Goal: Communication & Community: Answer question/provide support

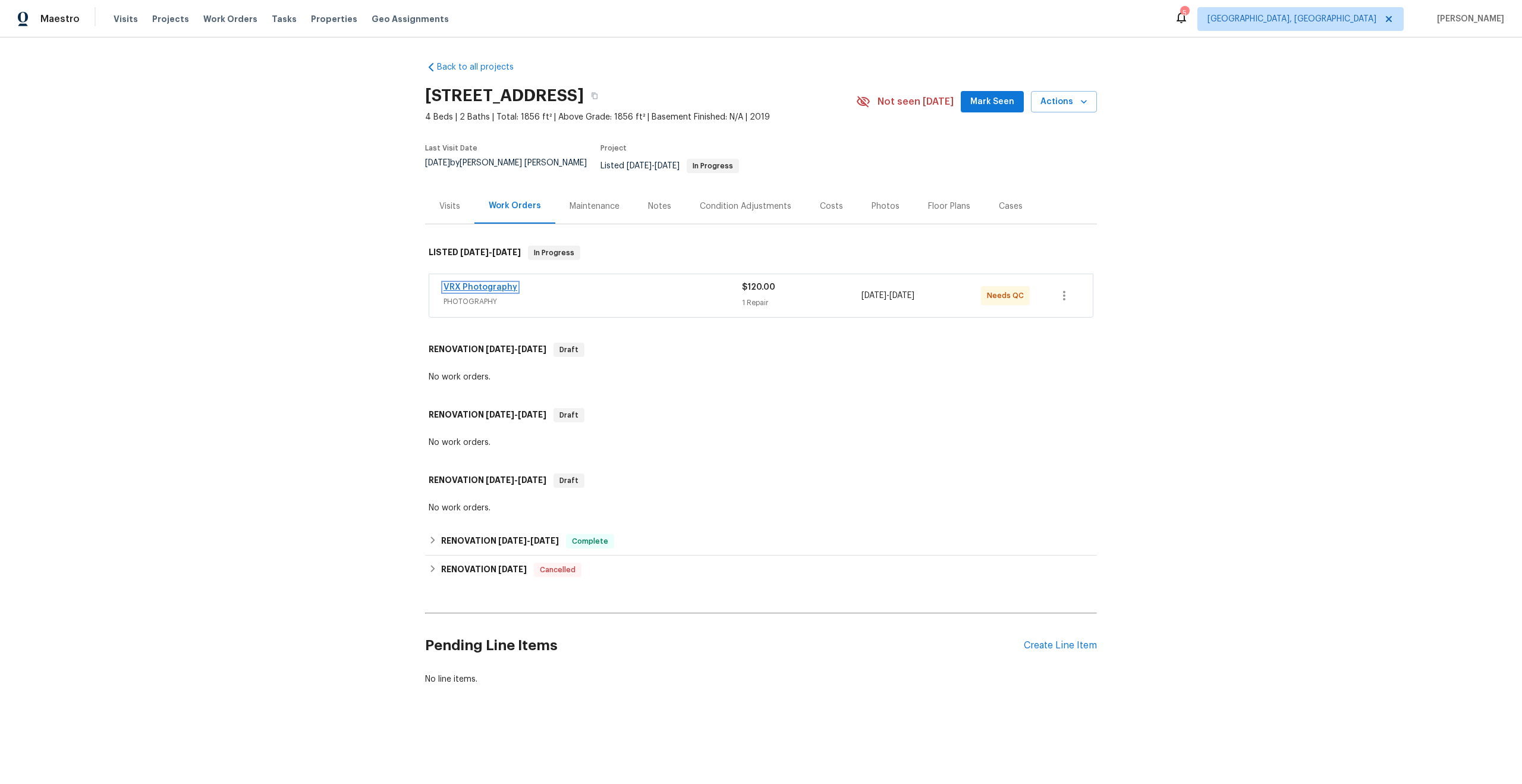
click at [502, 283] on link "VRX Photography" at bounding box center [480, 287] width 74 height 8
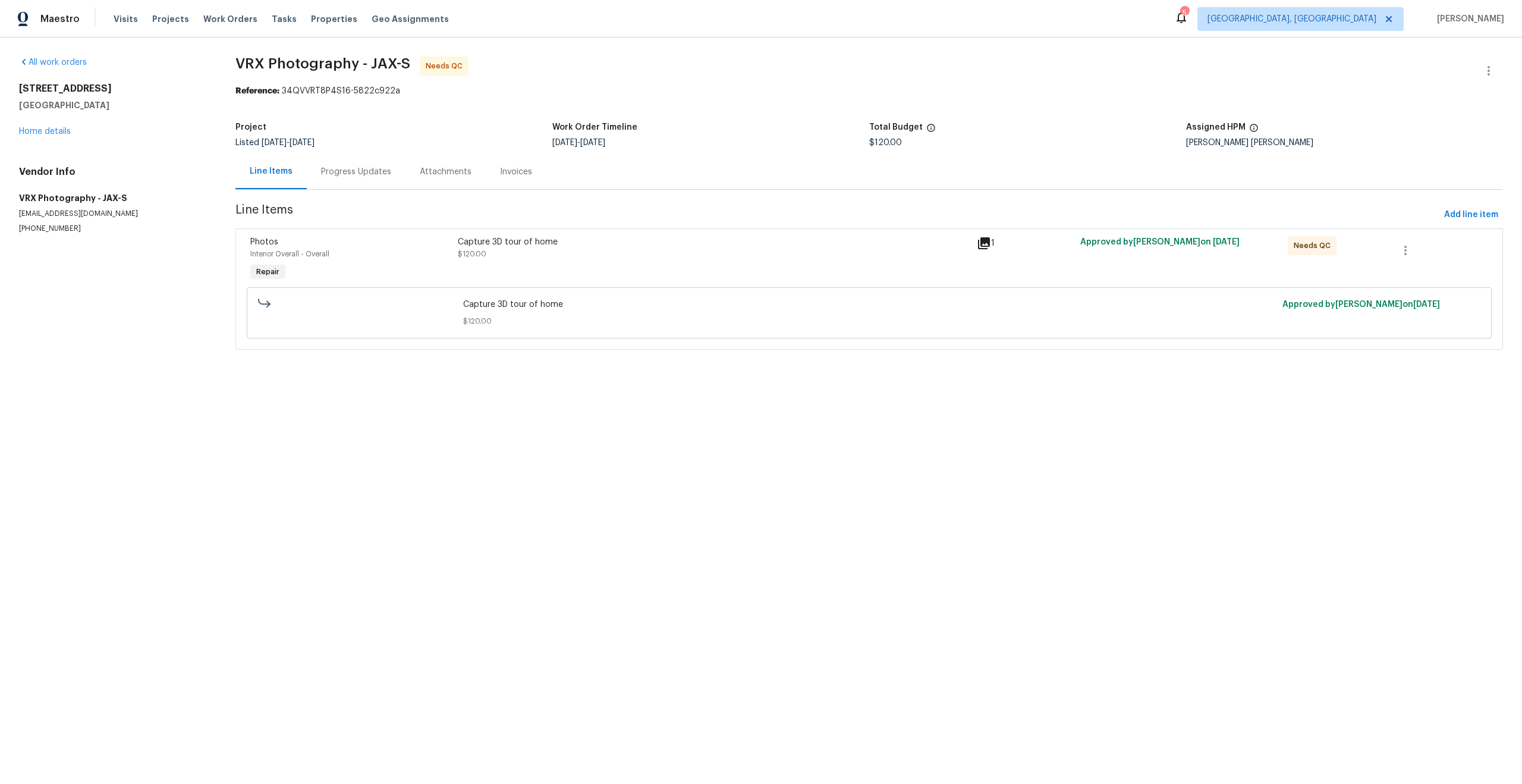
click at [368, 173] on div "Progress Updates" at bounding box center [356, 171] width 70 height 12
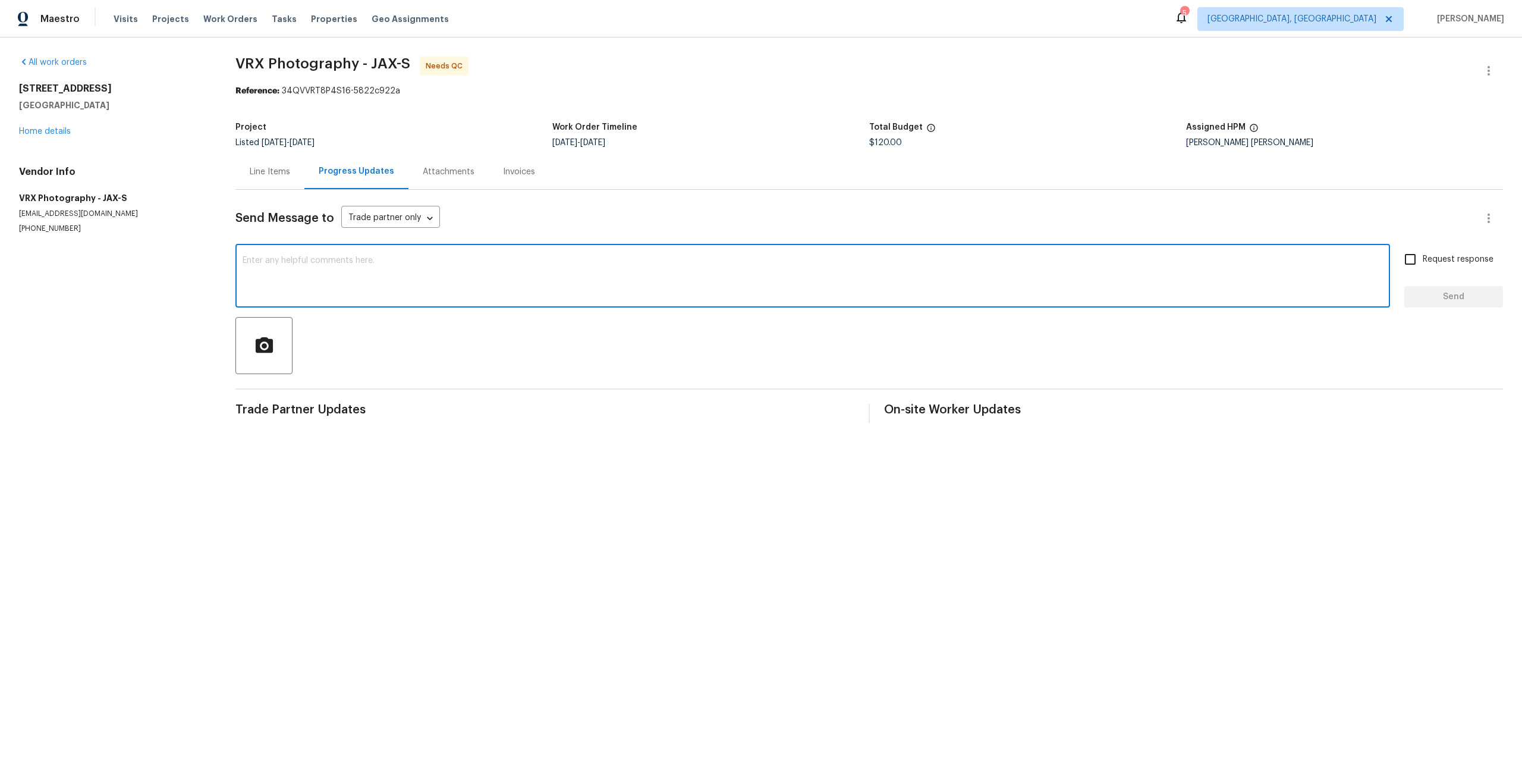
click at [419, 281] on textarea at bounding box center [813, 276] width 1141 height 41
click at [447, 279] on textarea at bounding box center [813, 276] width 1141 height 41
paste textarea "The Property is not available in my 3D homes. Hence, rework requested."
type textarea "Hi Team, The Property is not available in my 3D homes. Hence, rework requested."
click at [1416, 257] on input "Request response" at bounding box center [1410, 259] width 25 height 25
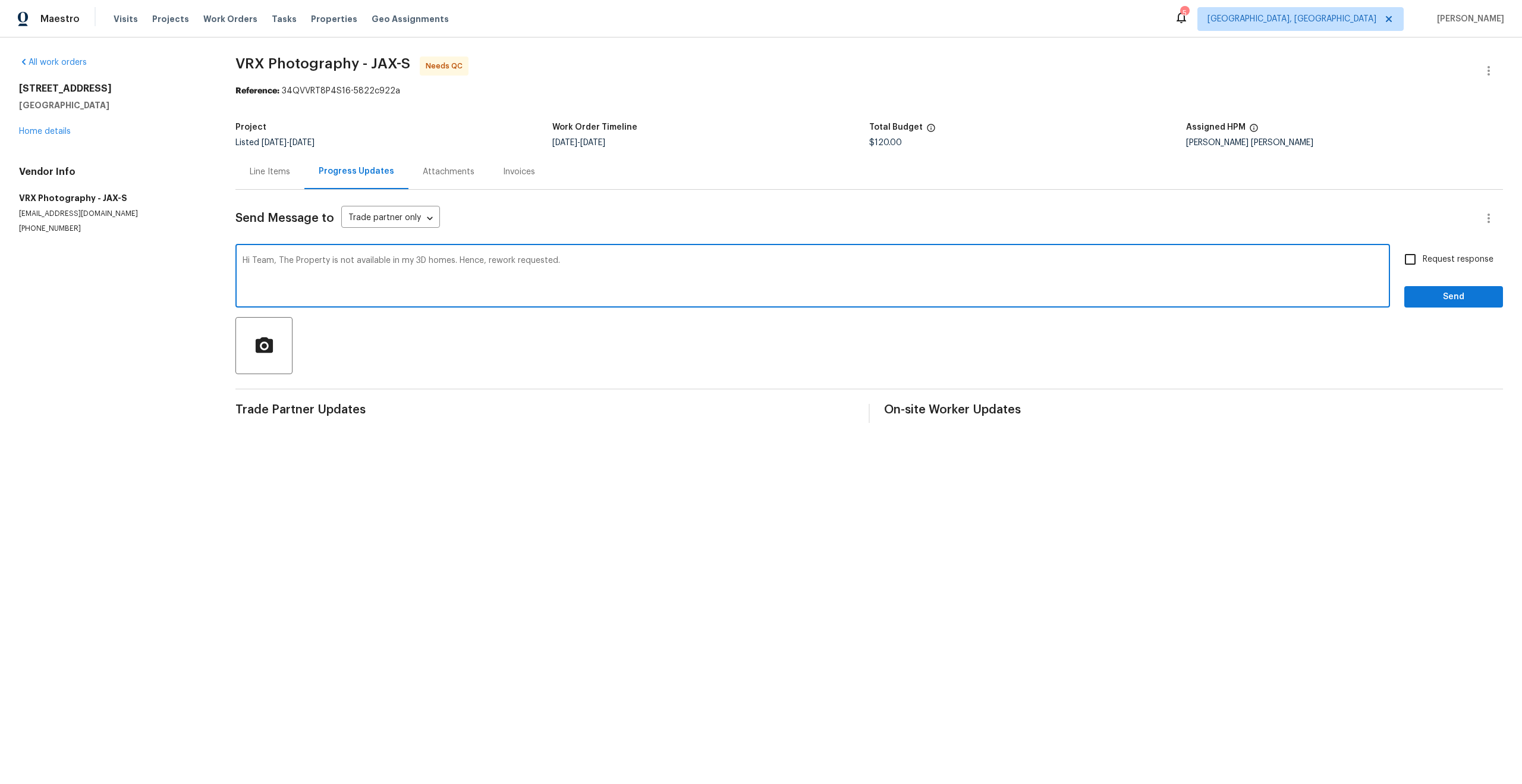
checkbox input "true"
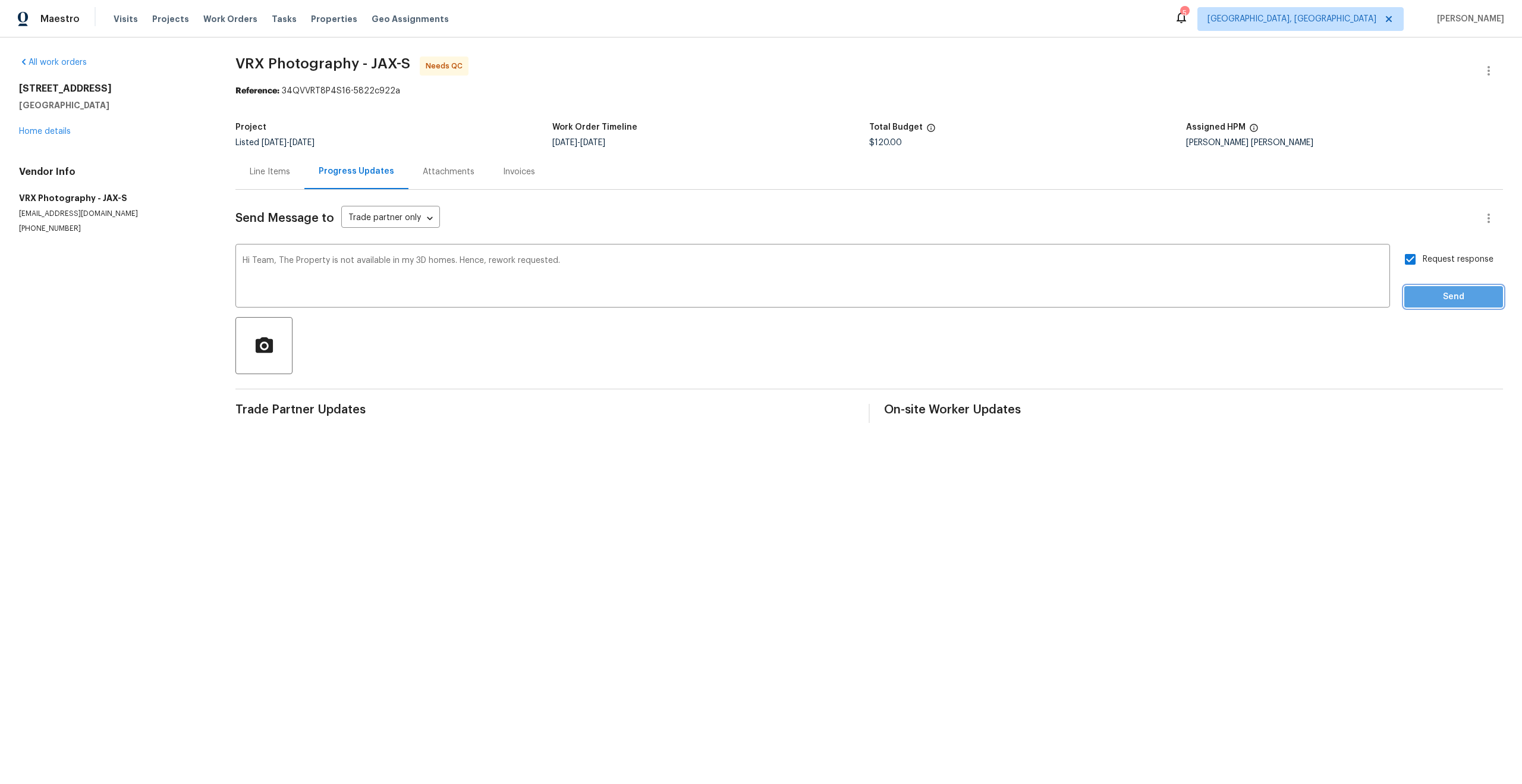
click at [1441, 293] on span "Send" at bounding box center [1454, 297] width 79 height 15
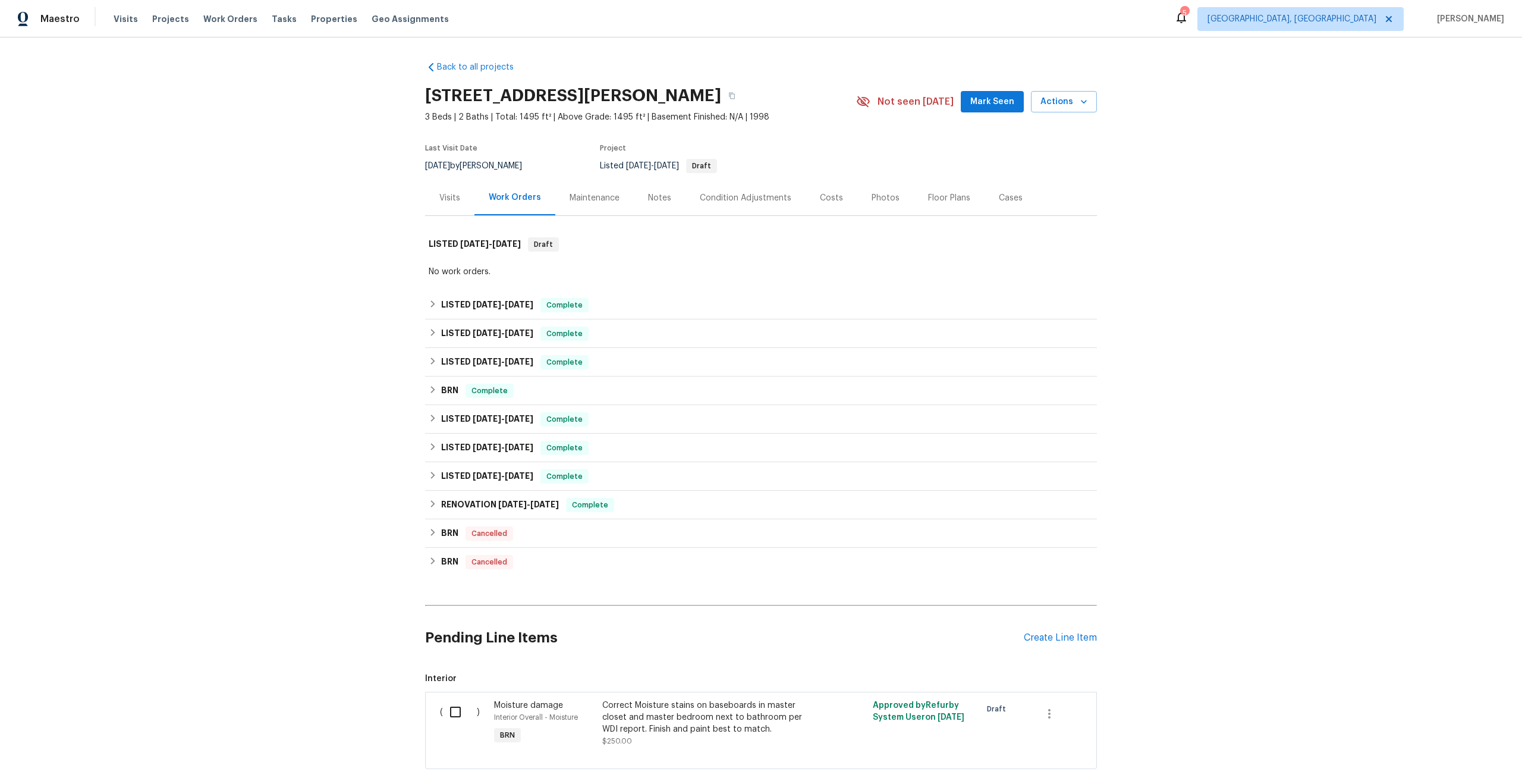
click at [586, 198] on div "Maintenance" at bounding box center [594, 197] width 50 height 12
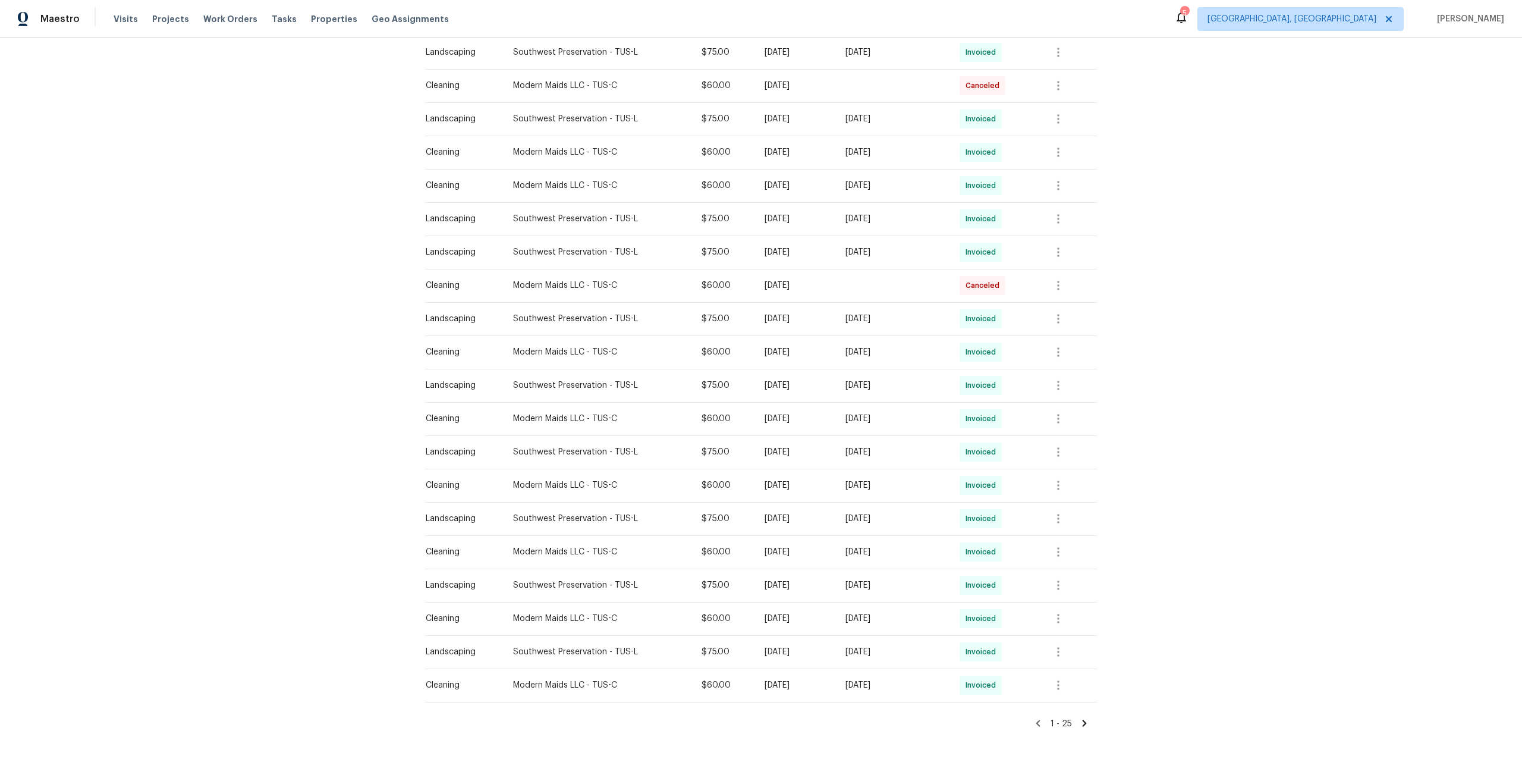
scroll to position [413, 0]
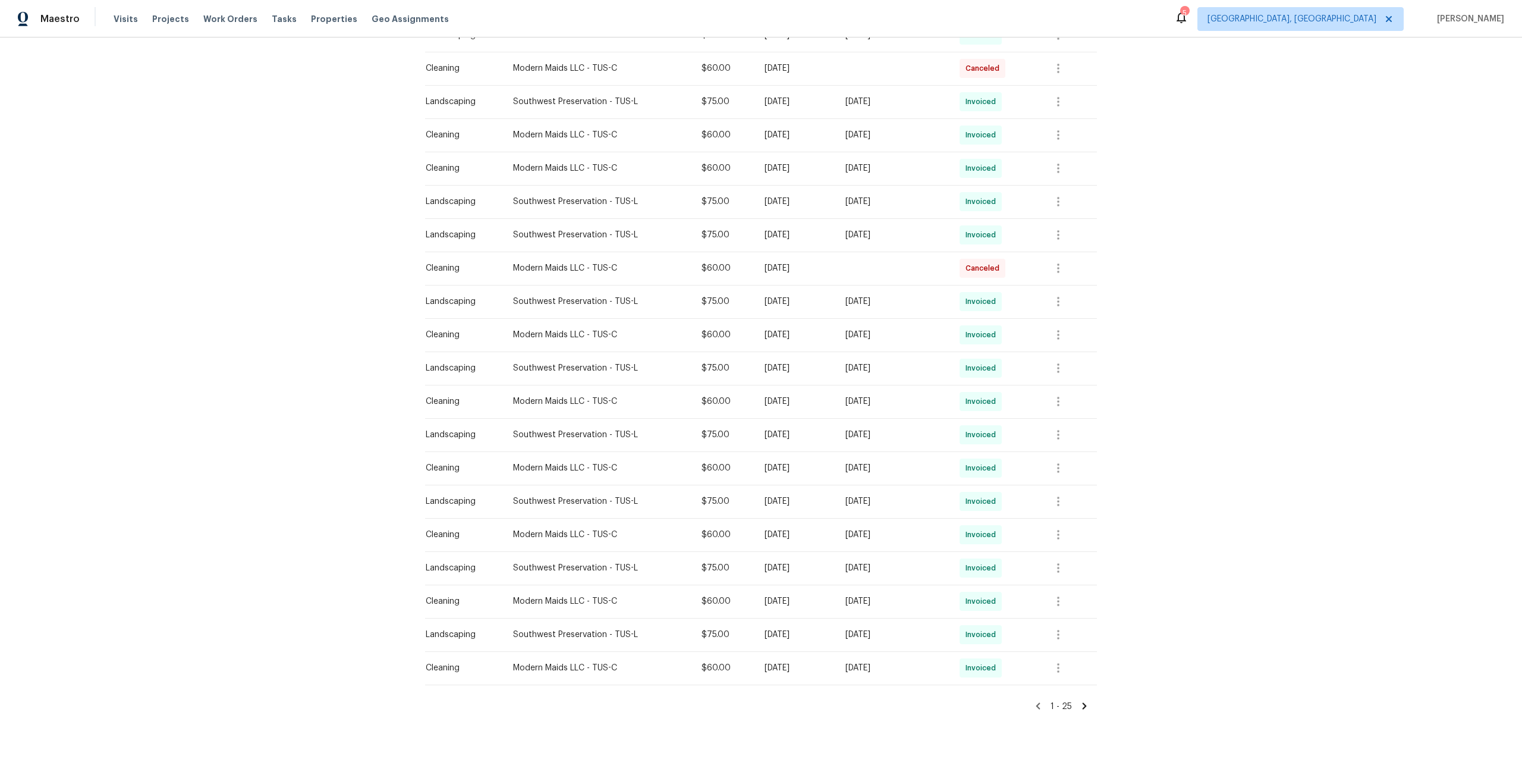
click at [1083, 705] on icon at bounding box center [1084, 706] width 11 height 11
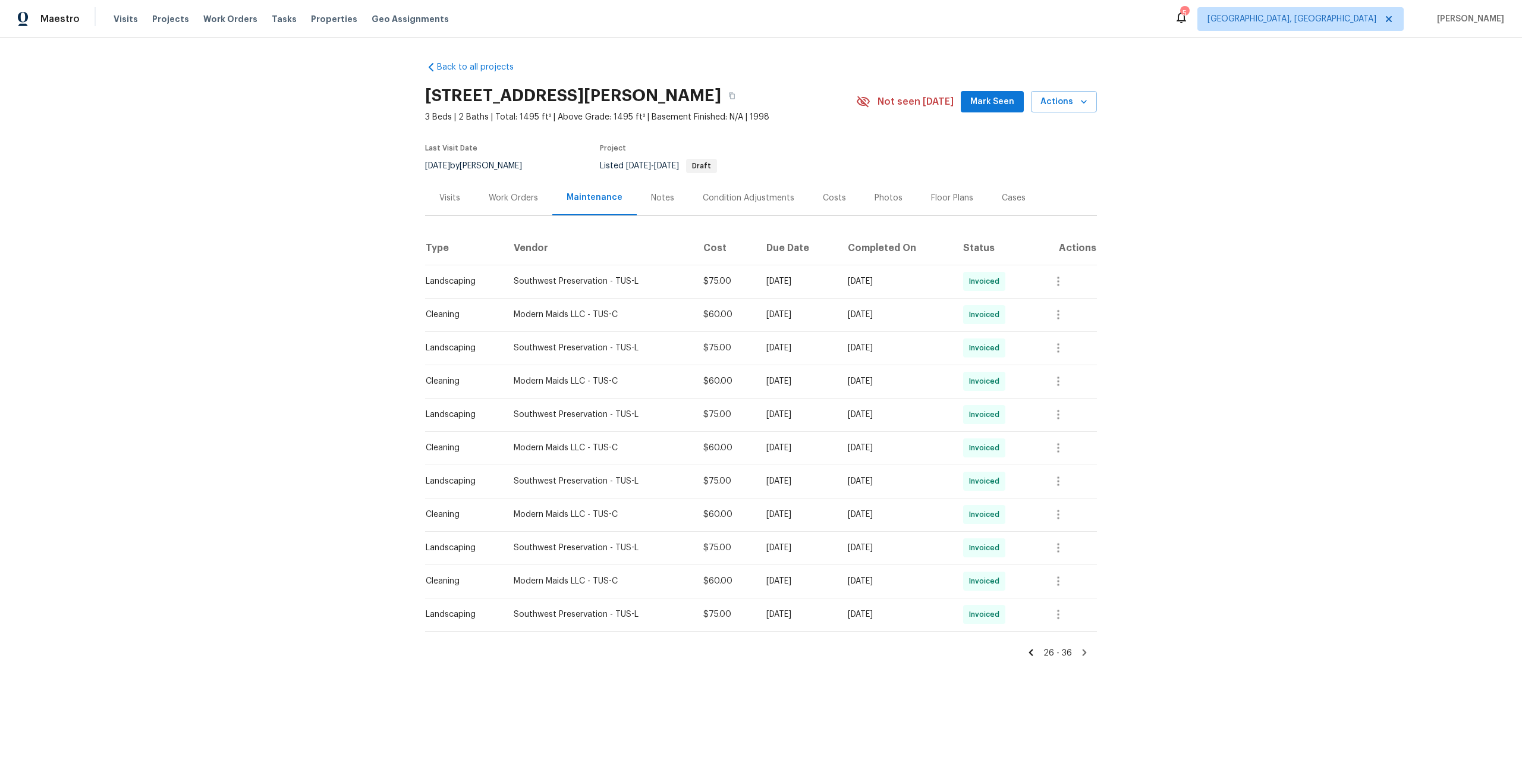
click at [1032, 652] on icon at bounding box center [1031, 652] width 5 height 6
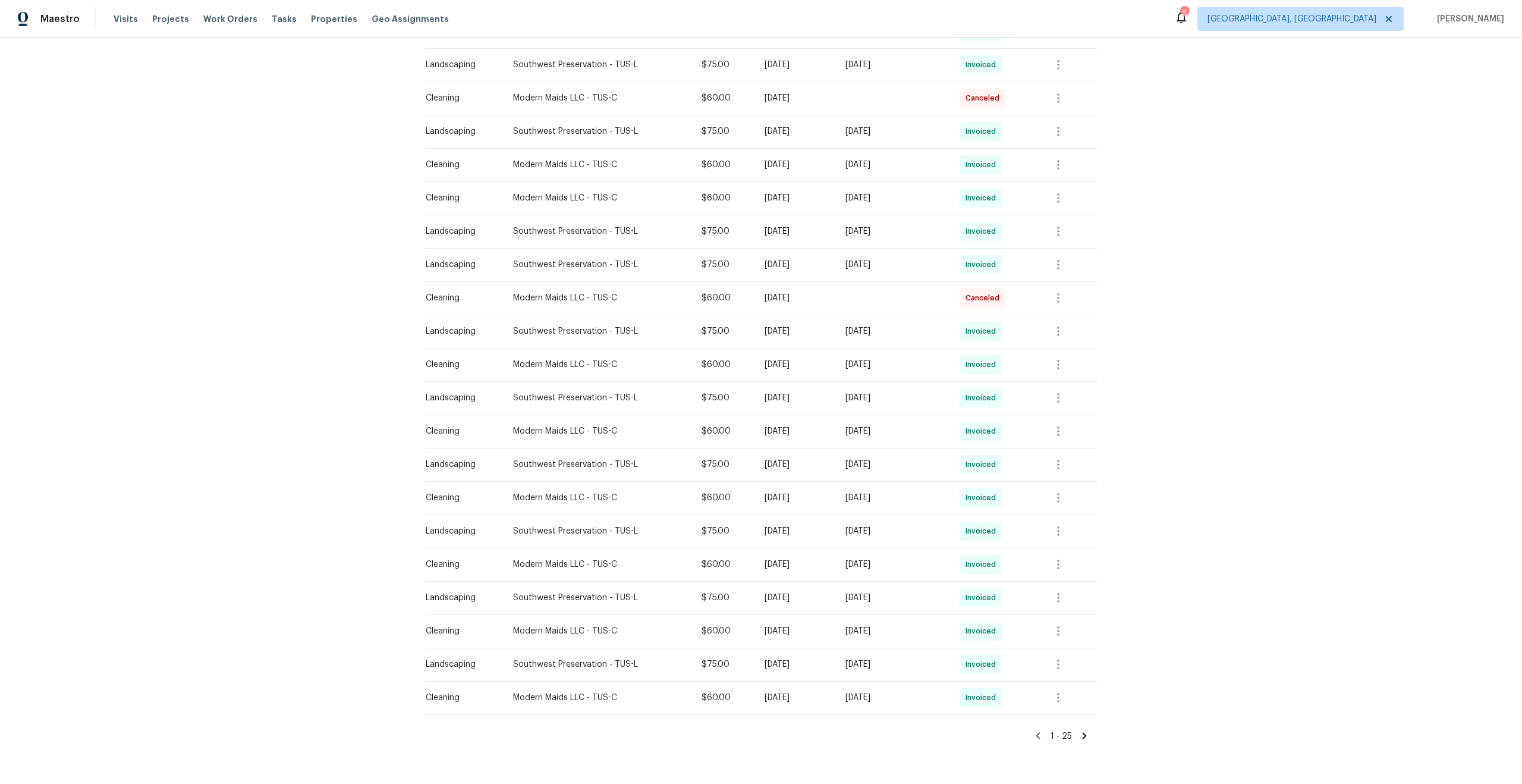
scroll to position [413, 0]
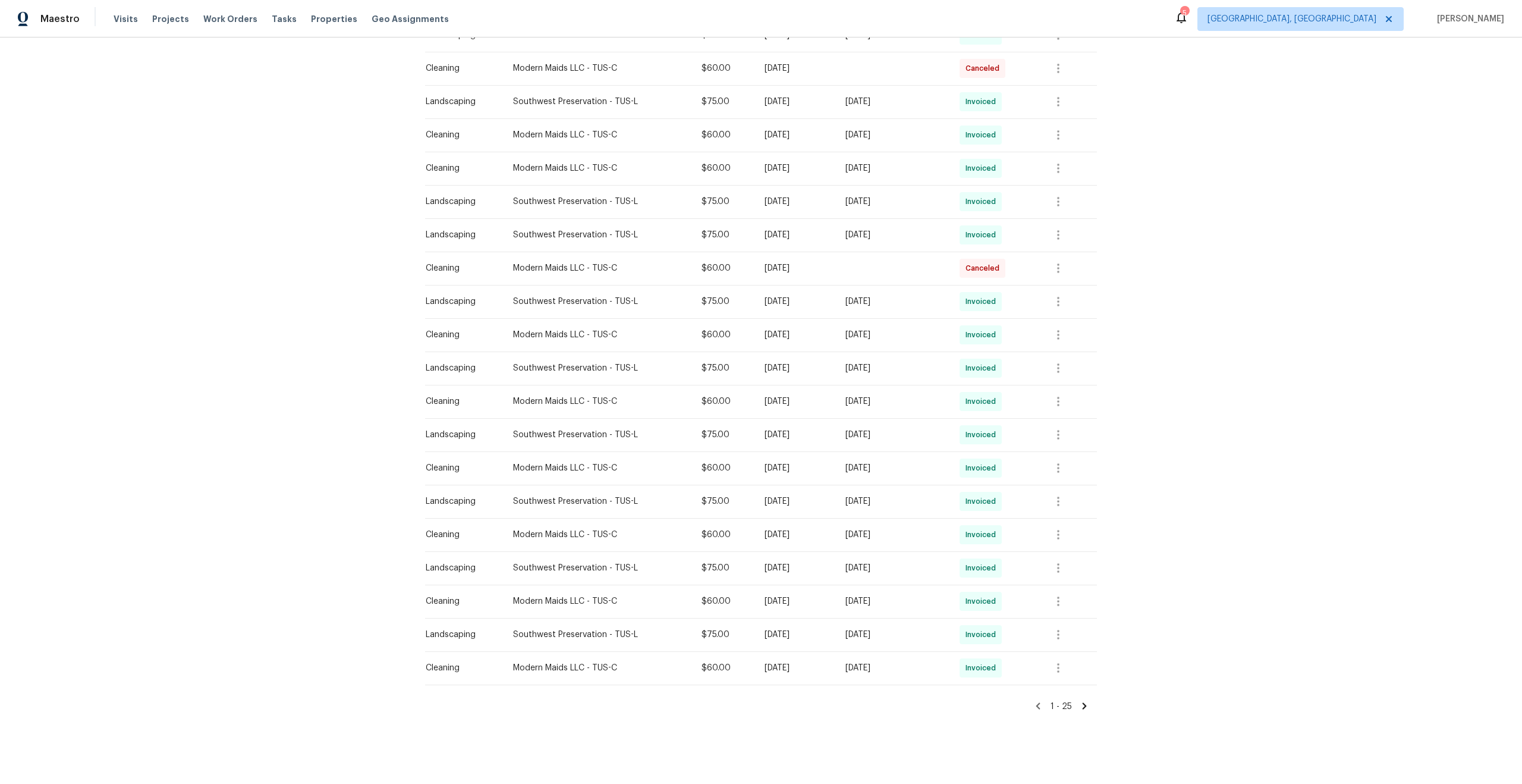
click at [1040, 706] on icon at bounding box center [1038, 706] width 11 height 11
click at [1086, 707] on icon at bounding box center [1084, 706] width 11 height 11
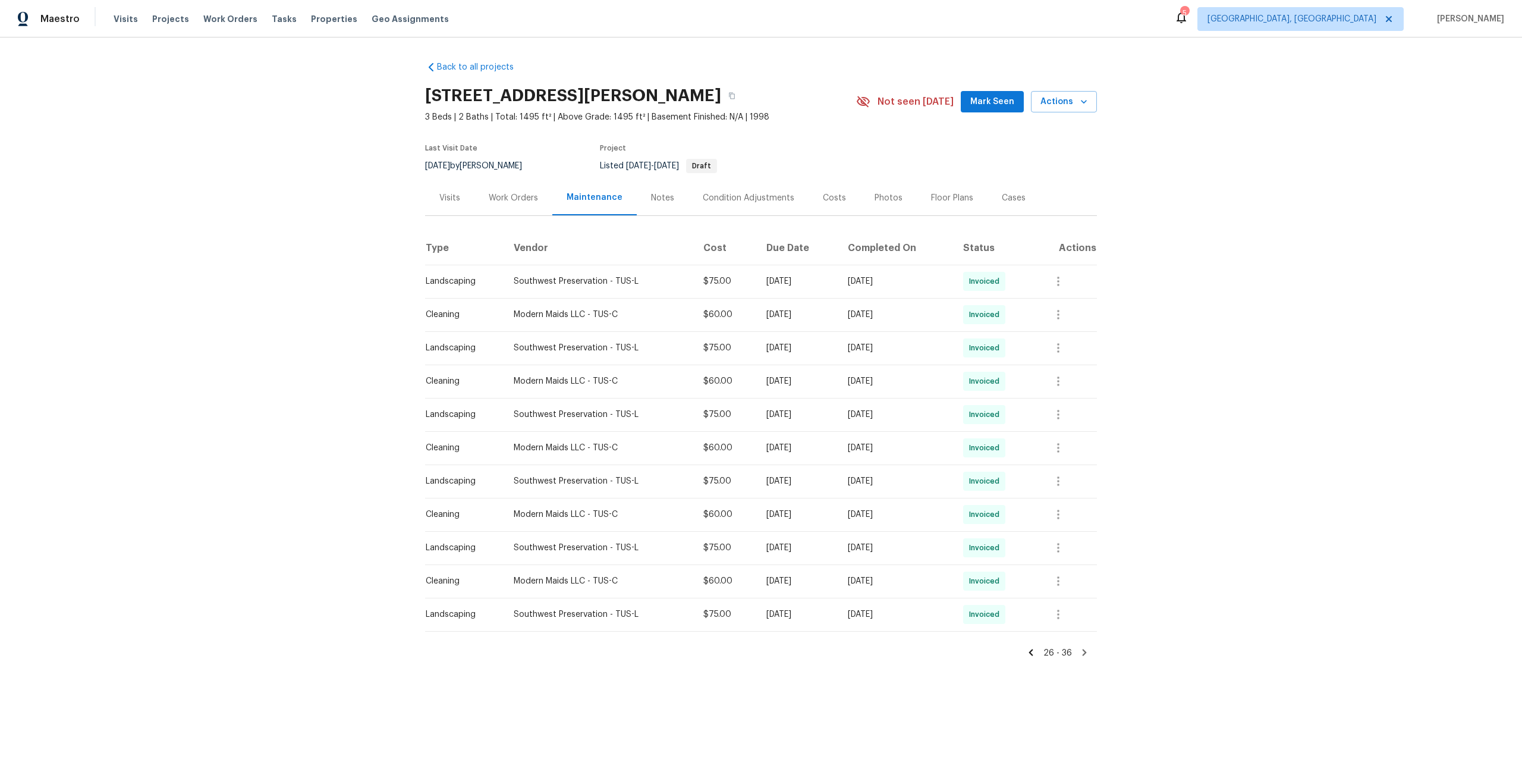
click at [1034, 654] on icon at bounding box center [1031, 652] width 5 height 6
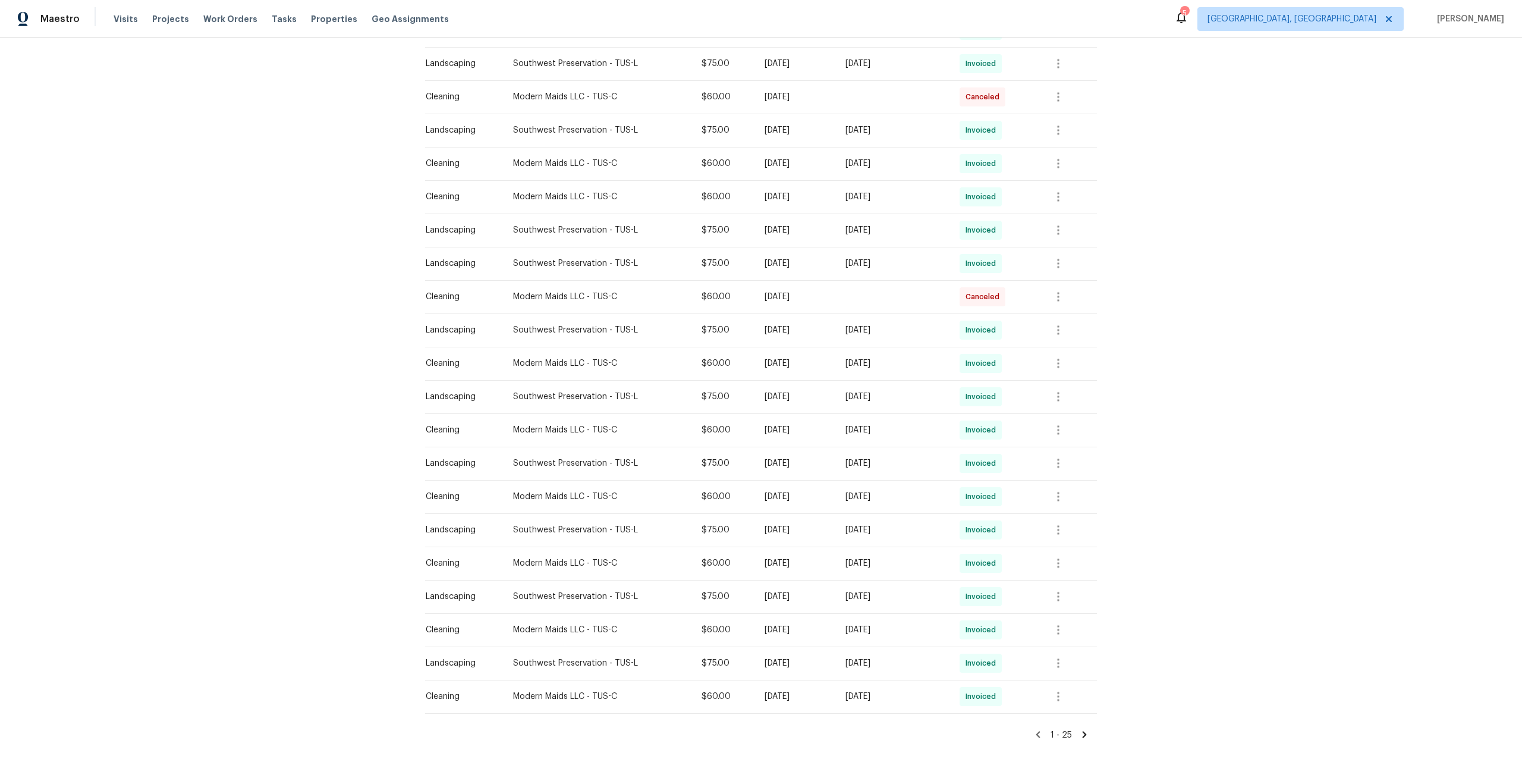
scroll to position [413, 0]
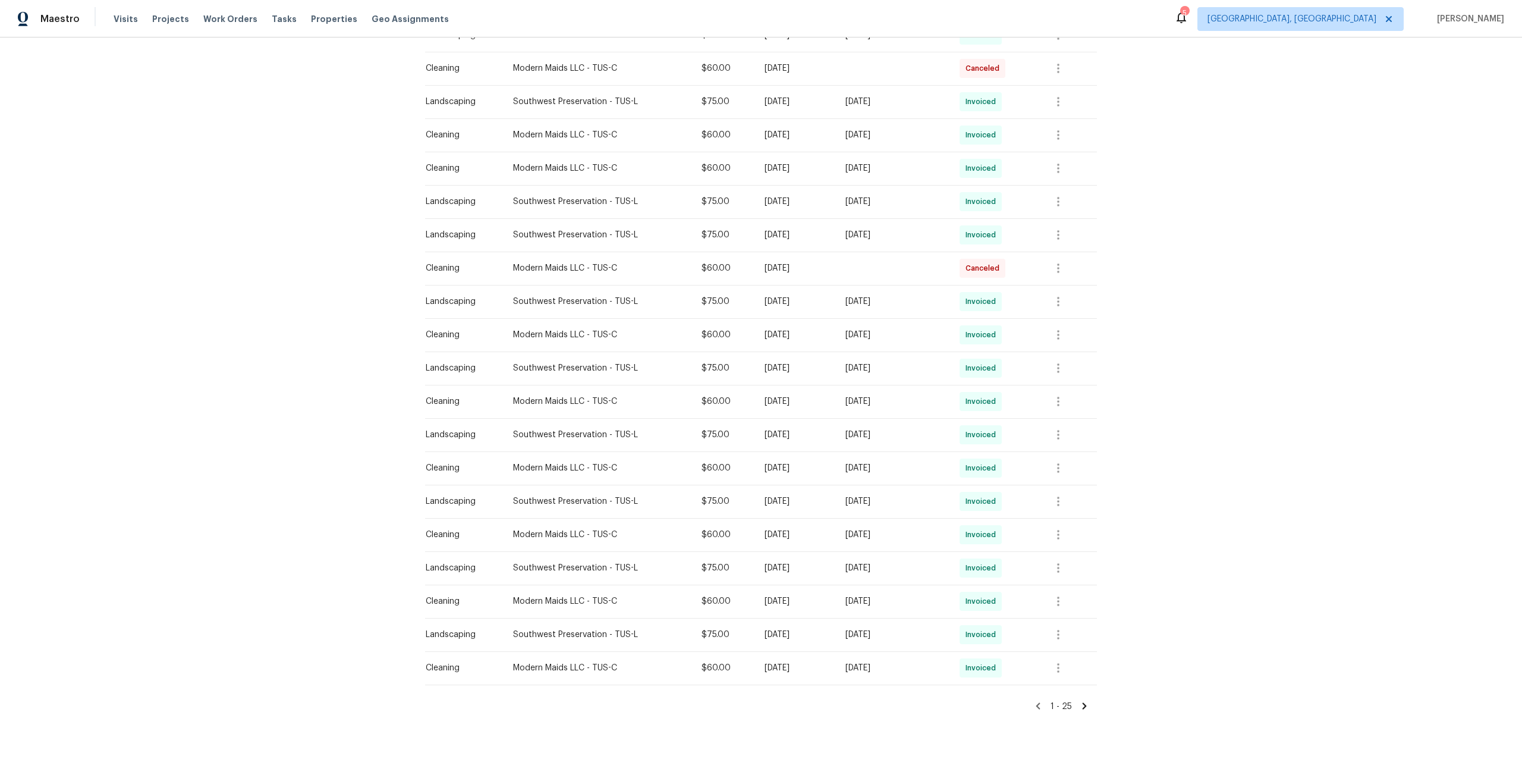
click at [1041, 704] on icon at bounding box center [1038, 706] width 11 height 11
click at [1041, 706] on icon at bounding box center [1038, 706] width 11 height 11
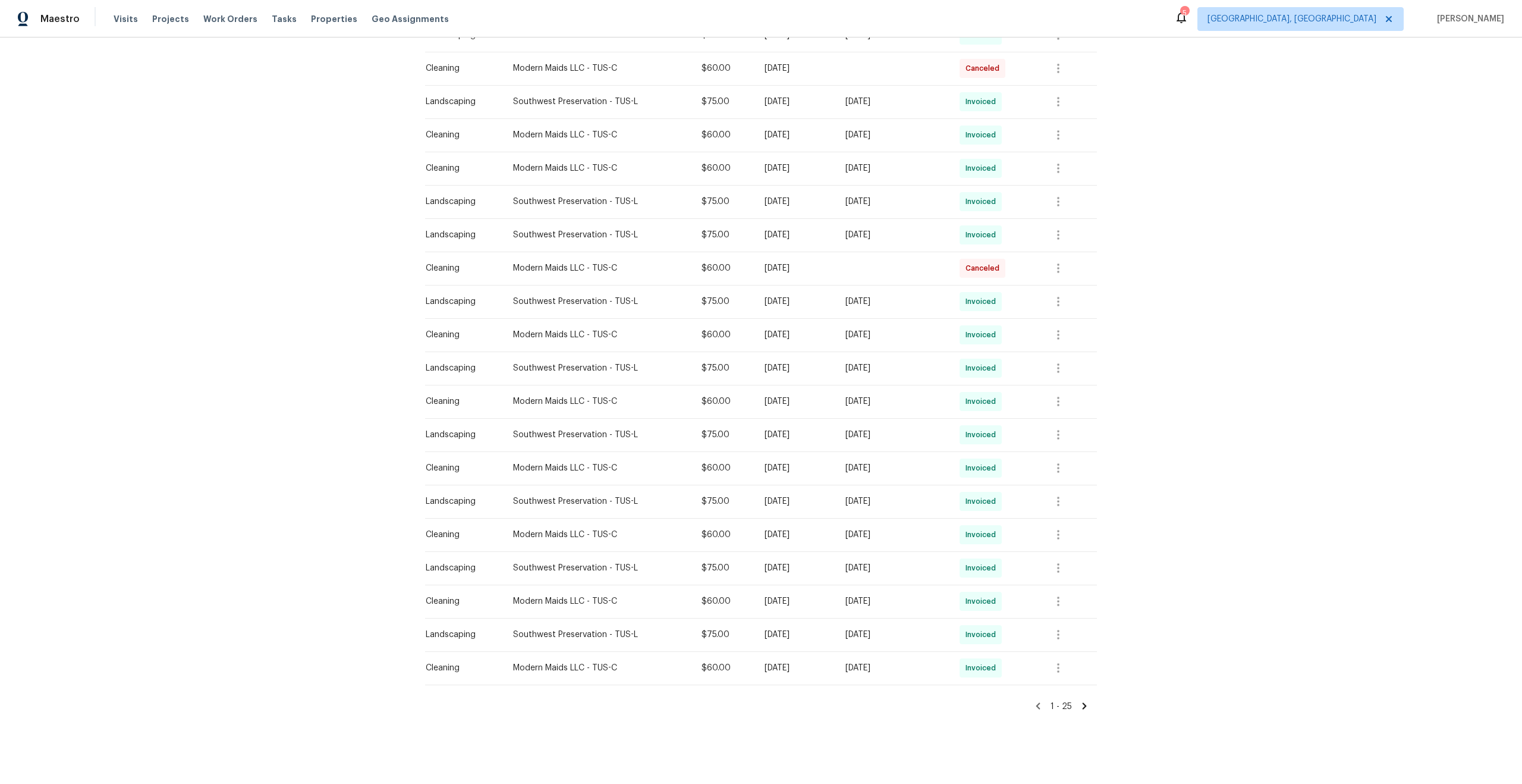
click at [1038, 707] on icon at bounding box center [1038, 706] width 5 height 6
click at [1087, 705] on icon at bounding box center [1084, 706] width 11 height 11
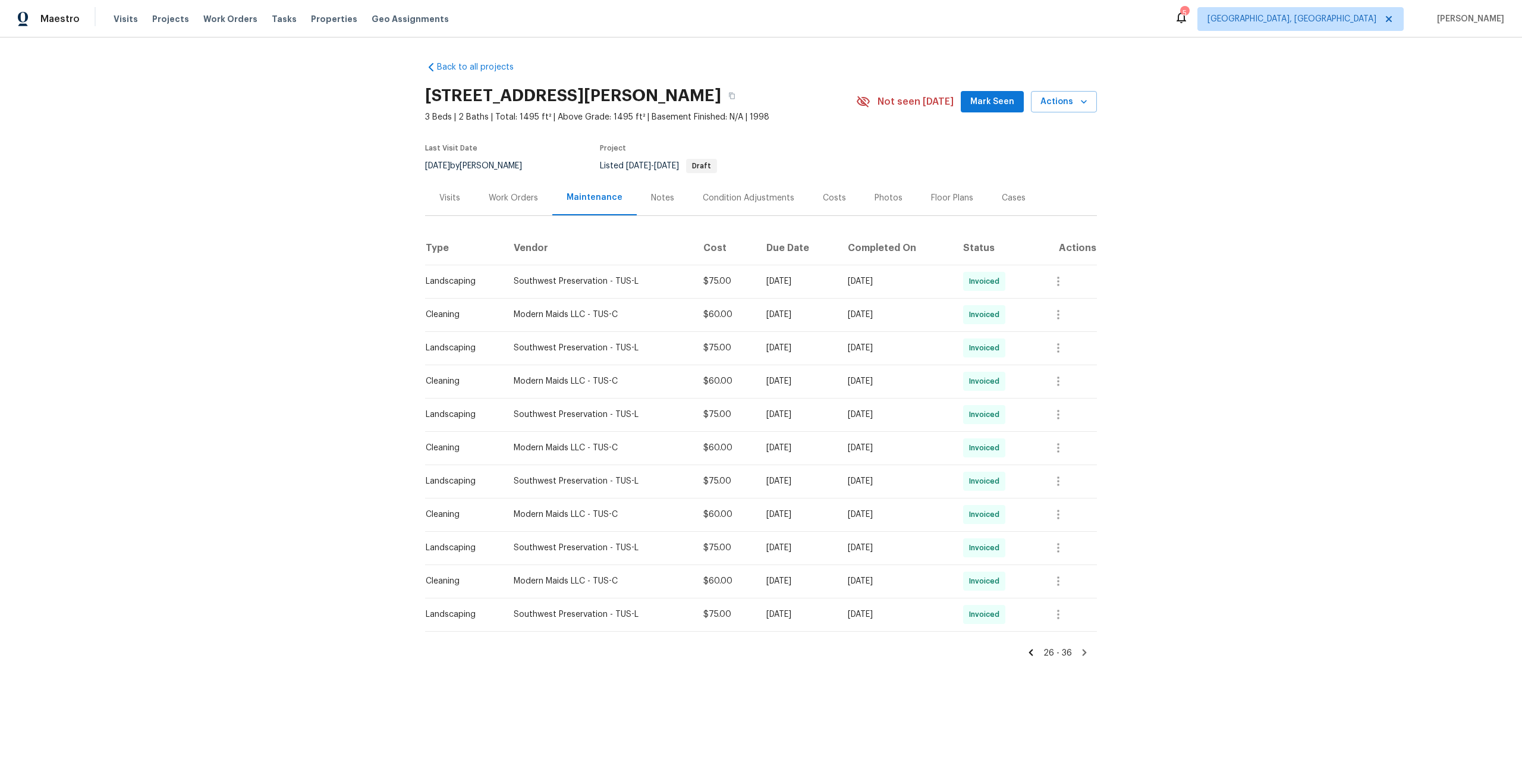
click at [1032, 651] on icon at bounding box center [1031, 652] width 5 height 6
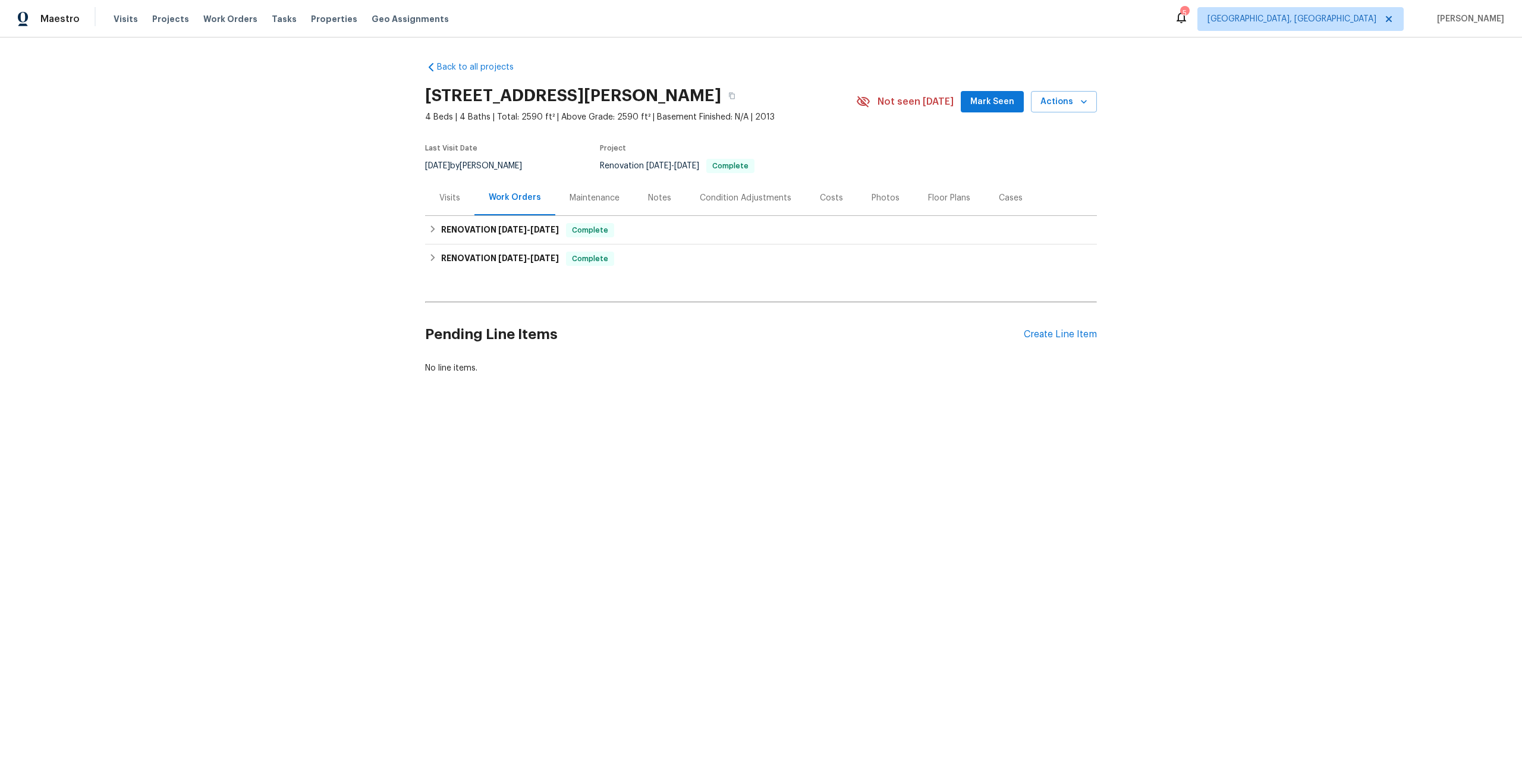
click at [580, 207] on div "Maintenance" at bounding box center [594, 198] width 78 height 35
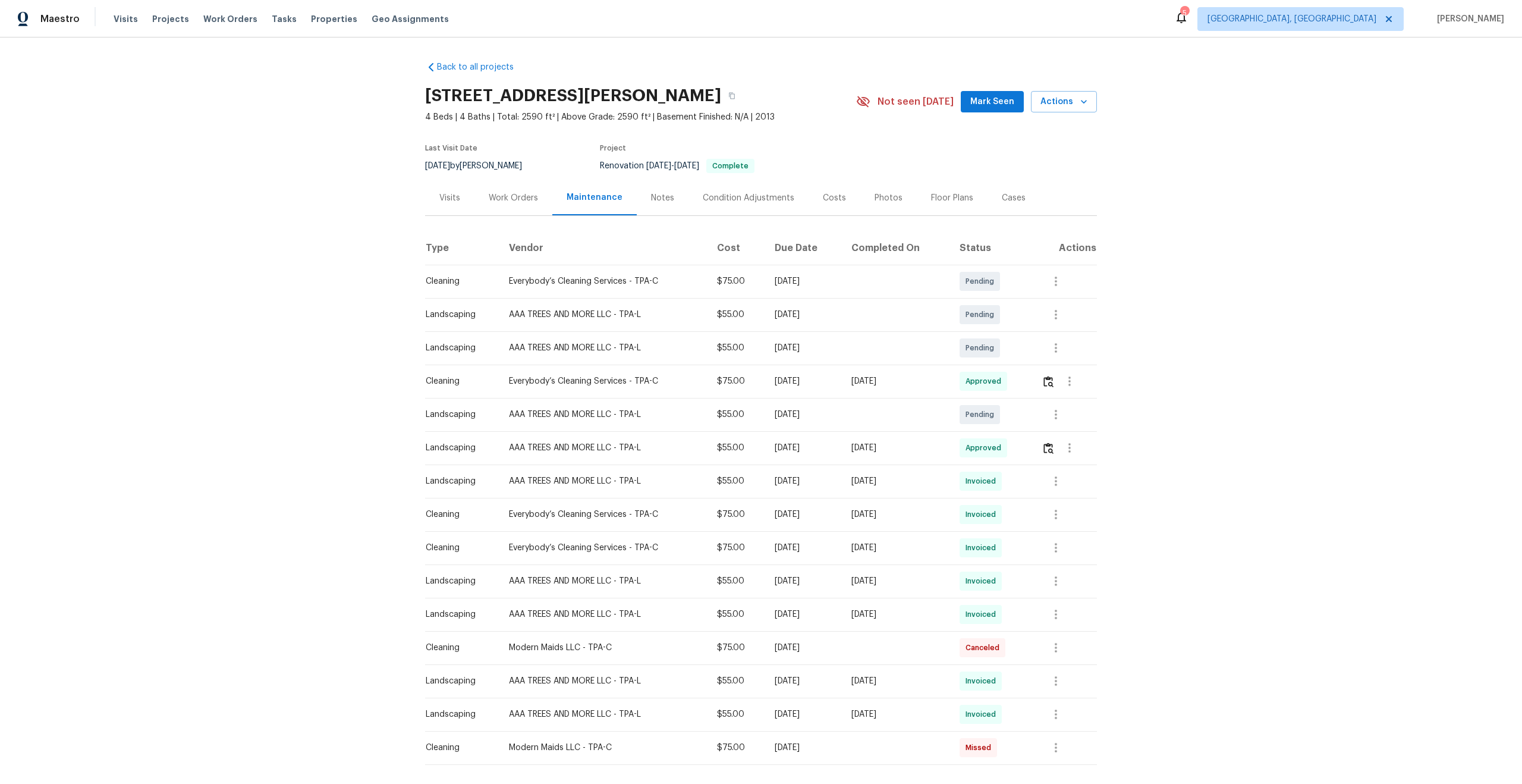
scroll to position [53, 0]
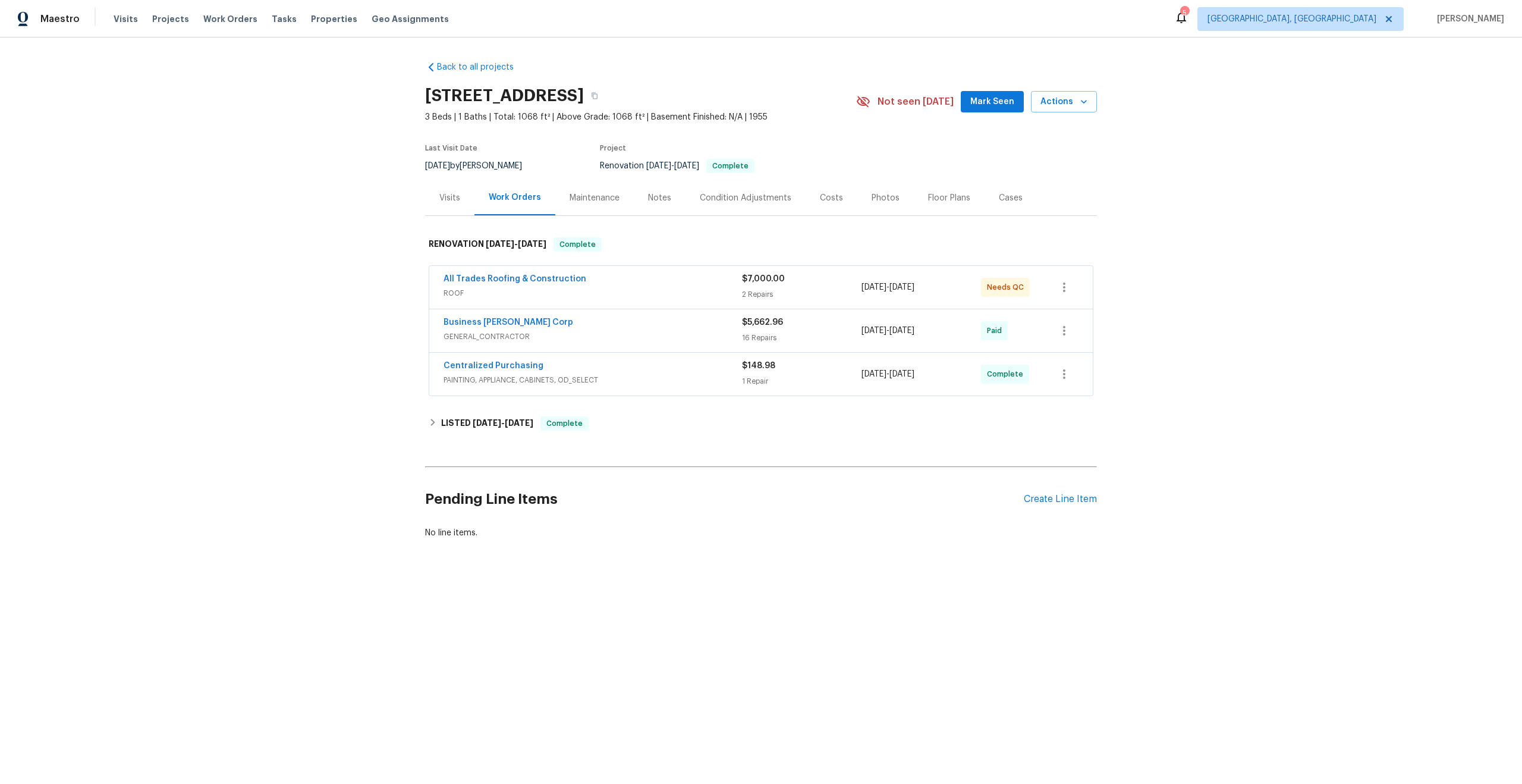
click at [591, 198] on div "Maintenance" at bounding box center [594, 197] width 50 height 12
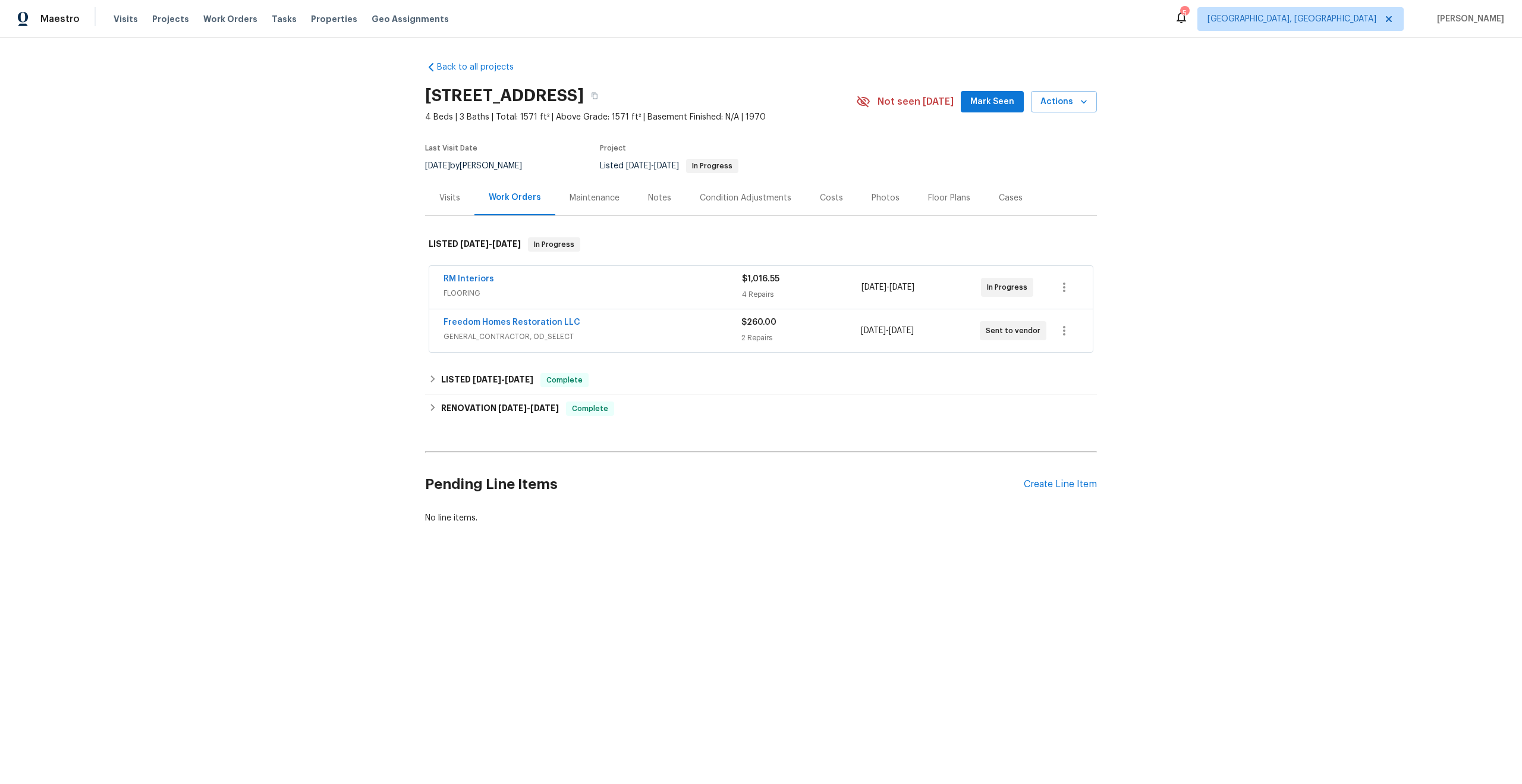
click at [586, 193] on div "Maintenance" at bounding box center [594, 197] width 50 height 12
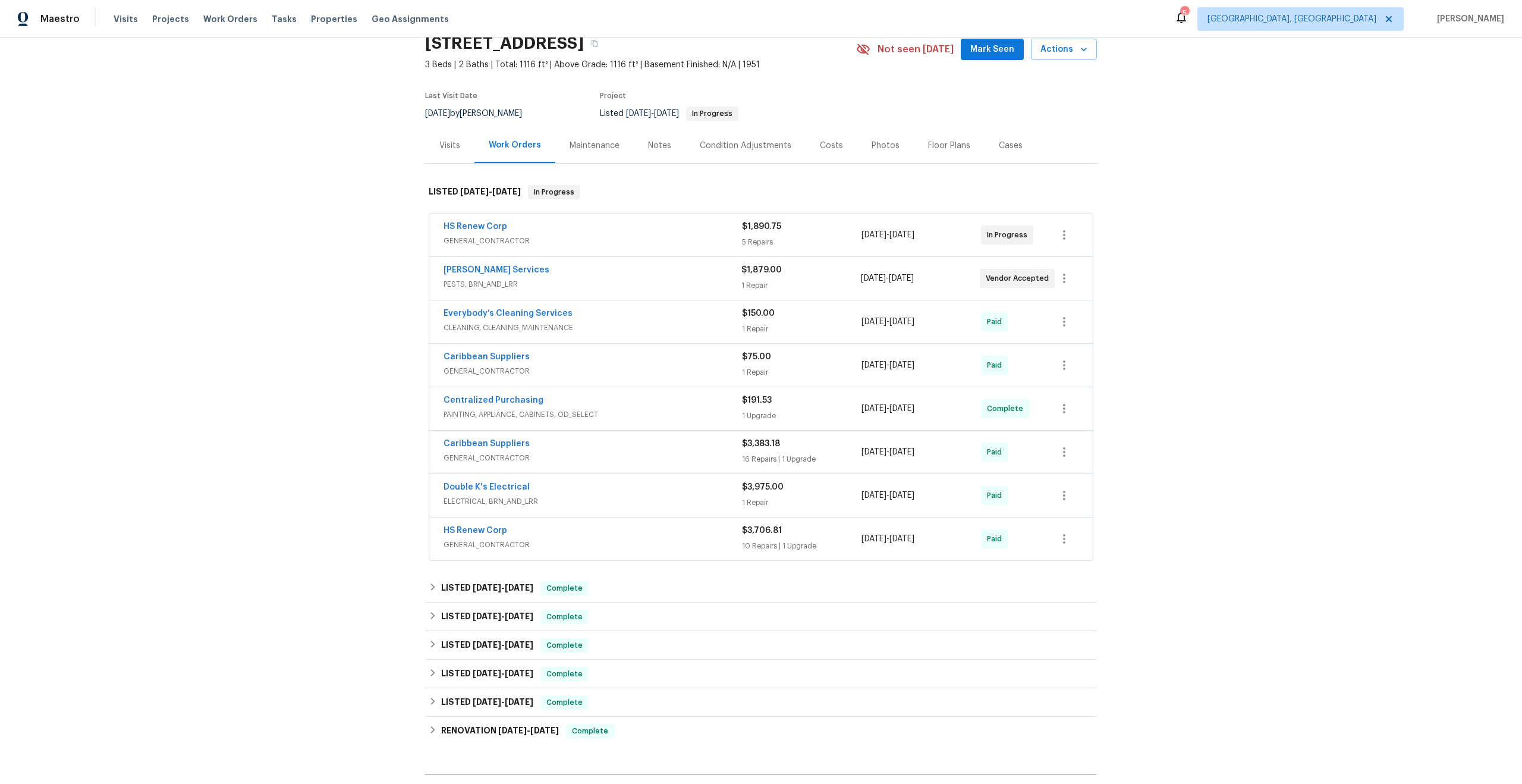
scroll to position [42, 0]
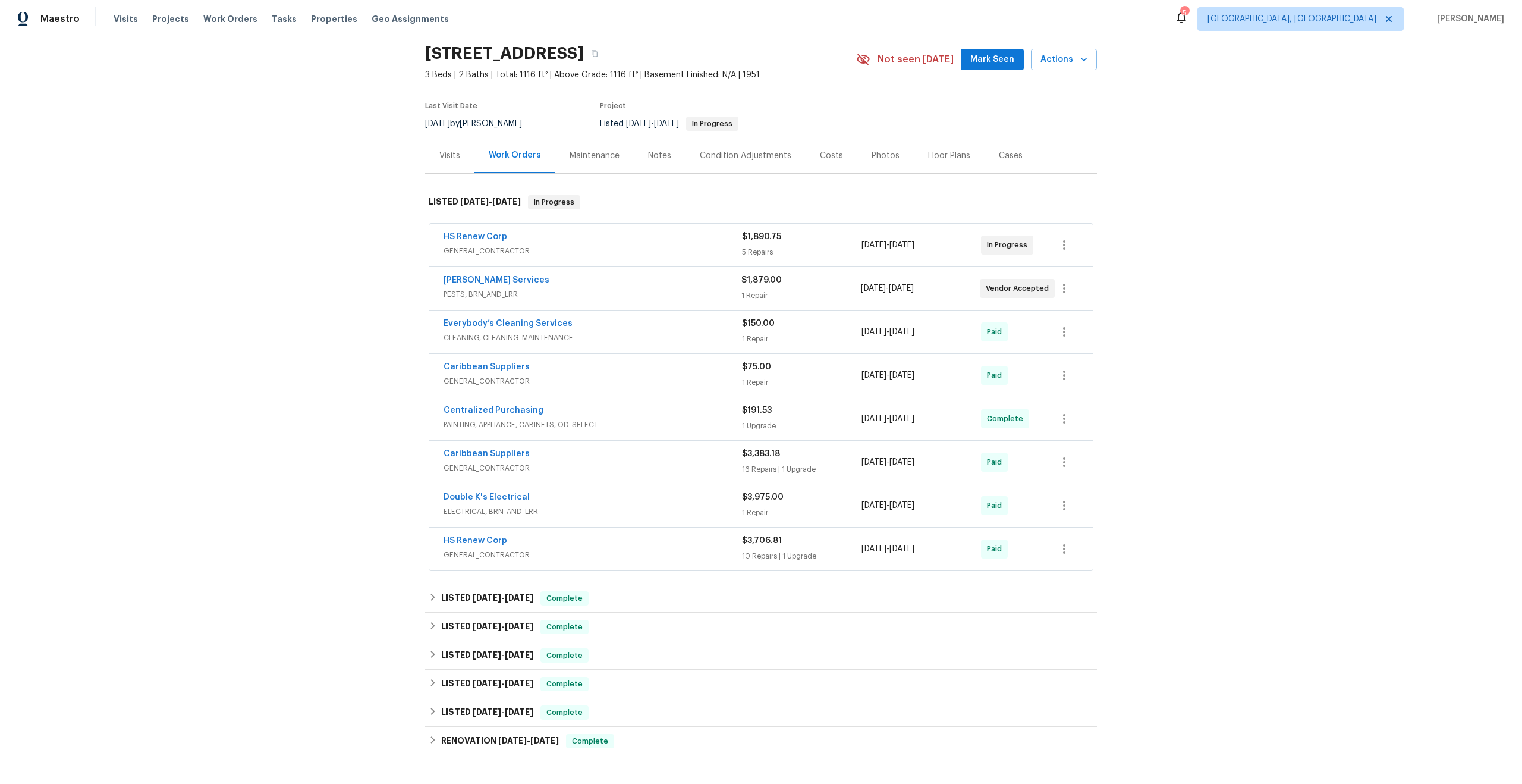
click at [584, 155] on div "Maintenance" at bounding box center [594, 156] width 50 height 12
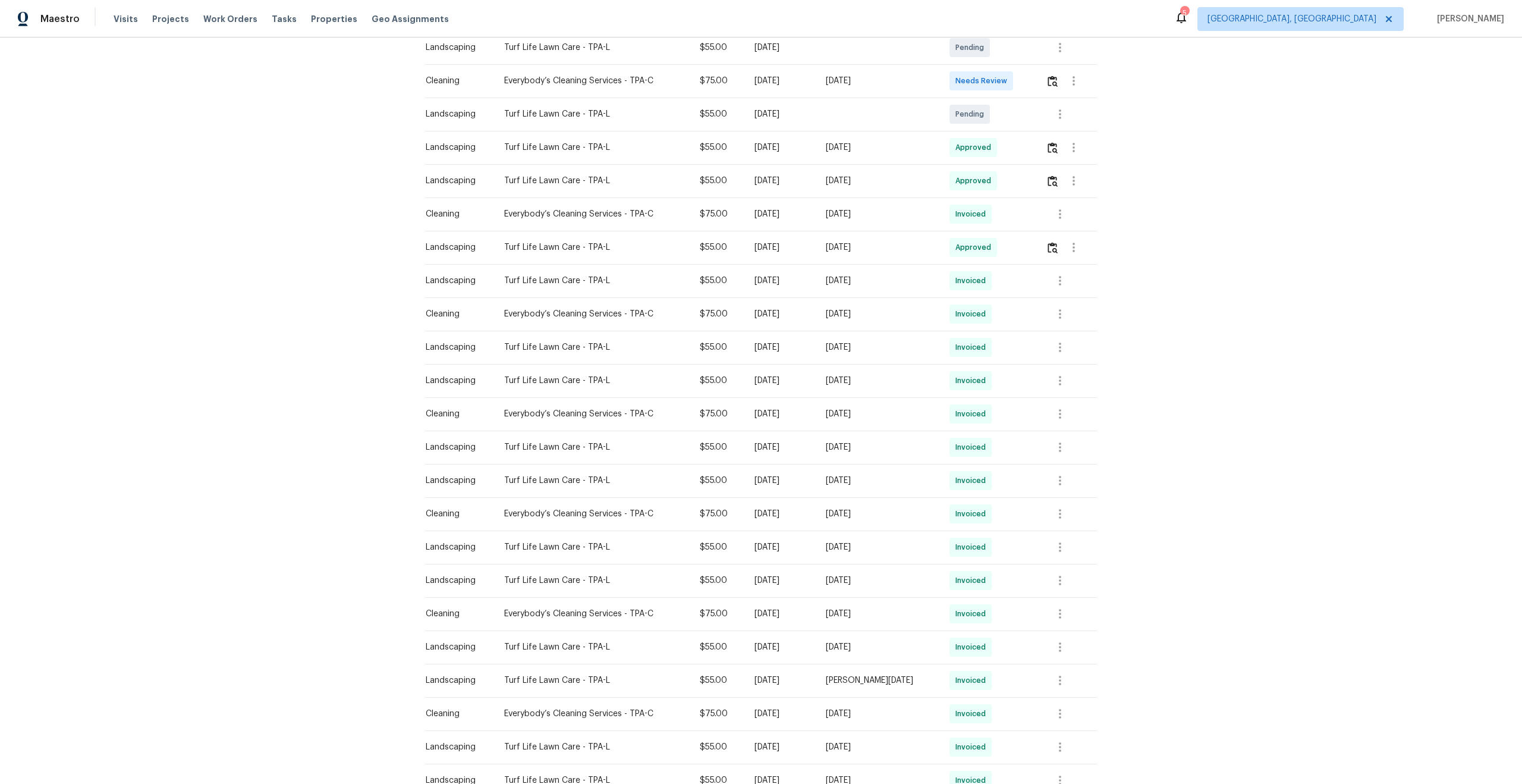
scroll to position [413, 0]
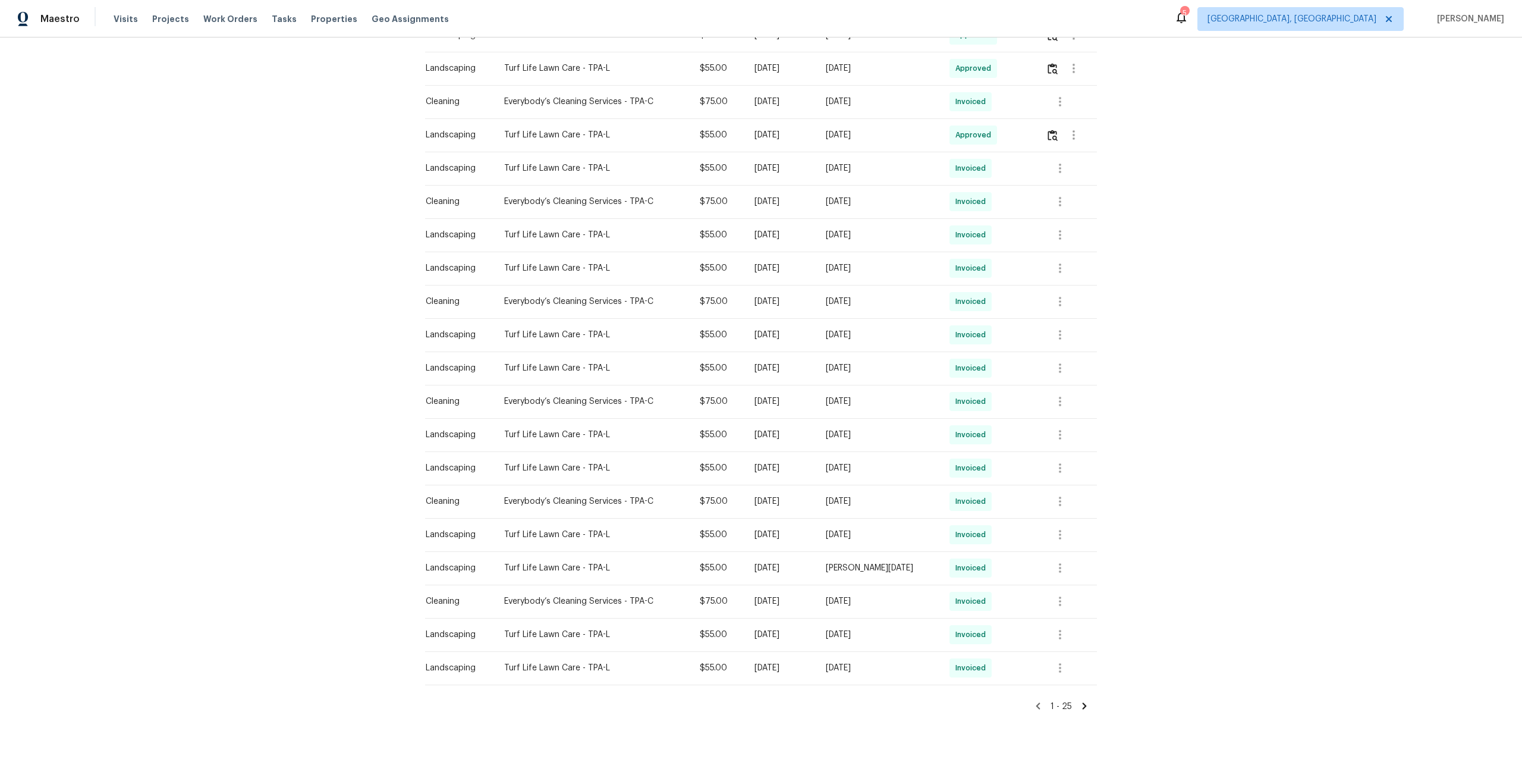
click at [1086, 705] on icon at bounding box center [1084, 706] width 5 height 6
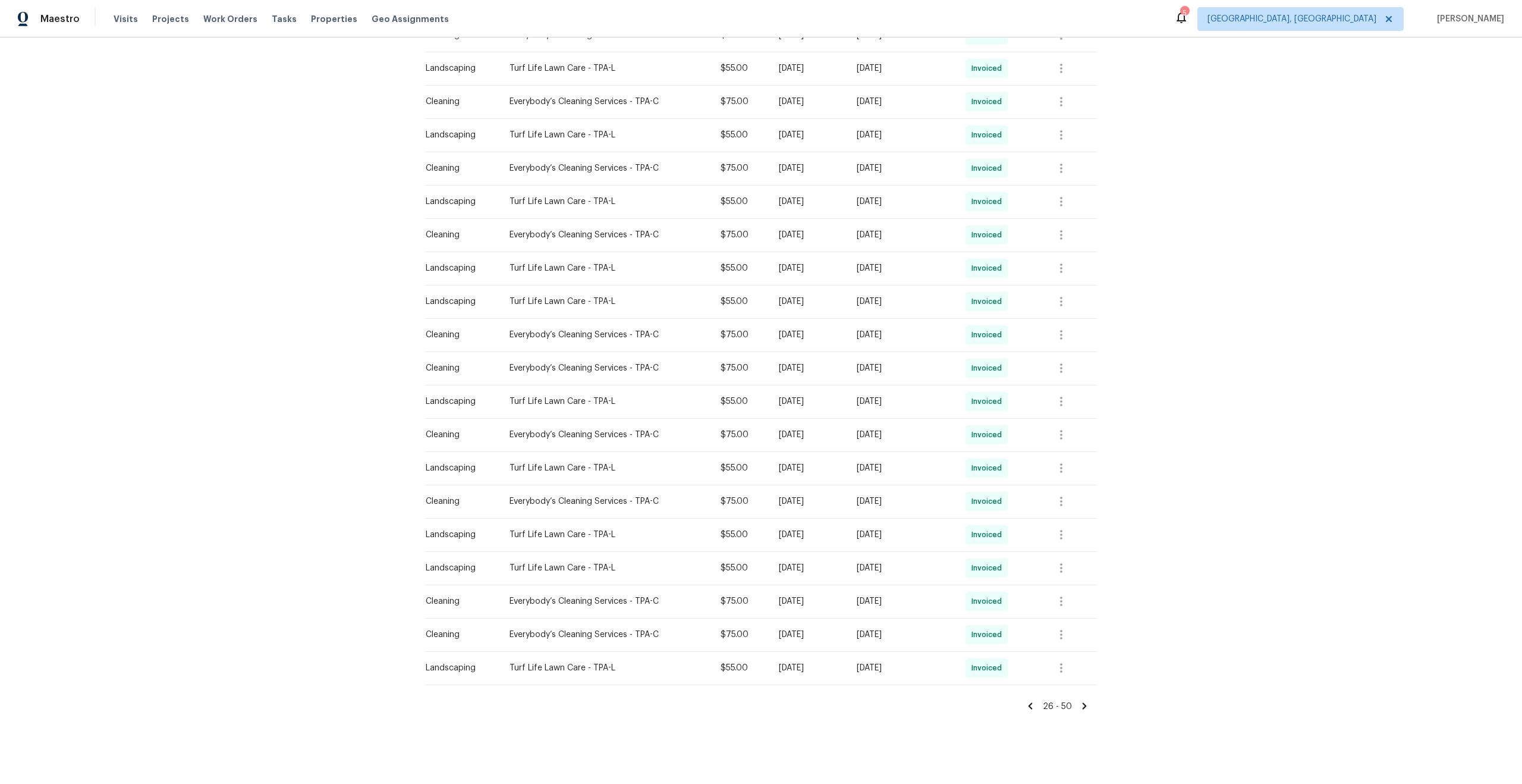
click at [1085, 705] on icon at bounding box center [1084, 706] width 5 height 6
click at [1085, 704] on icon at bounding box center [1084, 706] width 5 height 6
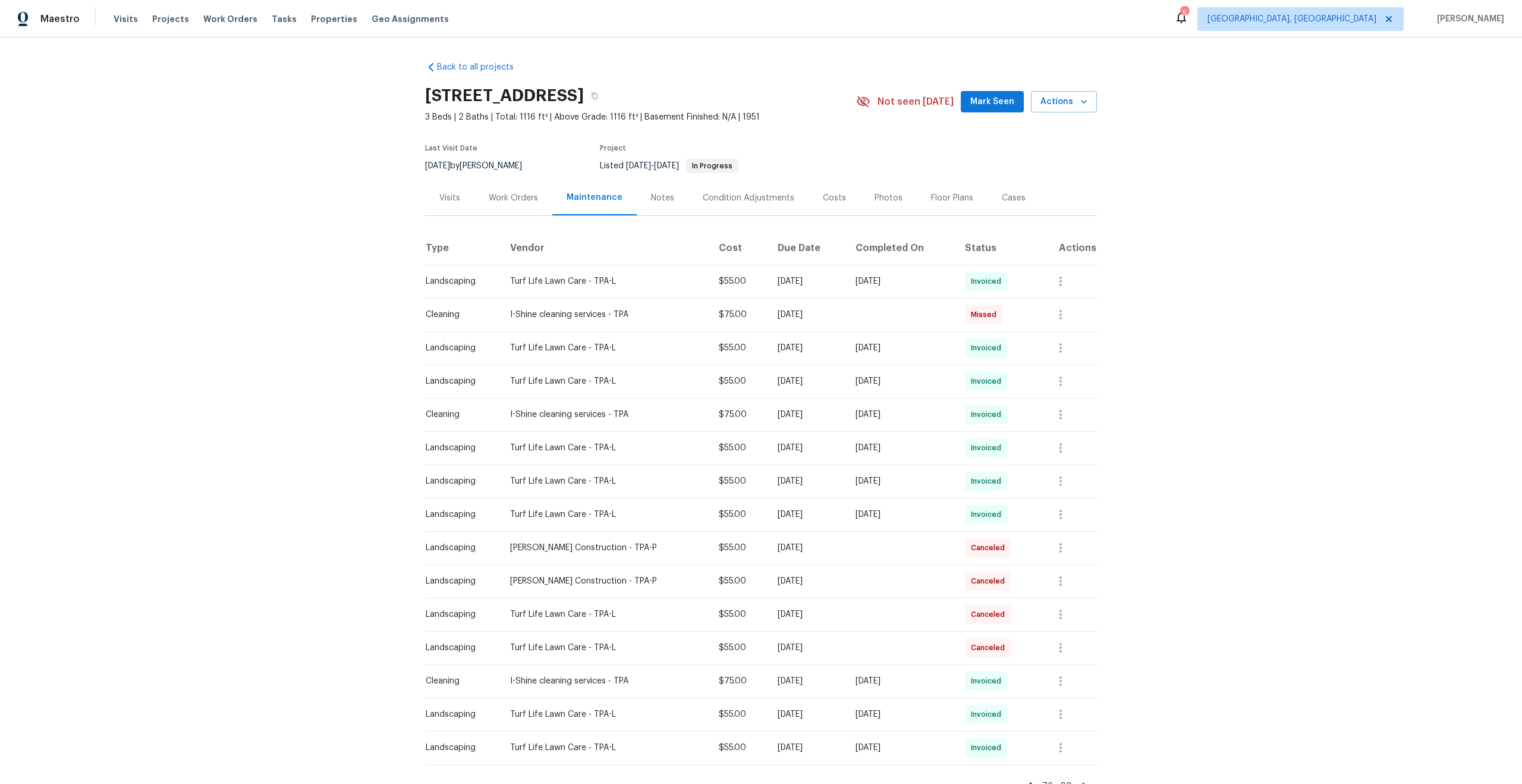
scroll to position [79, 0]
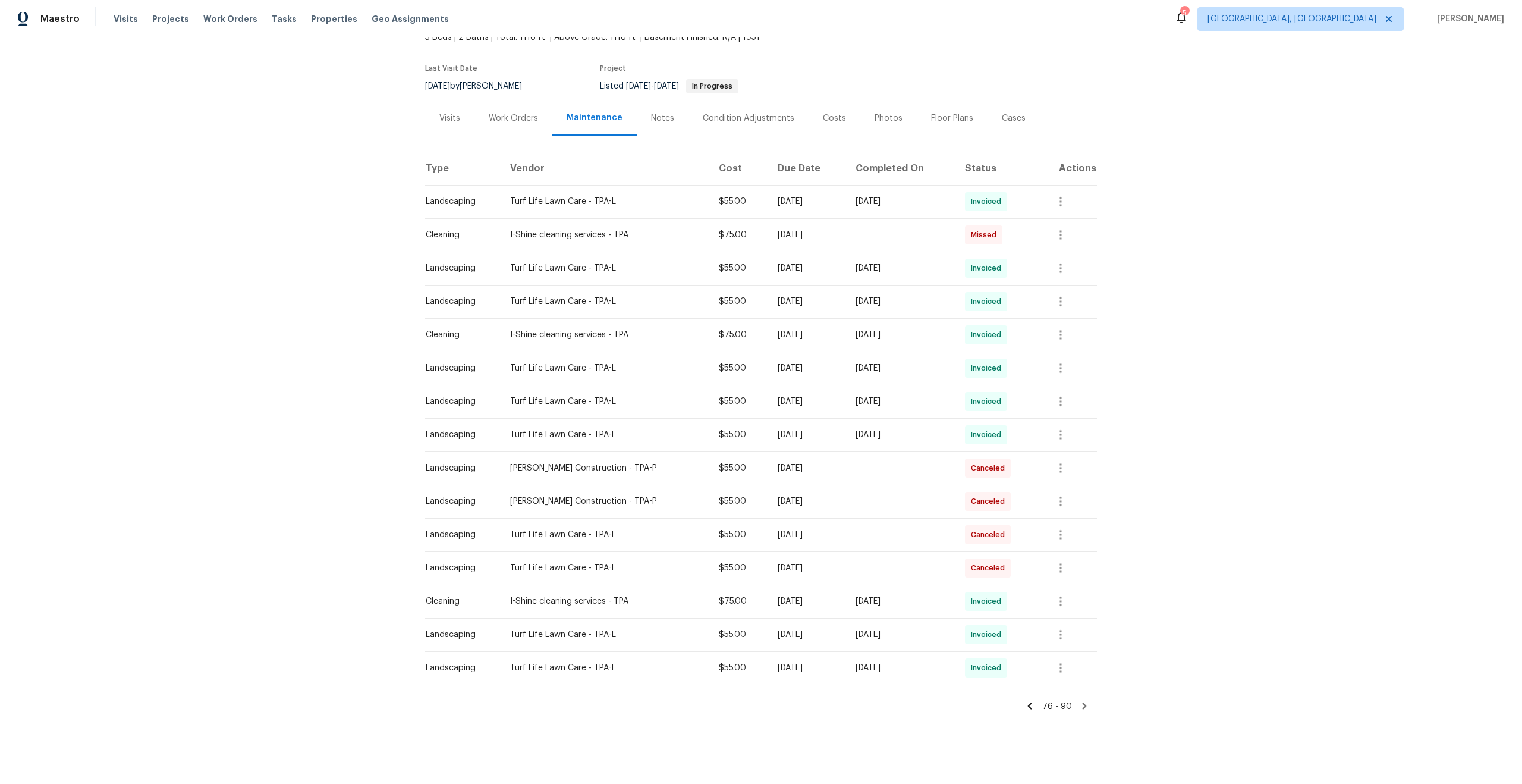
click at [1031, 702] on icon at bounding box center [1030, 706] width 11 height 11
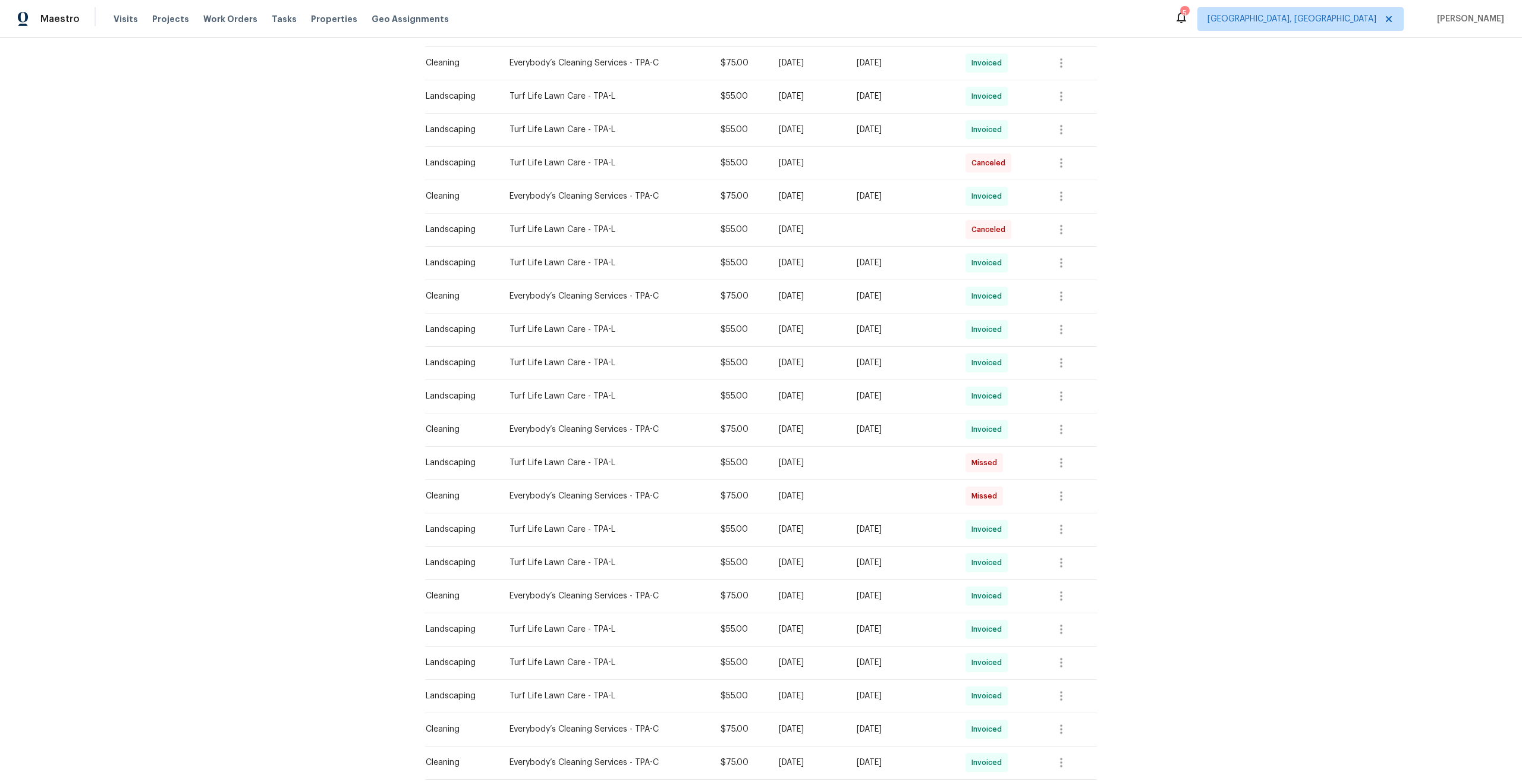
scroll to position [413, 0]
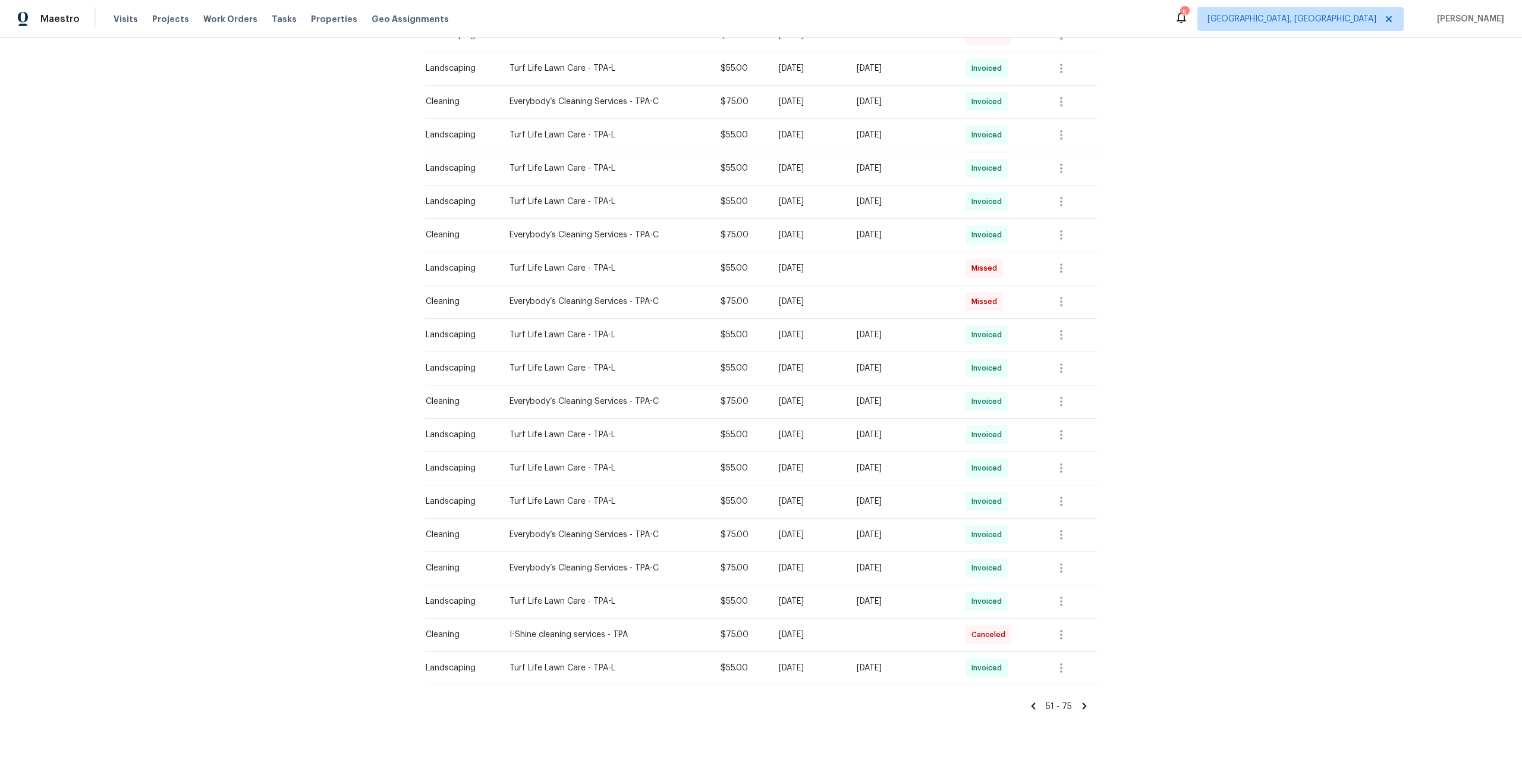
click at [1087, 705] on icon at bounding box center [1084, 706] width 11 height 11
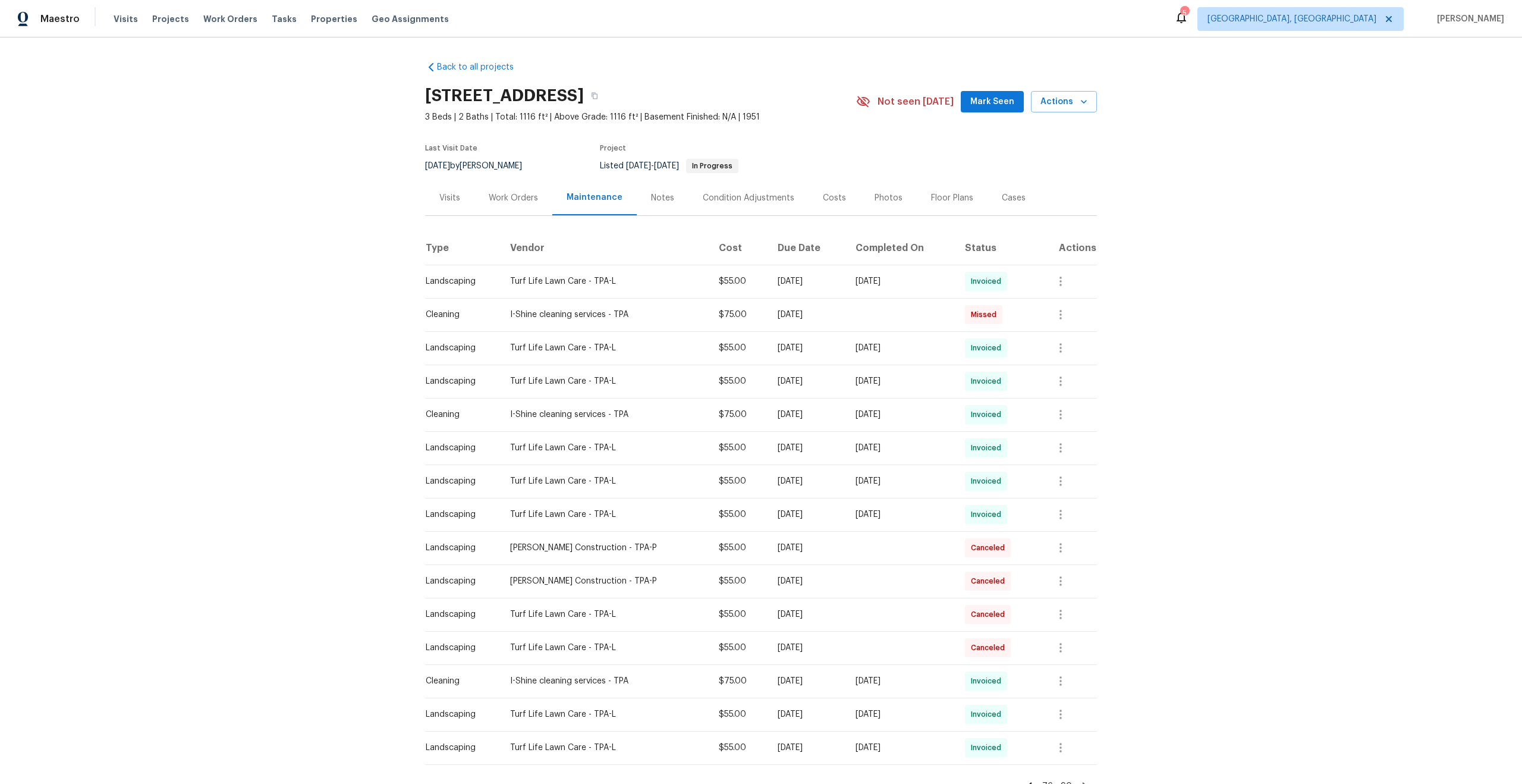
scroll to position [79, 0]
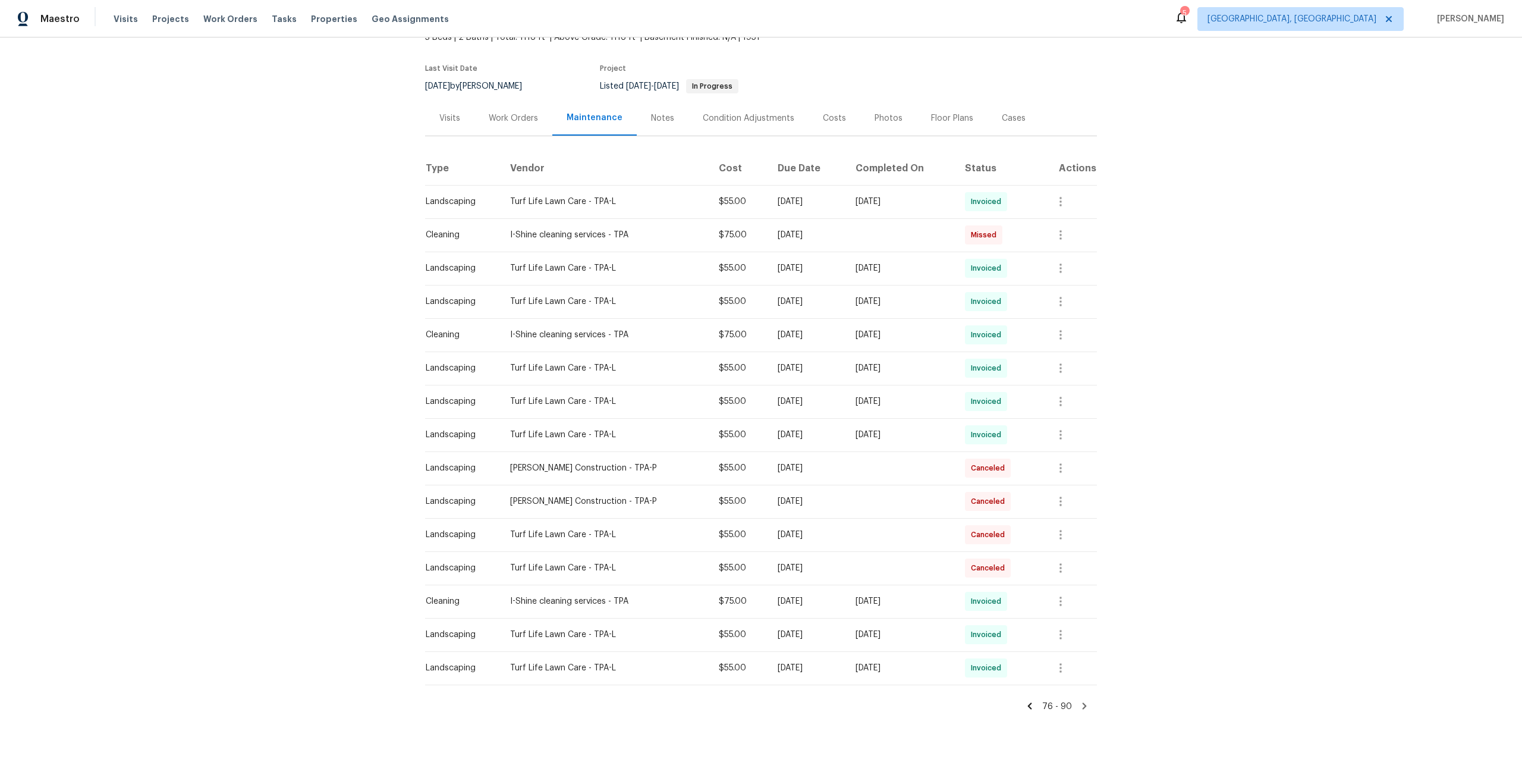
click at [1083, 705] on icon at bounding box center [1084, 706] width 11 height 11
click at [1083, 706] on icon at bounding box center [1084, 706] width 11 height 11
click at [1032, 705] on icon at bounding box center [1030, 706] width 5 height 6
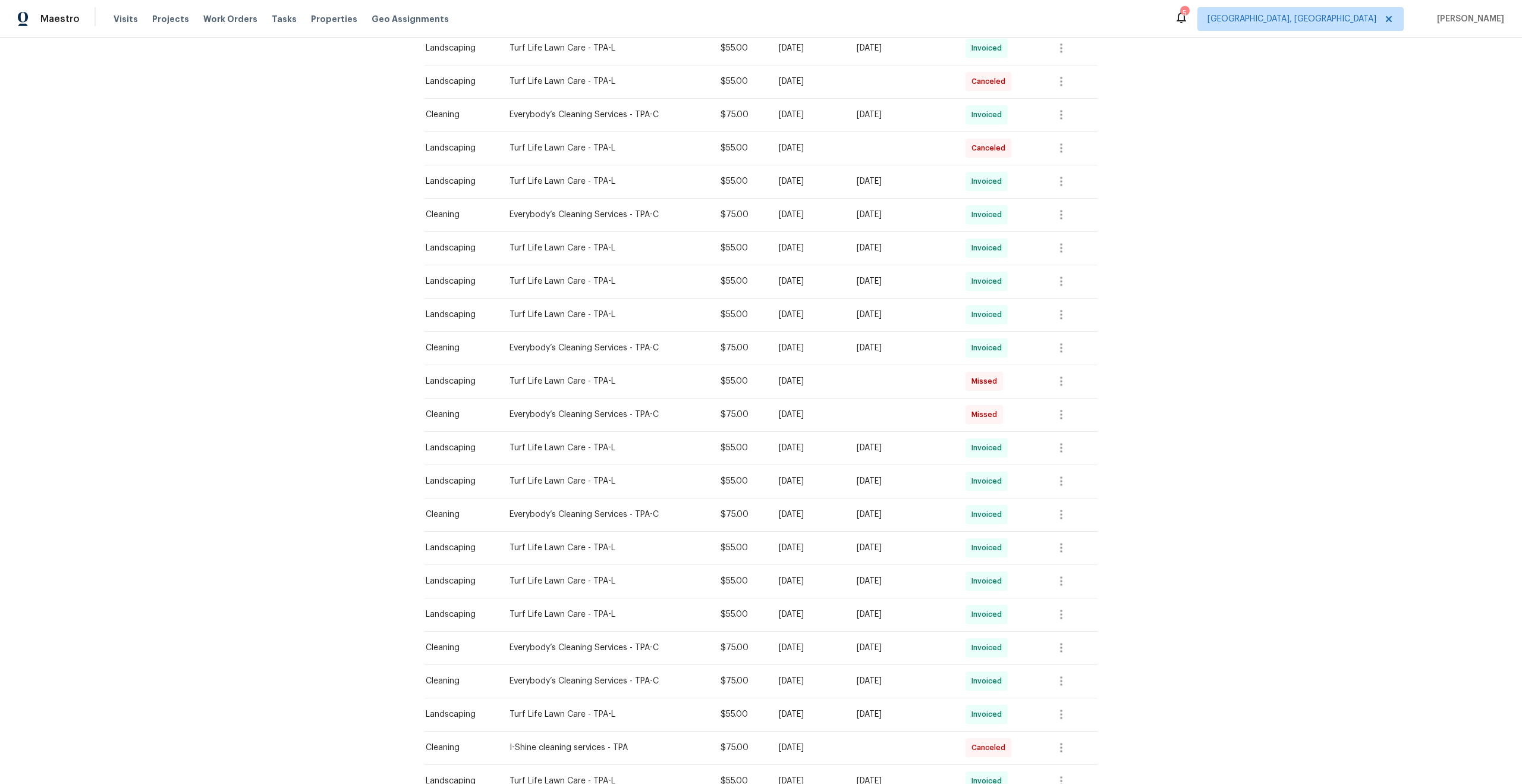
scroll to position [413, 0]
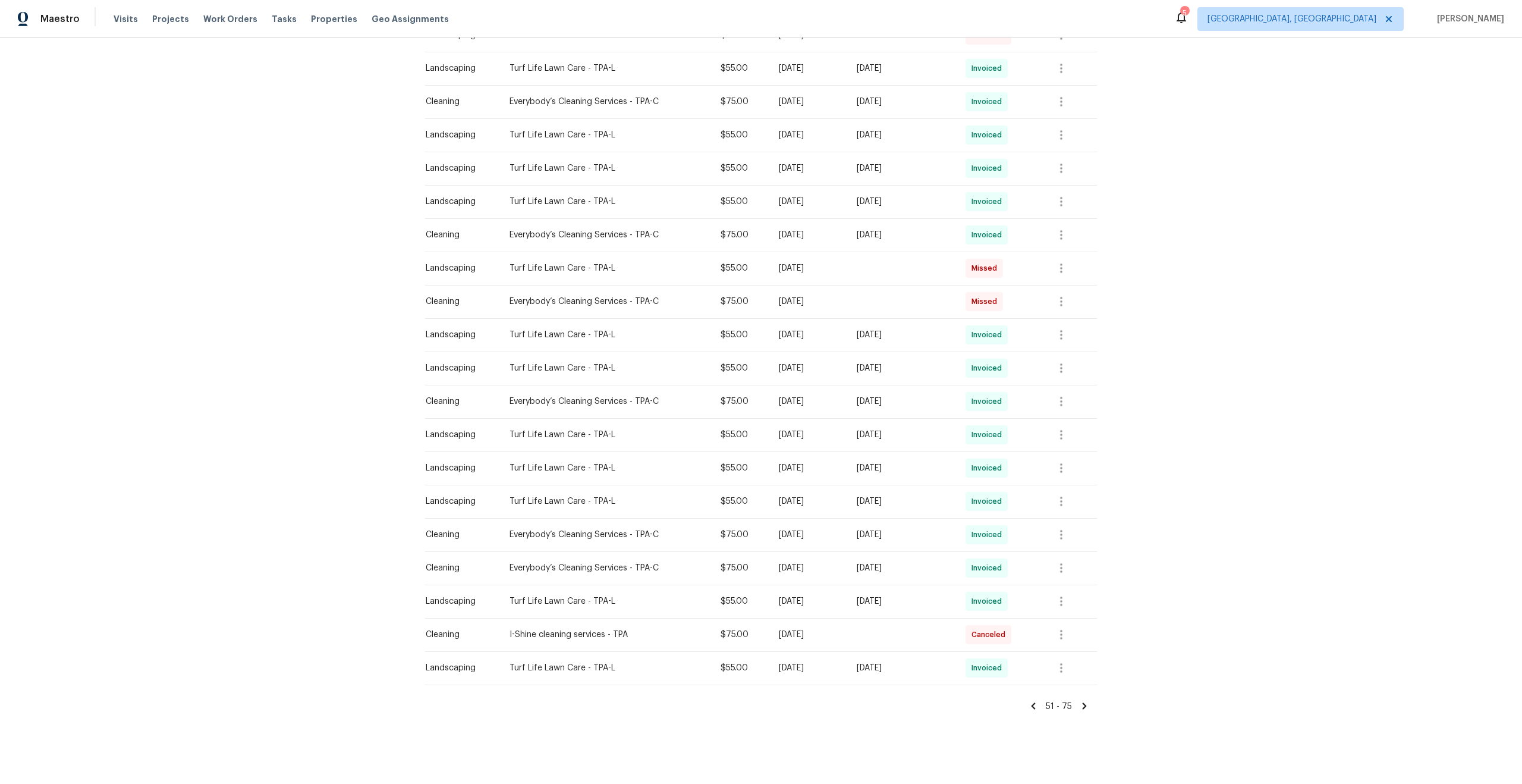
click at [1036, 705] on icon at bounding box center [1034, 706] width 11 height 11
click at [1035, 706] on icon at bounding box center [1031, 706] width 11 height 11
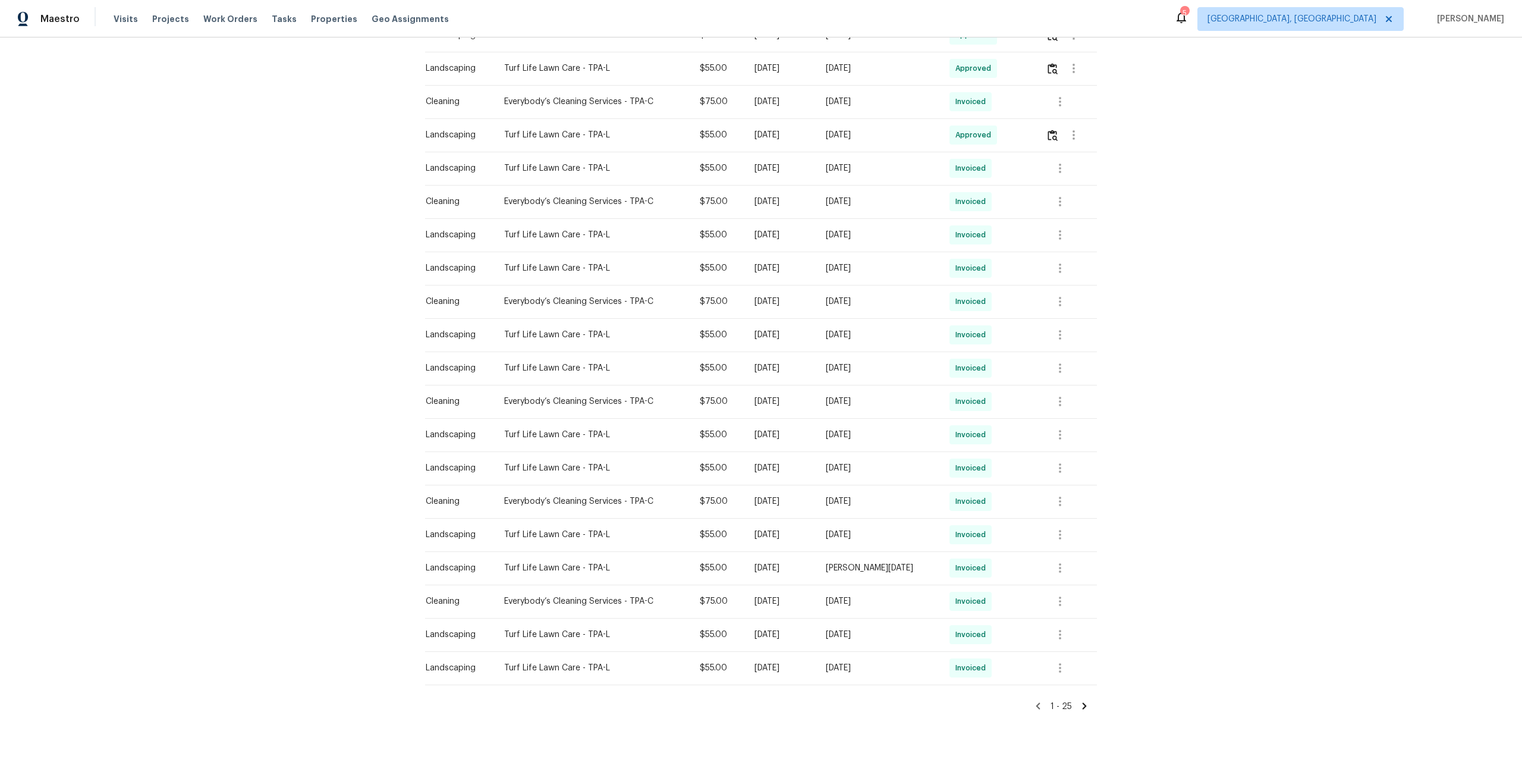
click at [1041, 704] on icon at bounding box center [1038, 706] width 11 height 11
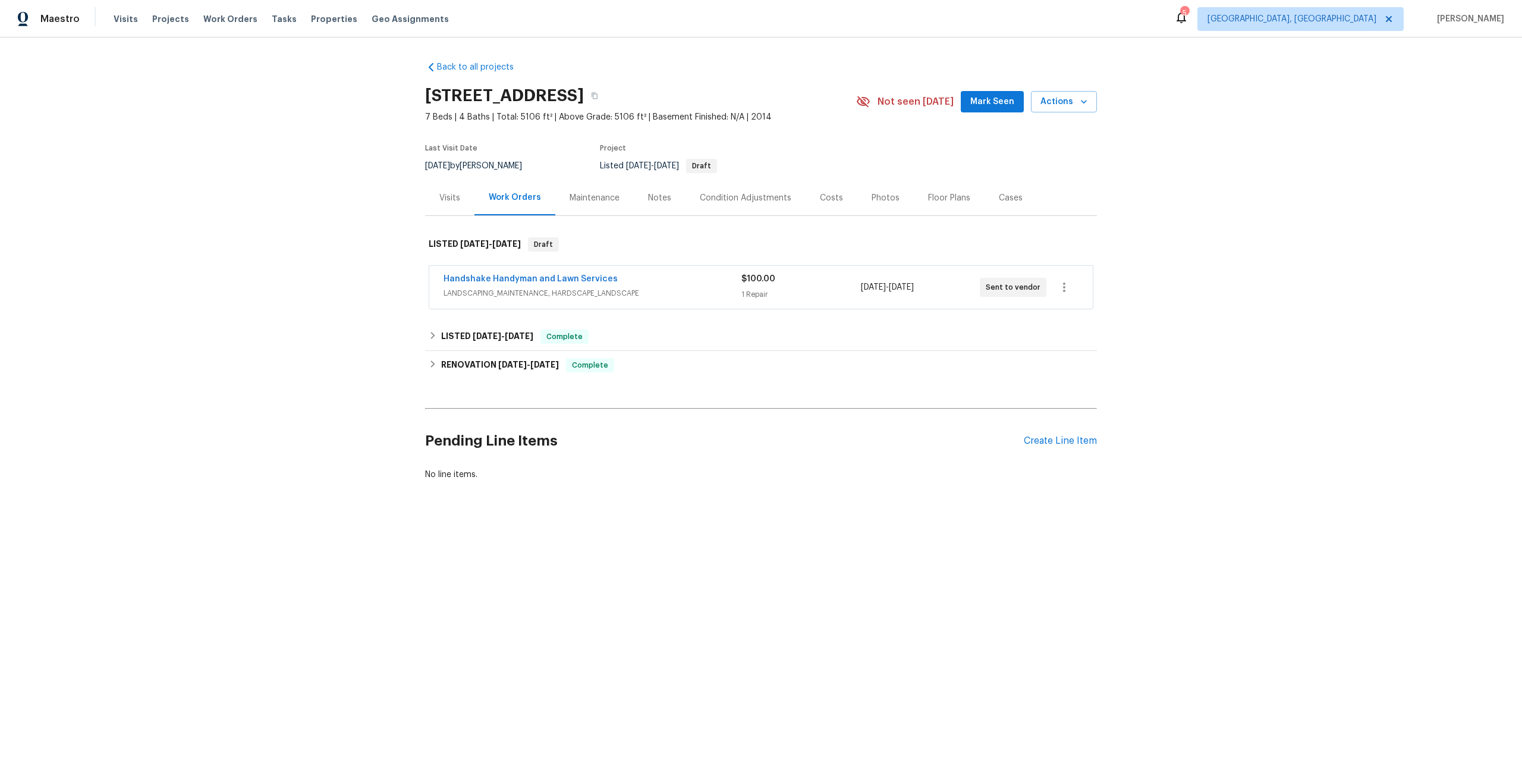
click at [586, 202] on div "Maintenance" at bounding box center [594, 197] width 50 height 12
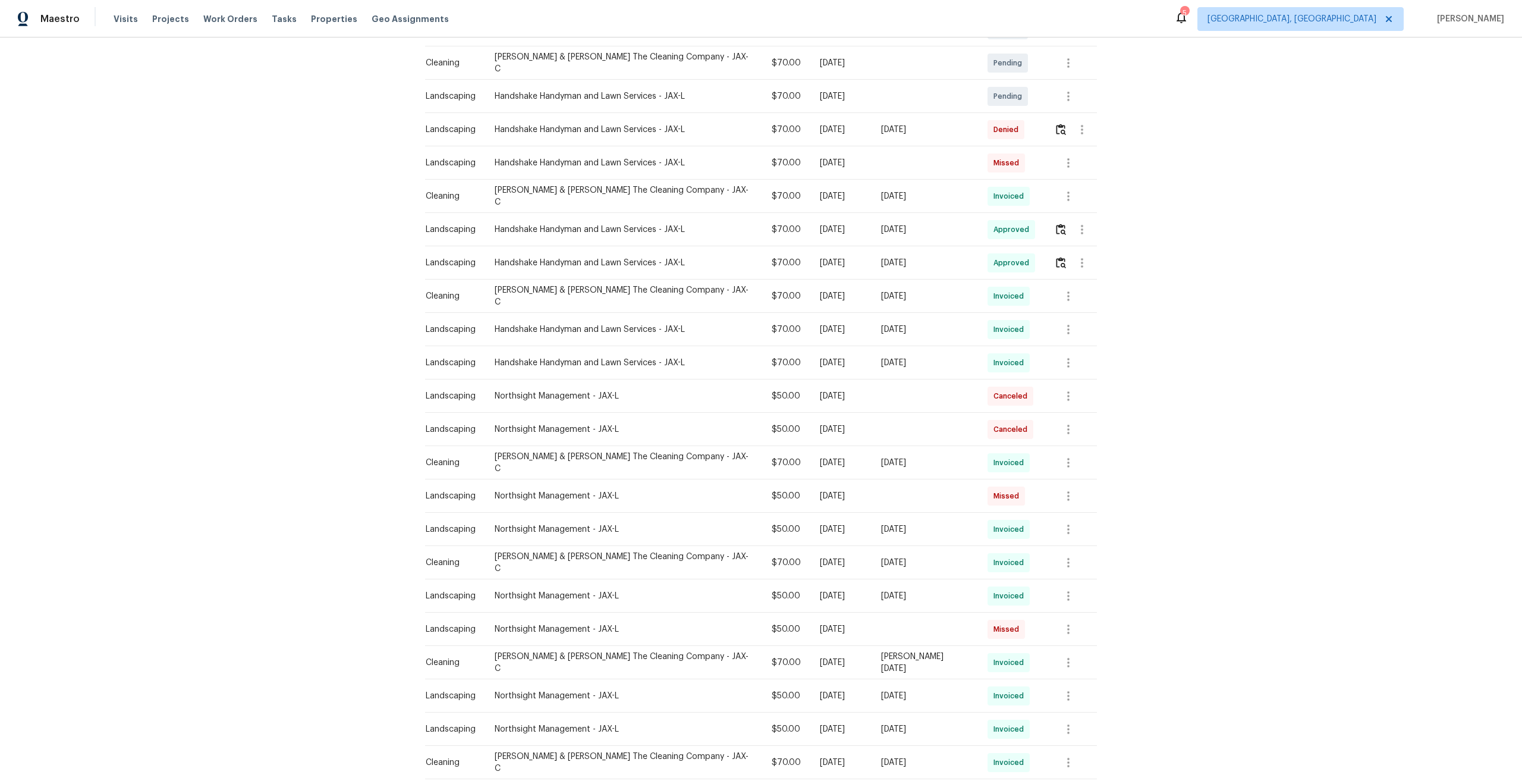
scroll to position [413, 0]
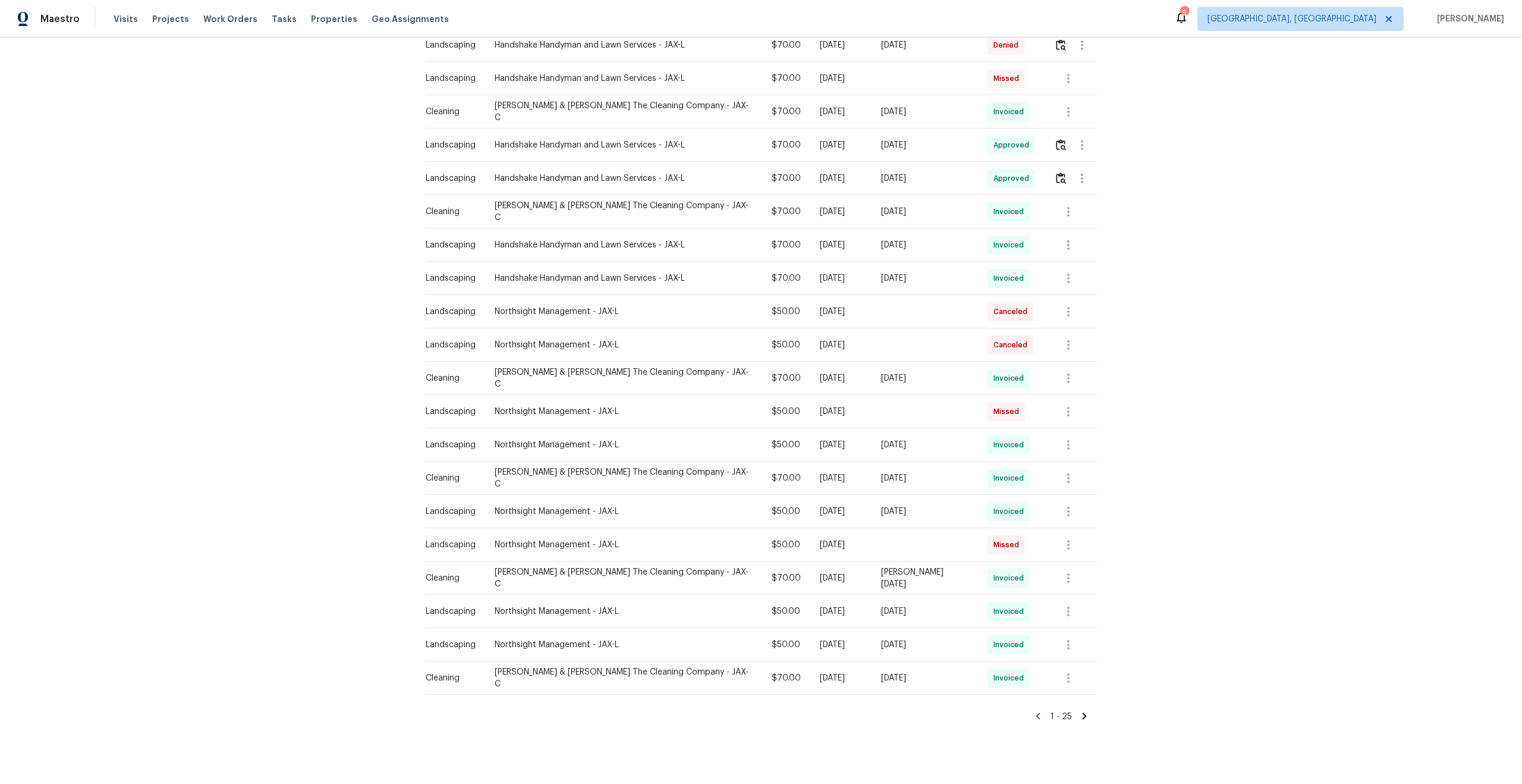
click at [1083, 712] on icon at bounding box center [1084, 715] width 5 height 6
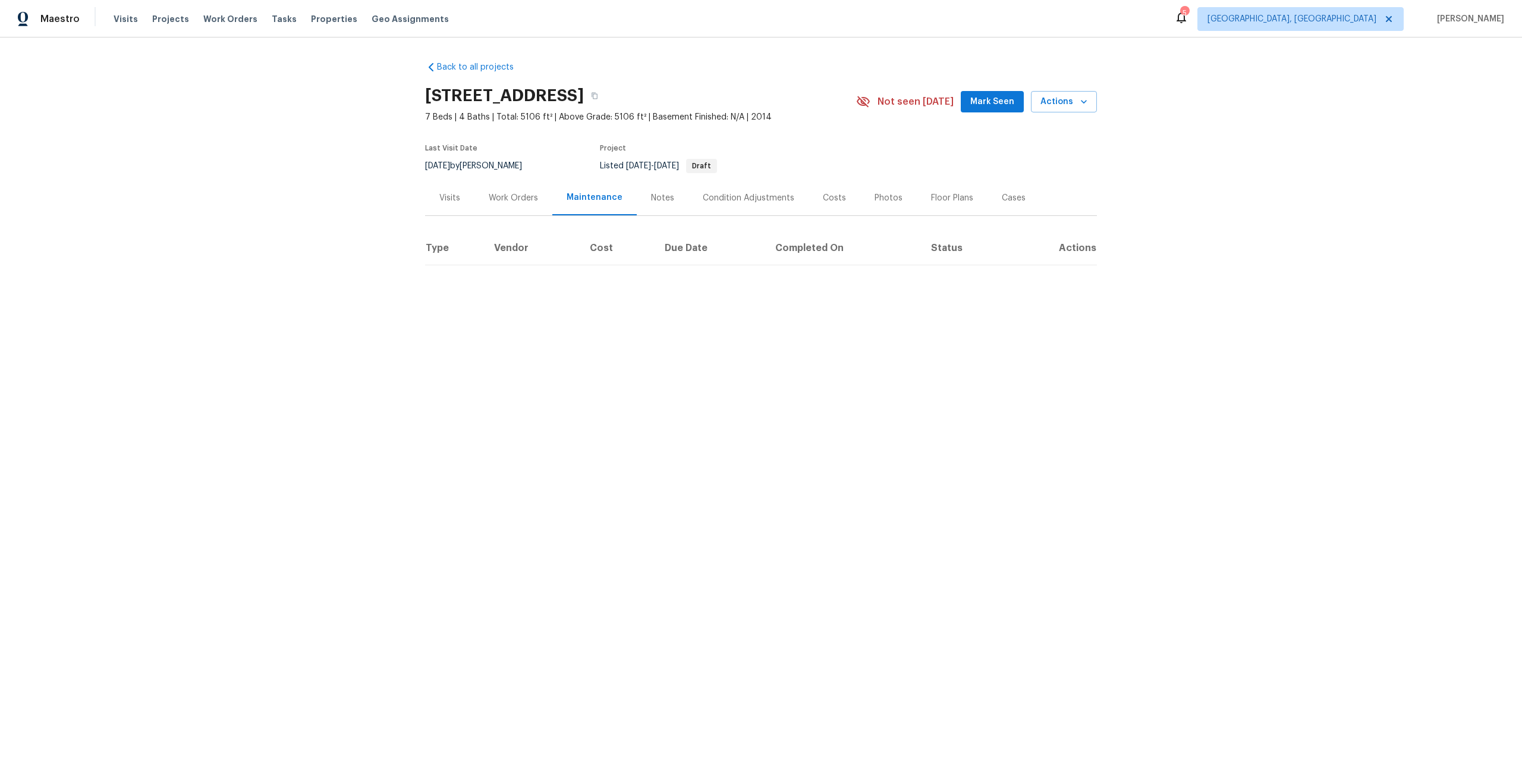
scroll to position [0, 0]
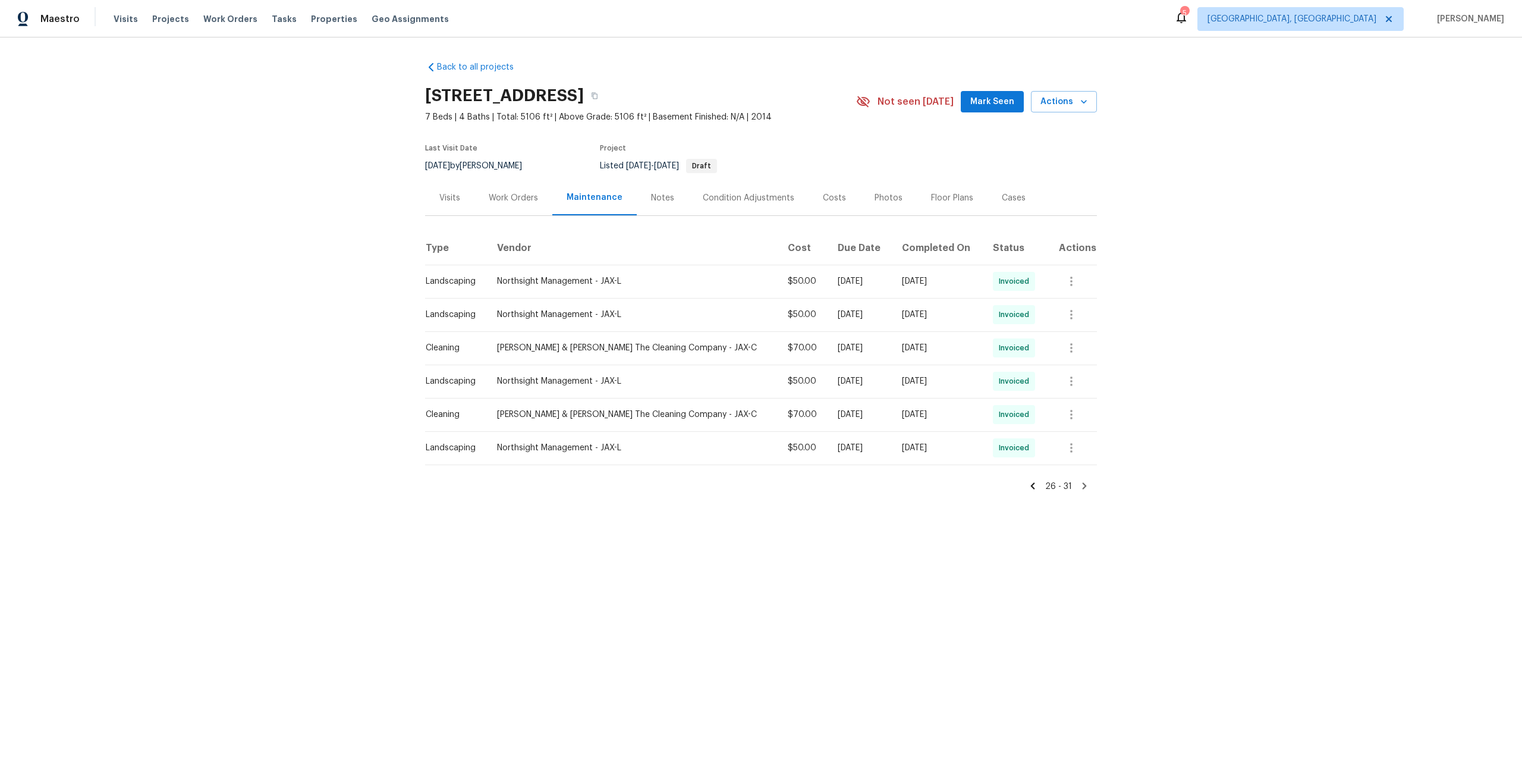
click at [1036, 486] on icon at bounding box center [1033, 486] width 11 height 11
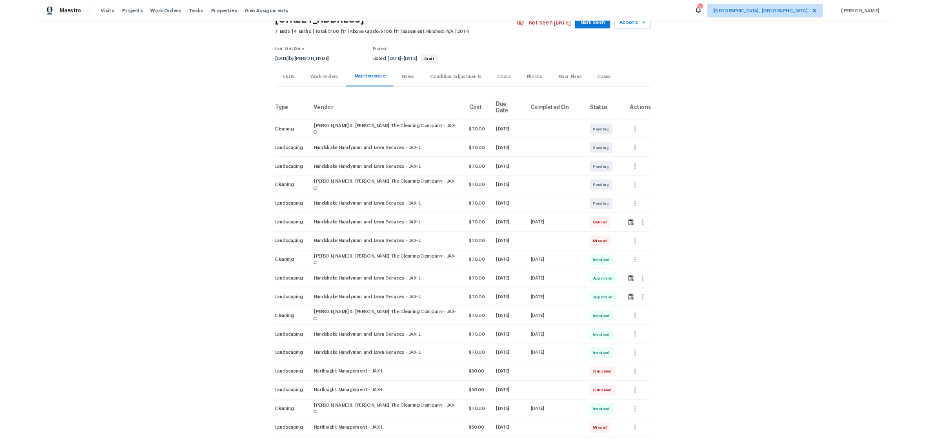
scroll to position [61, 0]
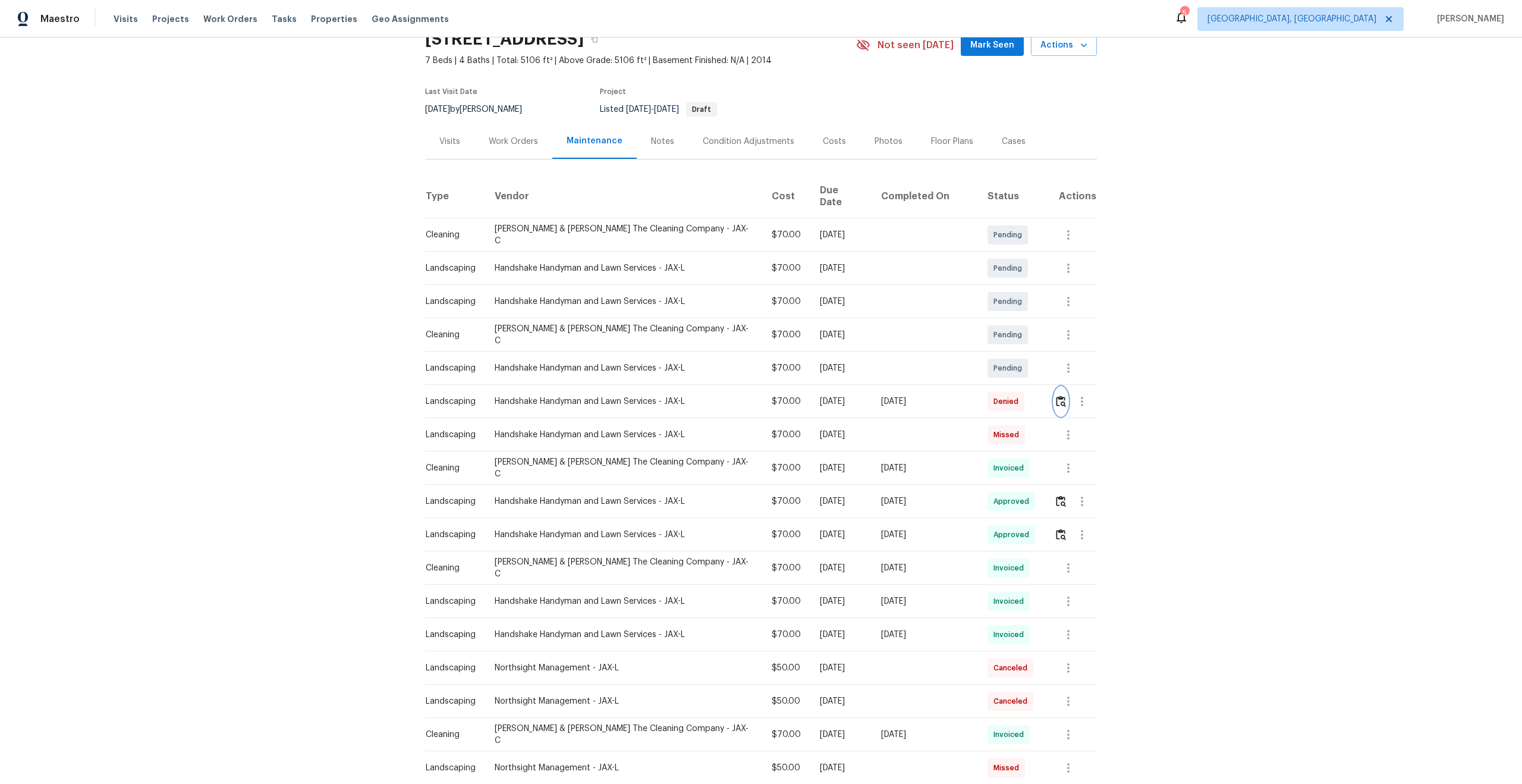
click at [1058, 395] on img "button" at bounding box center [1060, 401] width 10 height 11
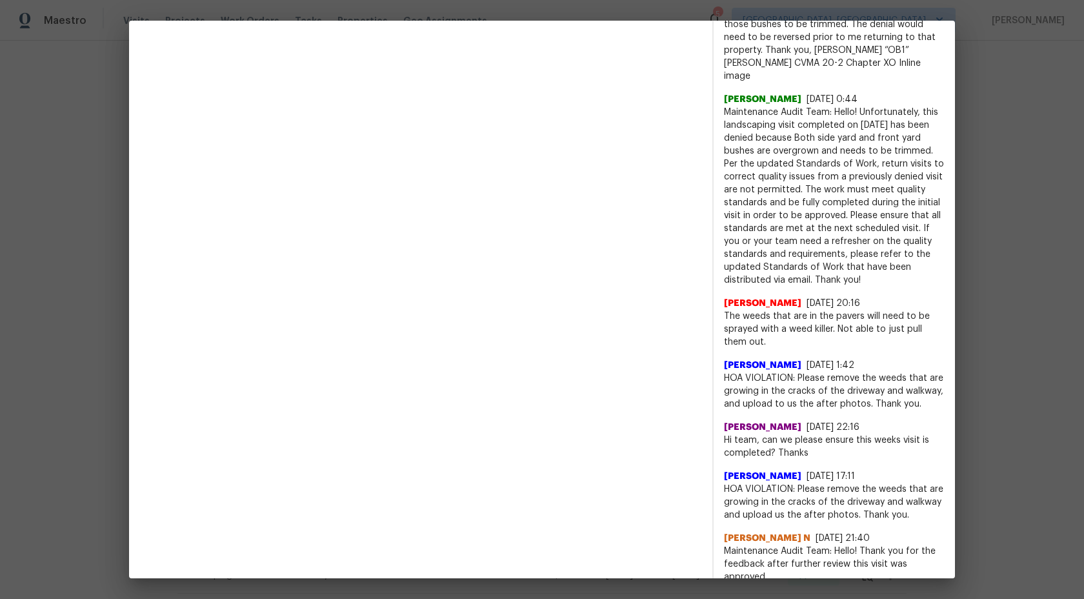
scroll to position [291, 0]
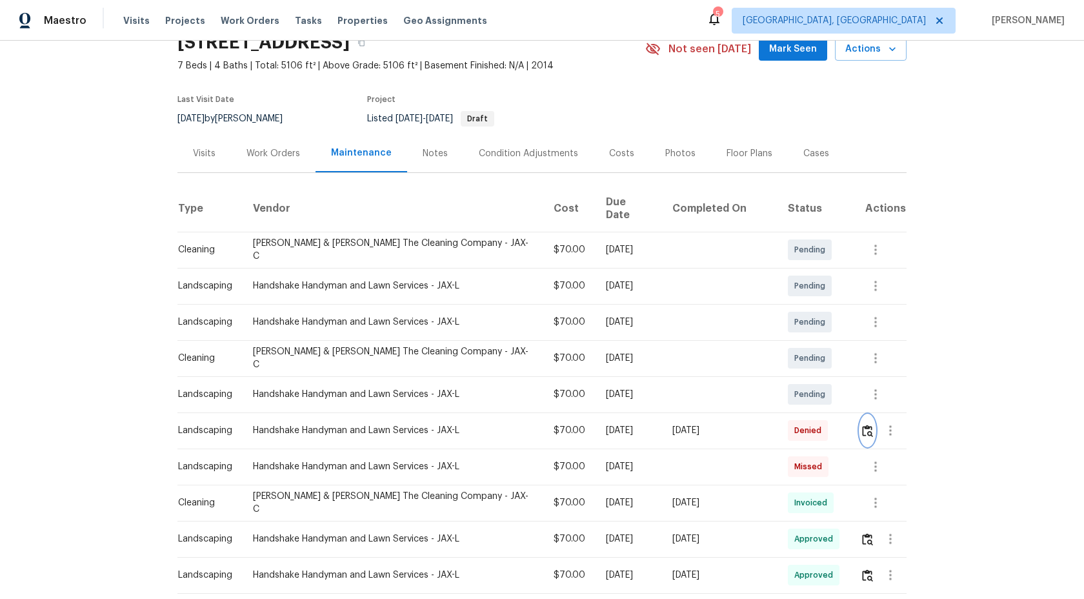
click at [868, 425] on img "button" at bounding box center [867, 431] width 11 height 12
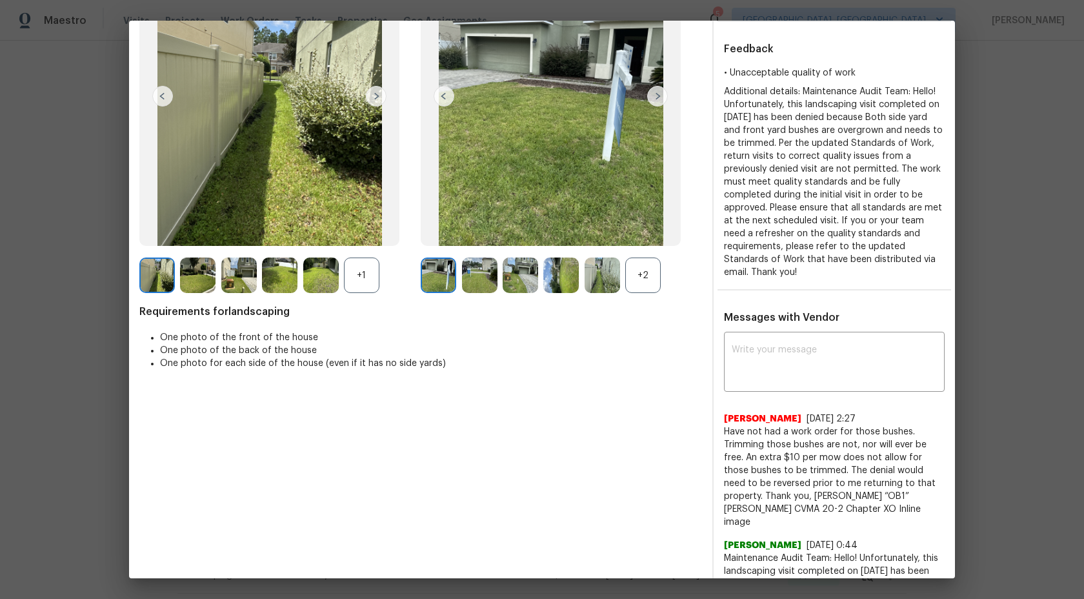
scroll to position [379, 0]
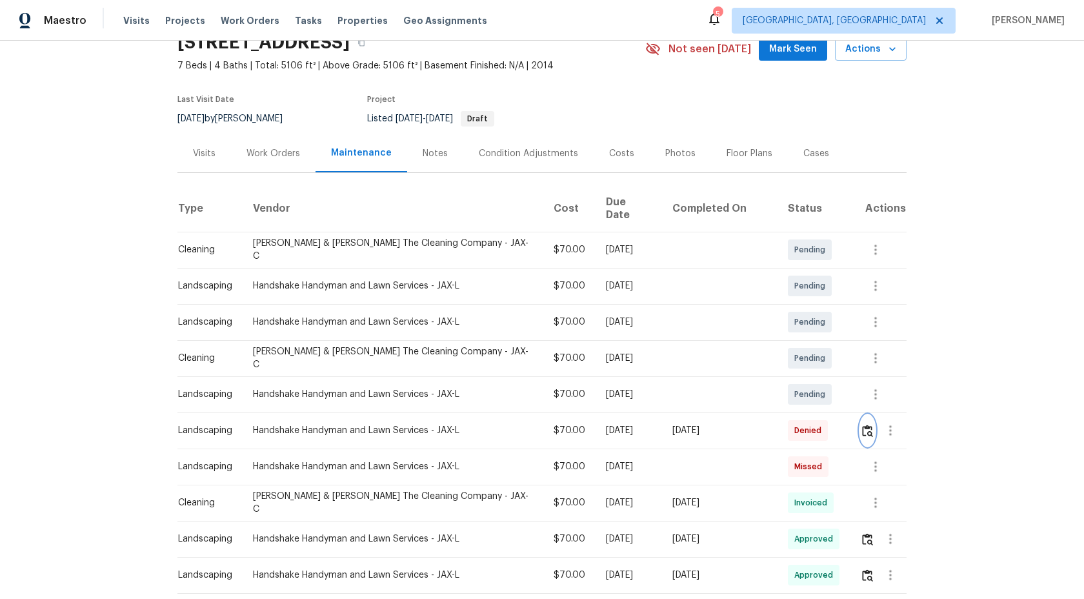
click at [870, 418] on button "button" at bounding box center [867, 430] width 15 height 31
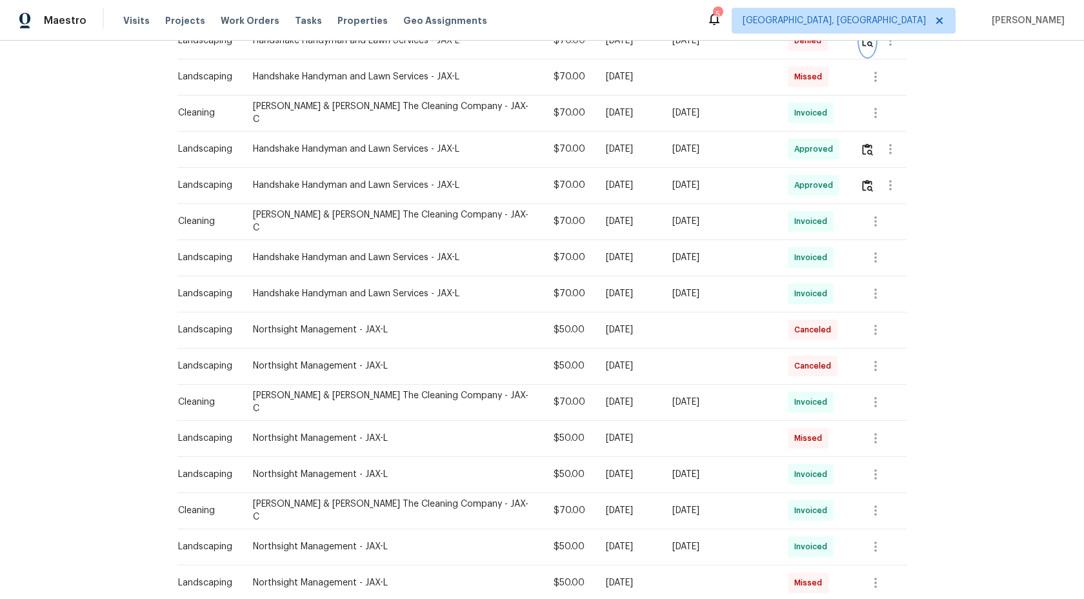
scroll to position [366, 0]
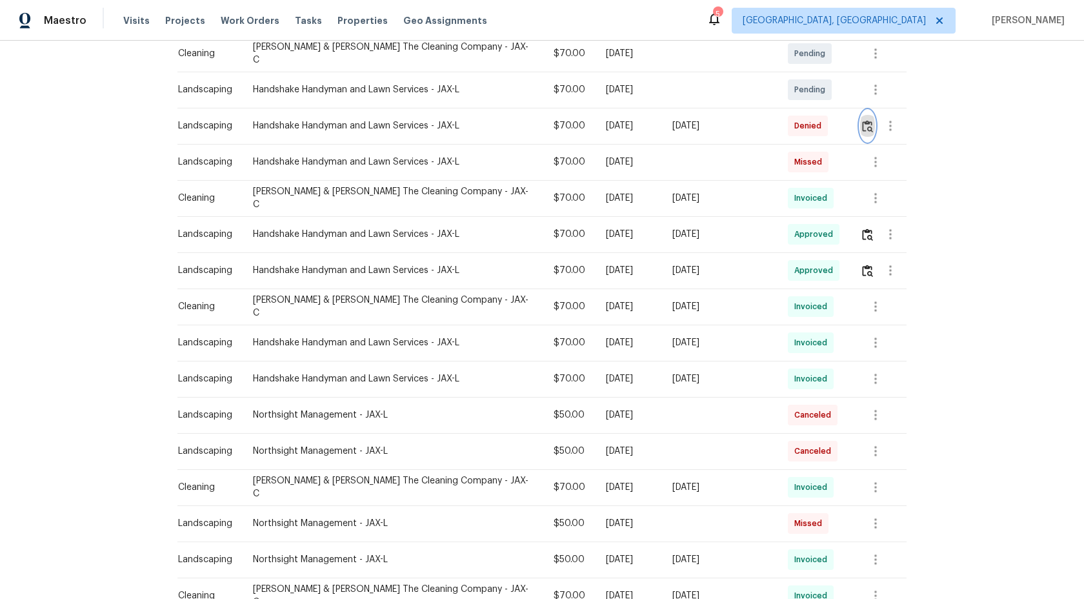
click at [865, 120] on img "button" at bounding box center [867, 126] width 11 height 12
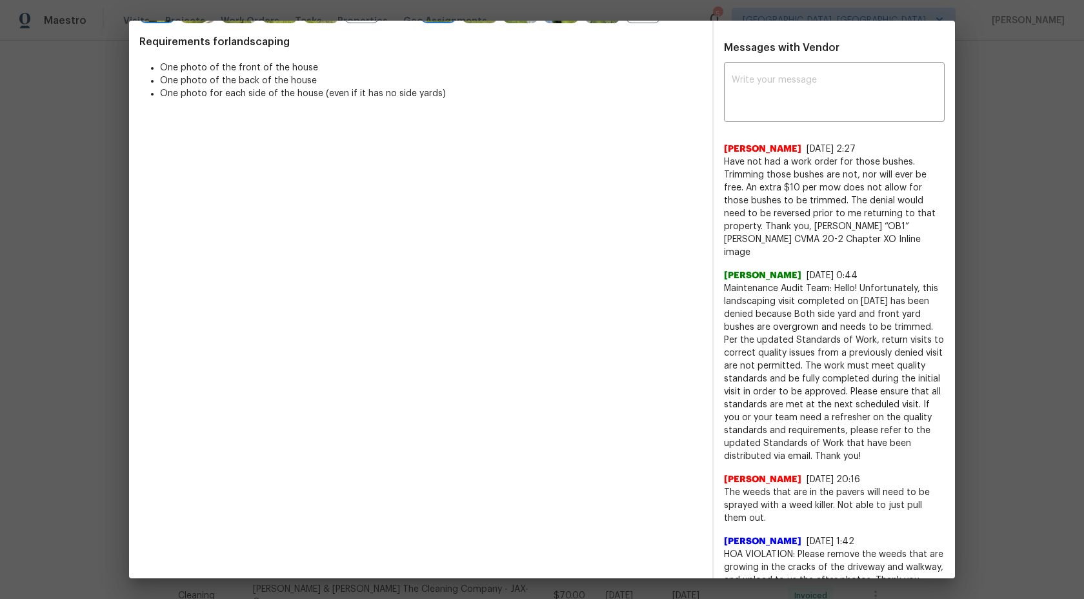
scroll to position [0, 0]
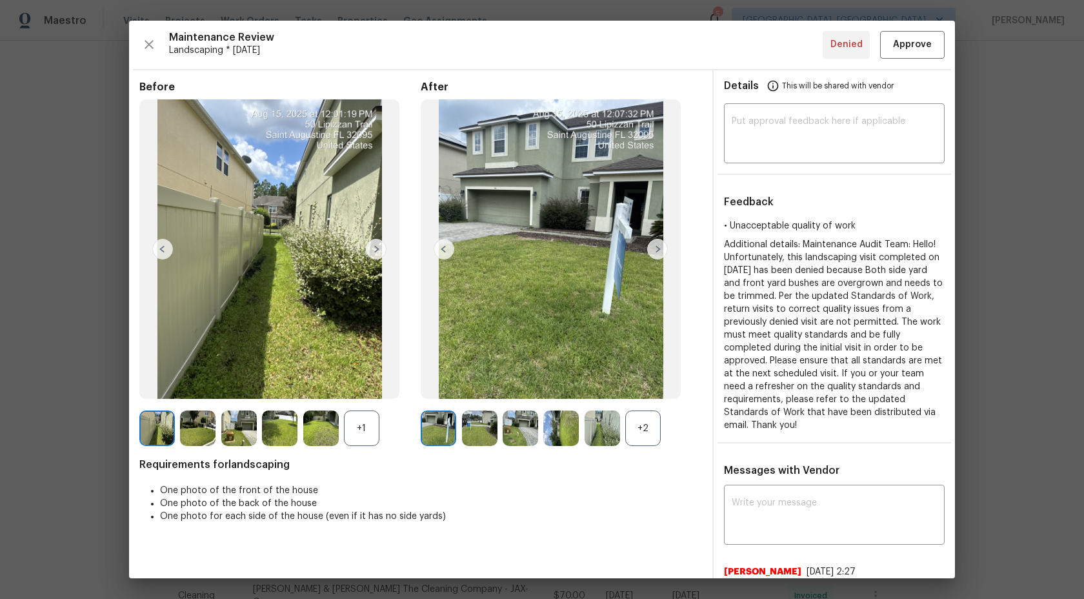
click at [658, 248] on img at bounding box center [657, 249] width 21 height 21
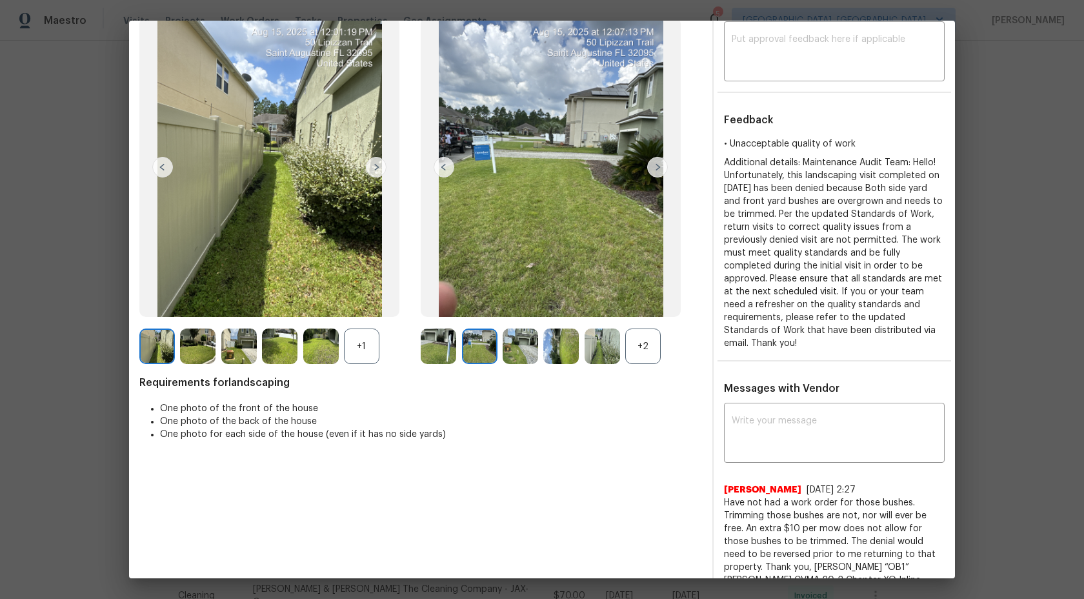
scroll to position [203, 0]
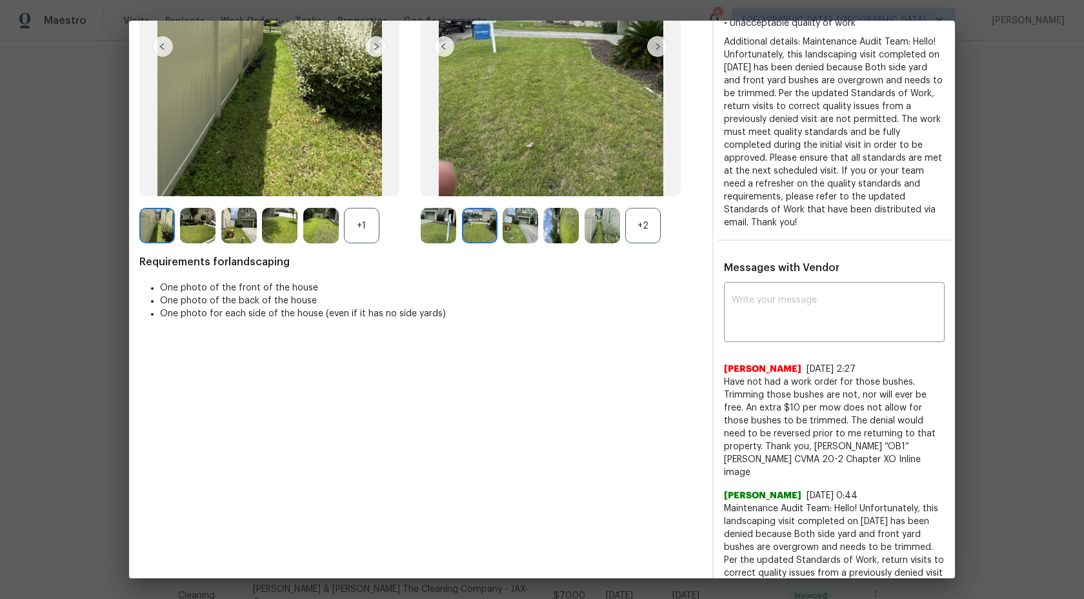
click at [647, 239] on div "+2" at bounding box center [642, 225] width 35 height 35
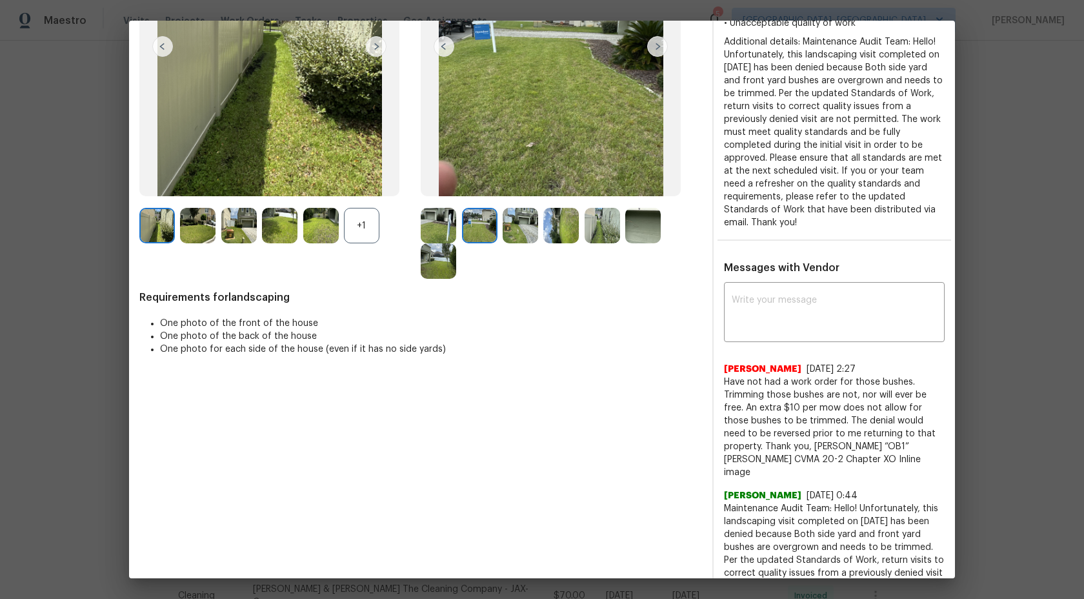
click at [625, 232] on div at bounding box center [605, 225] width 41 height 35
click at [618, 232] on img at bounding box center [602, 225] width 35 height 35
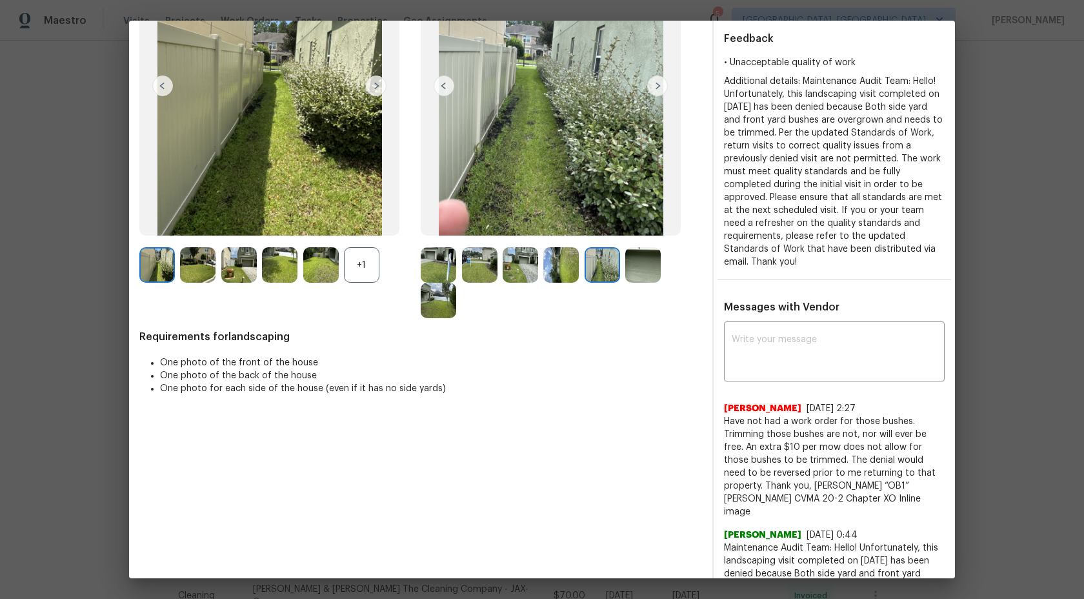
scroll to position [118, 0]
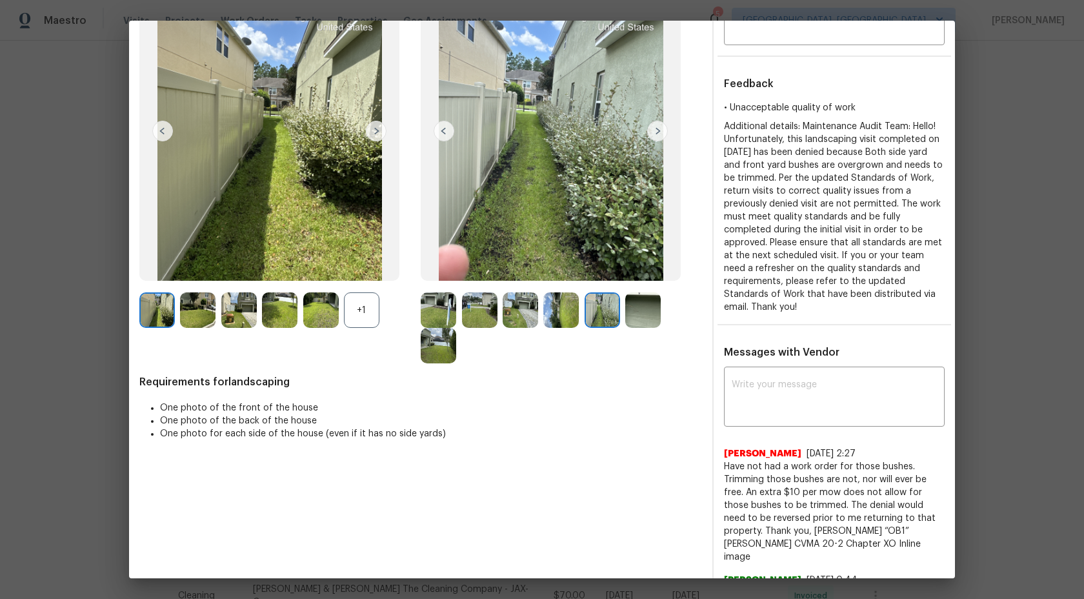
click at [358, 316] on div "+1" at bounding box center [361, 309] width 35 height 35
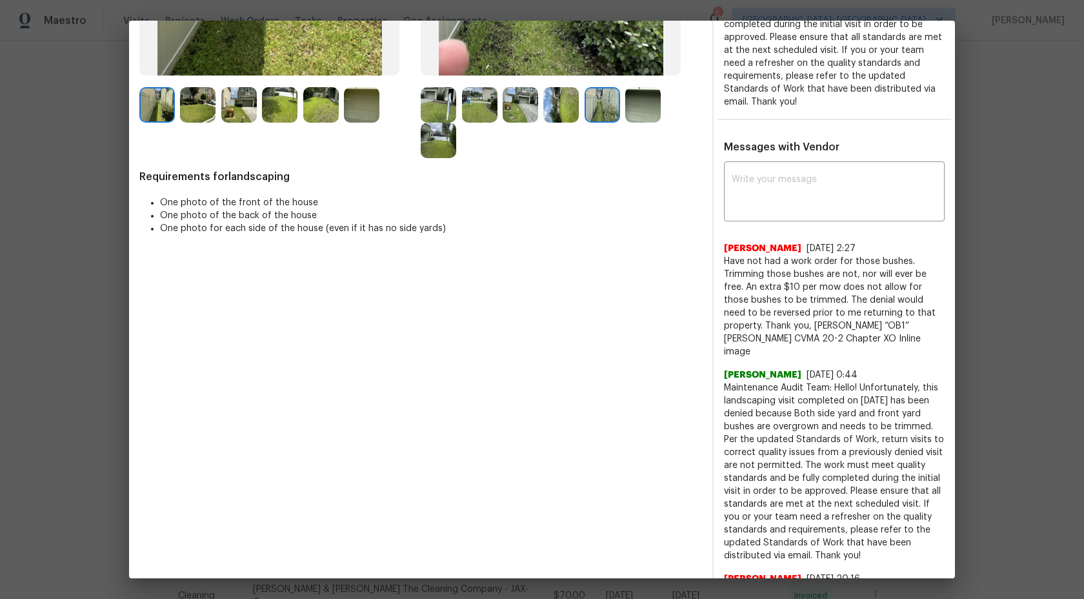
scroll to position [322, 0]
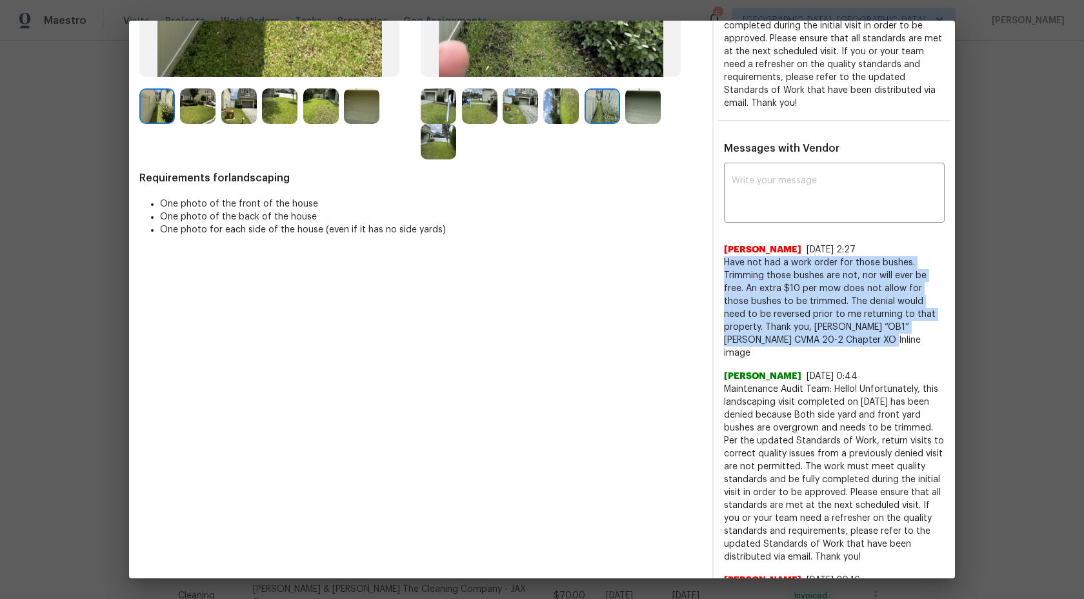
drag, startPoint x: 794, startPoint y: 328, endPoint x: 724, endPoint y: 254, distance: 102.3
click at [724, 256] on span "Have not had a work order for those bushes. Trimming those bushes are not, nor …" at bounding box center [834, 307] width 221 height 103
copy span "Have not had a work order for those bushes. Trimming those bushes are not, nor …"
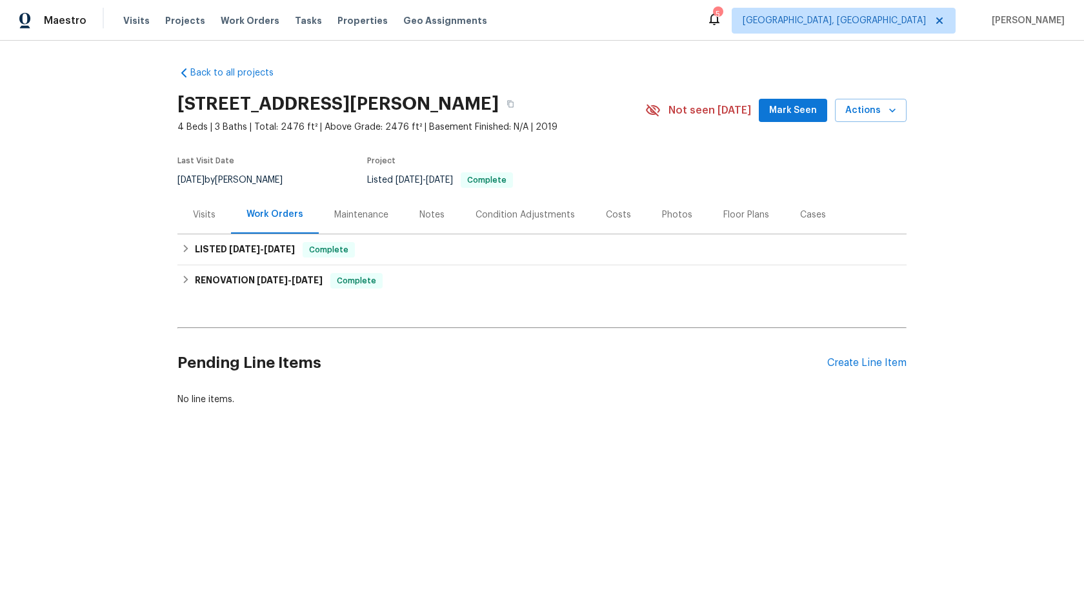
click at [363, 213] on div "Maintenance" at bounding box center [361, 214] width 54 height 13
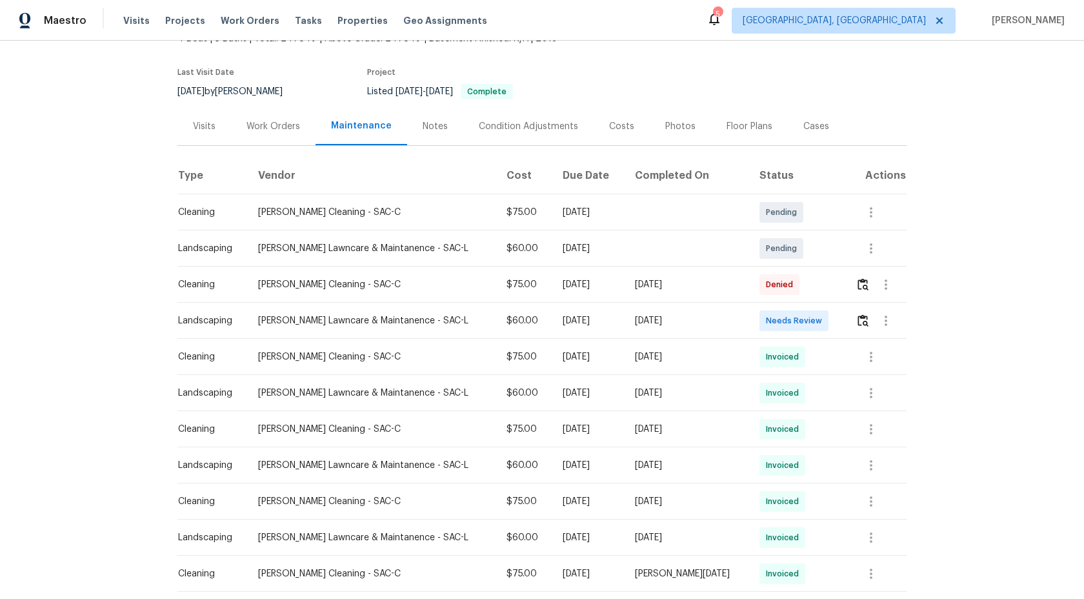
scroll to position [106, 0]
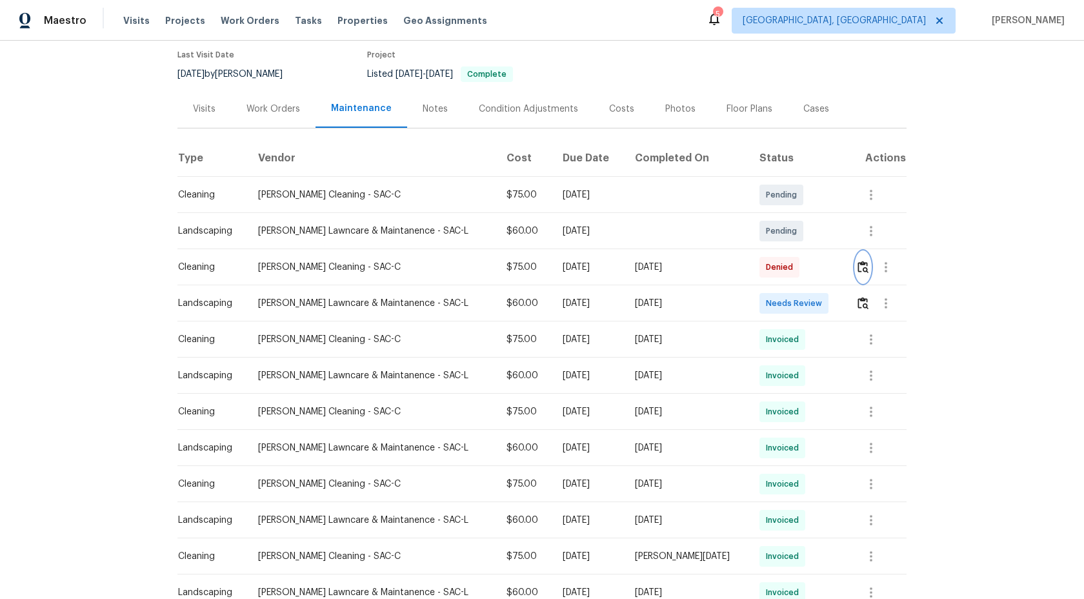
click at [859, 267] on img "button" at bounding box center [863, 267] width 11 height 12
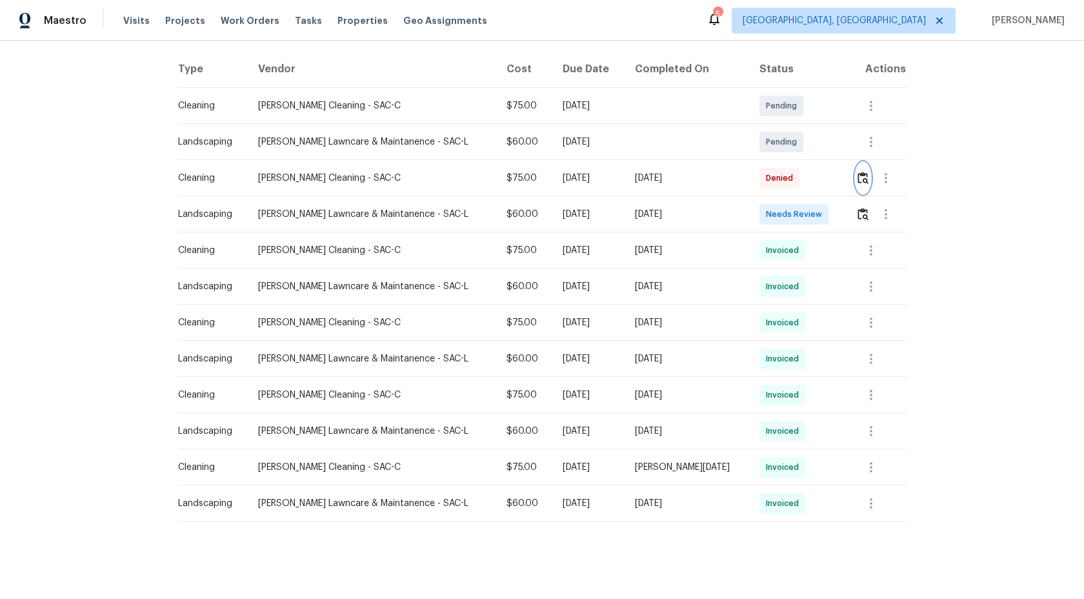
scroll to position [77, 0]
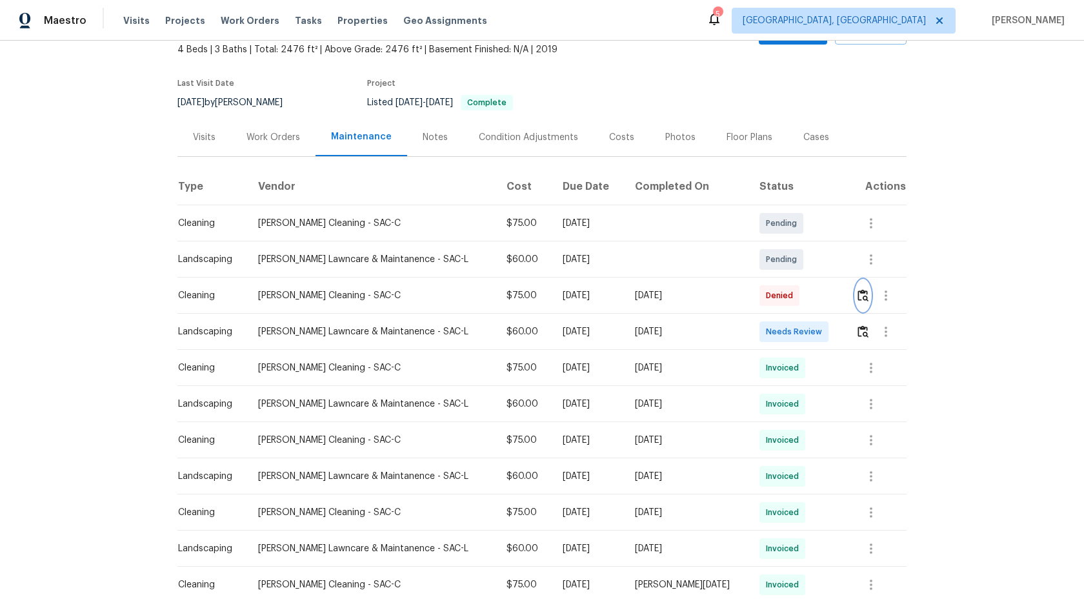
click at [858, 293] on img "button" at bounding box center [863, 295] width 11 height 12
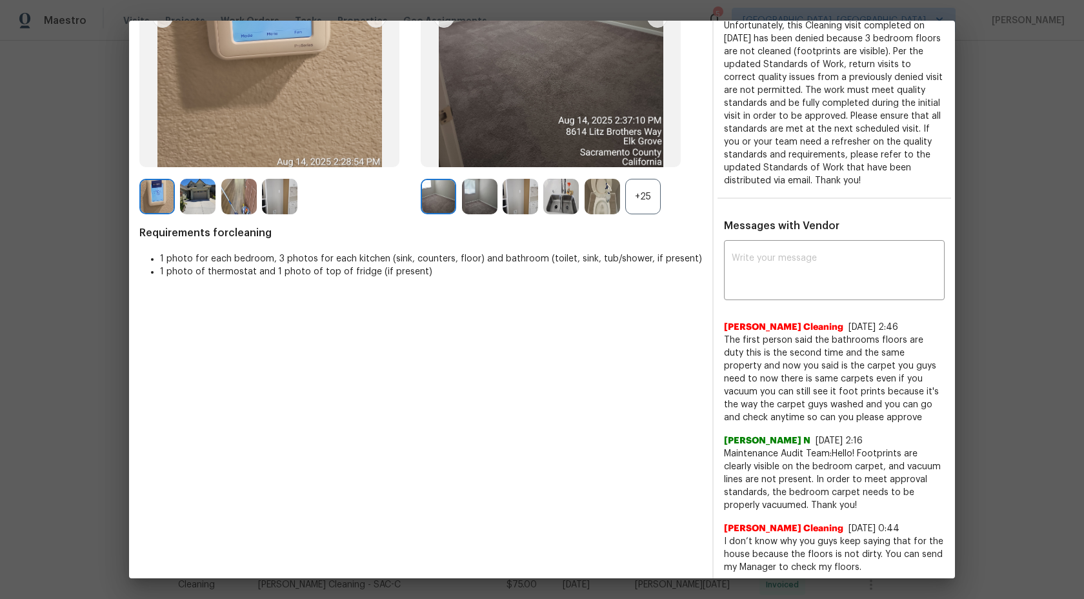
scroll to position [14, 0]
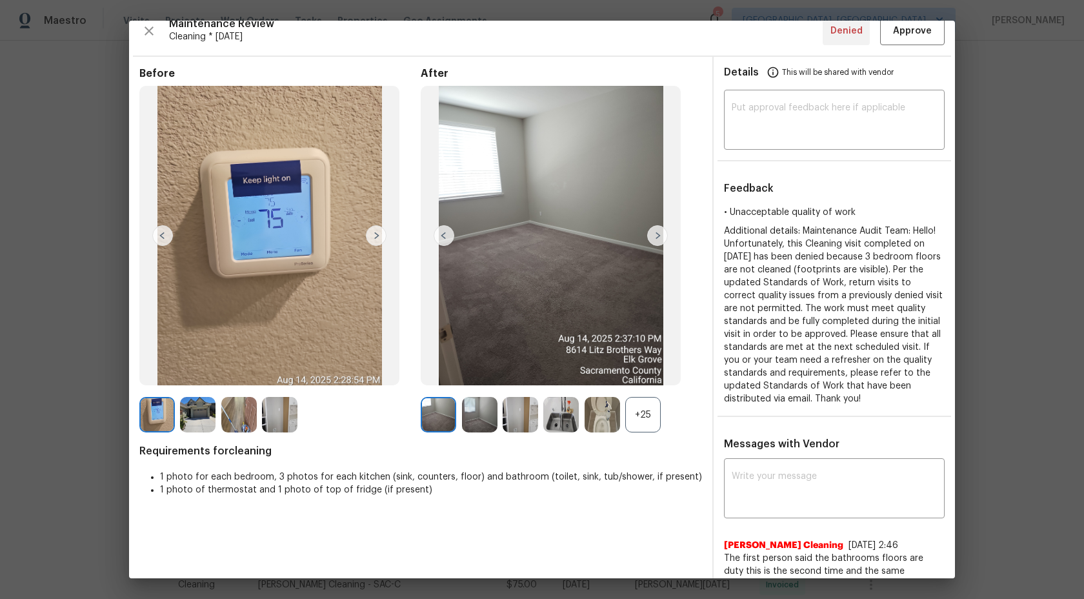
click at [640, 416] on div "+25" at bounding box center [642, 414] width 35 height 35
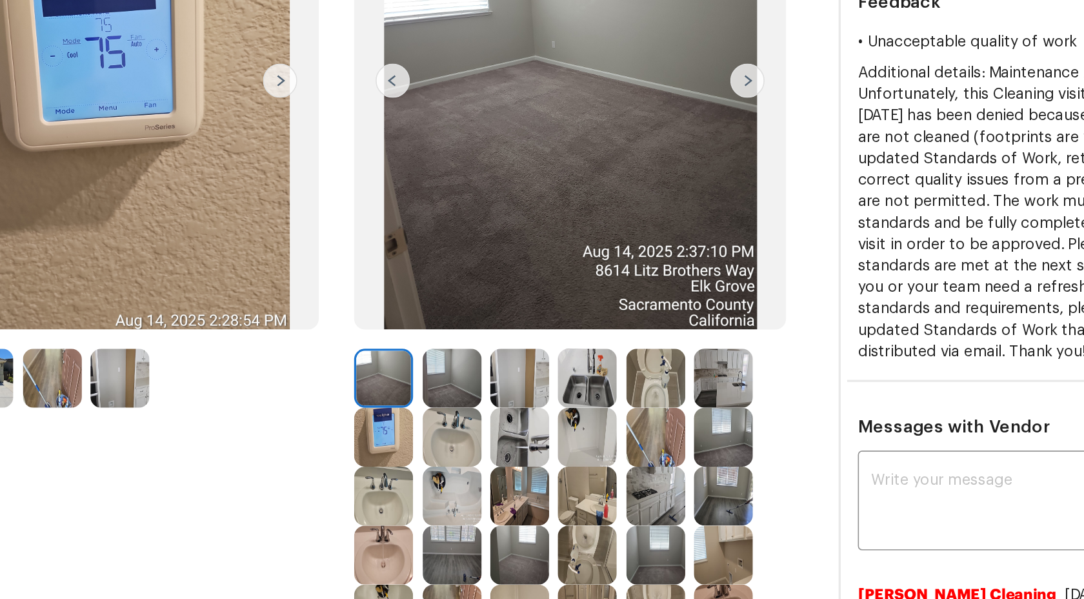
scroll to position [149, 0]
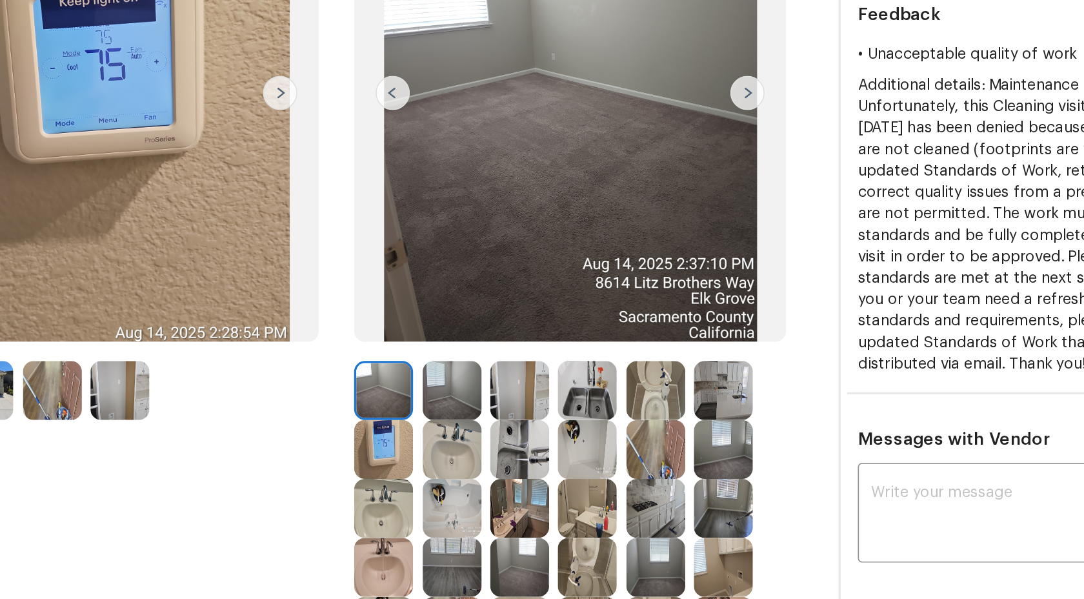
click at [483, 265] on img at bounding box center [479, 278] width 35 height 35
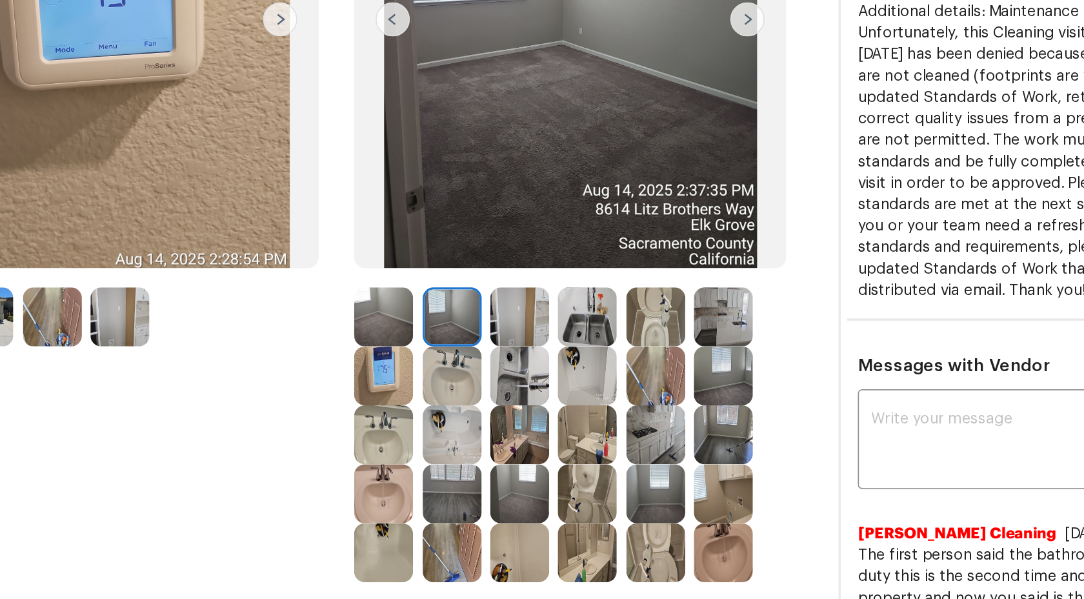
scroll to position [196, 0]
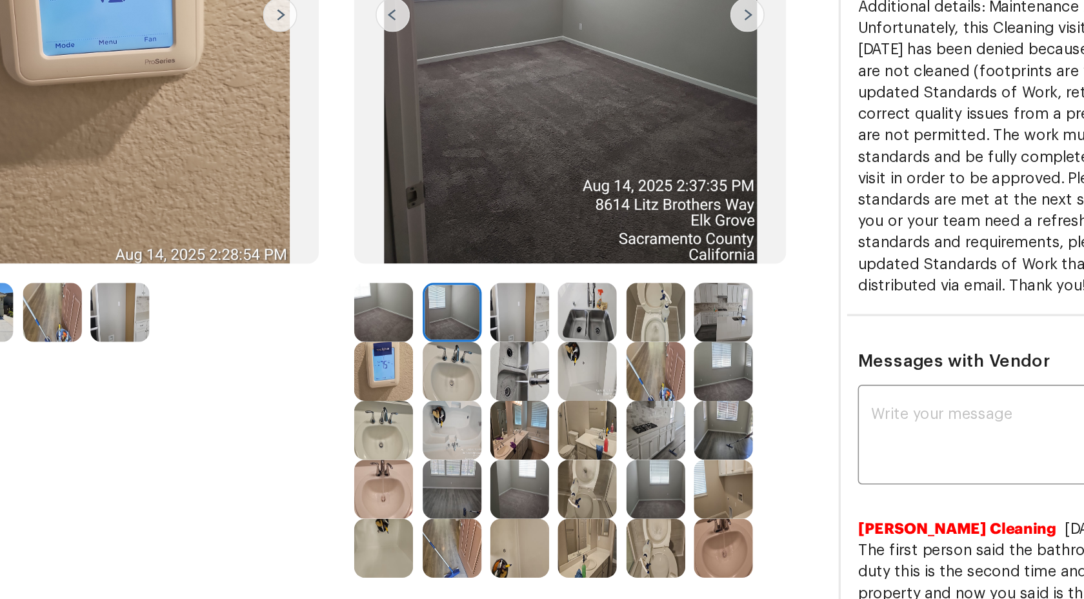
click at [639, 281] on img at bounding box center [642, 267] width 35 height 35
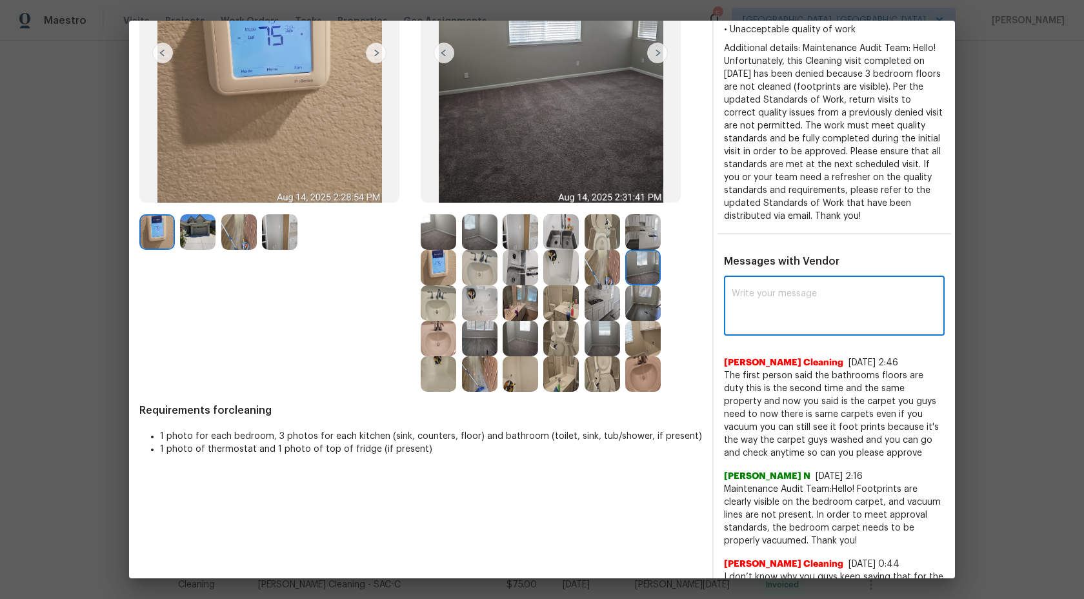
click at [777, 310] on textarea at bounding box center [834, 307] width 205 height 36
type textarea "H"
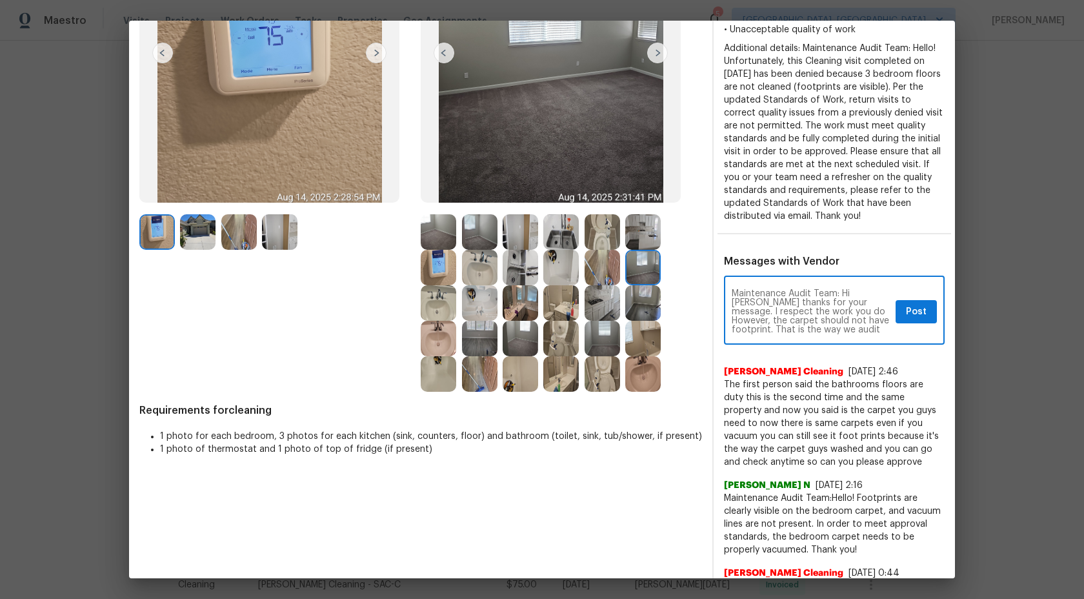
click at [875, 330] on textarea "Maintenance Audit Team: Hi [PERSON_NAME] thanks for your message. I respect the…" at bounding box center [811, 311] width 159 height 45
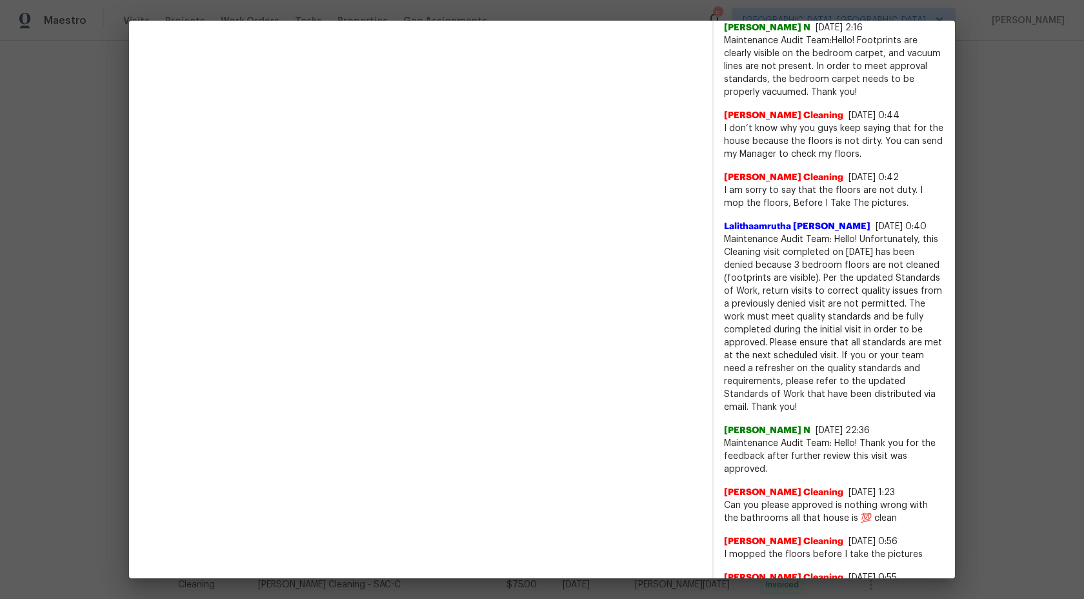
scroll to position [738, 0]
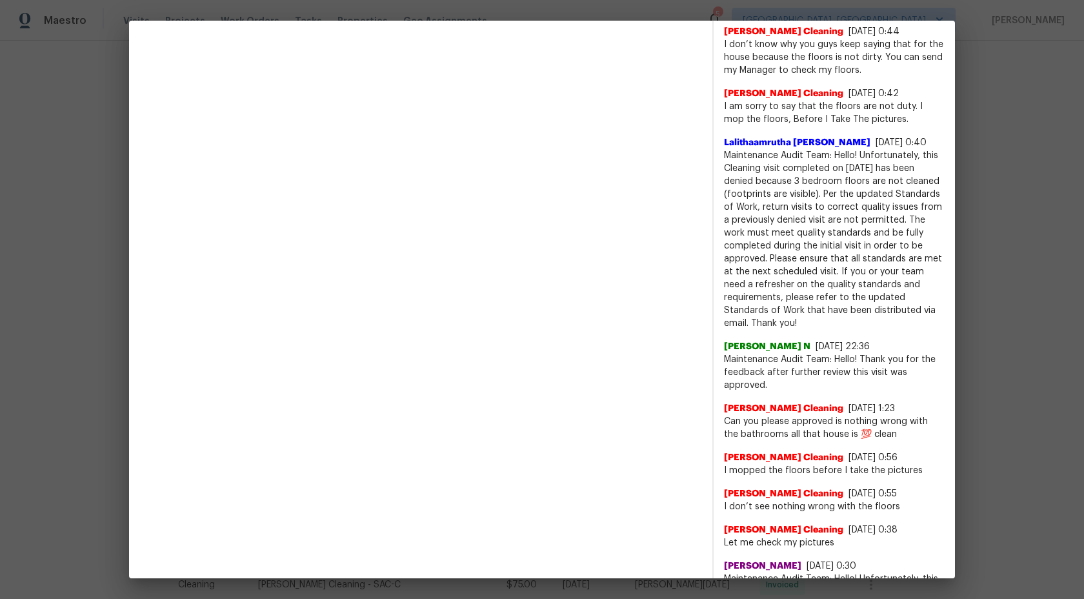
drag, startPoint x: 902, startPoint y: 218, endPoint x: 918, endPoint y: 272, distance: 55.8
click at [918, 272] on span "Maintenance Audit Team: Hello! Unfortunately, this Cleaning visit completed on …" at bounding box center [834, 239] width 221 height 181
copy span "The work must meet quality standards and be fully completed during the initial …"
drag, startPoint x: 902, startPoint y: 219, endPoint x: 901, endPoint y: 304, distance: 85.2
click at [901, 304] on span "Maintenance Audit Team: Hello! Unfortunately, this Cleaning visit completed on …" at bounding box center [834, 239] width 221 height 181
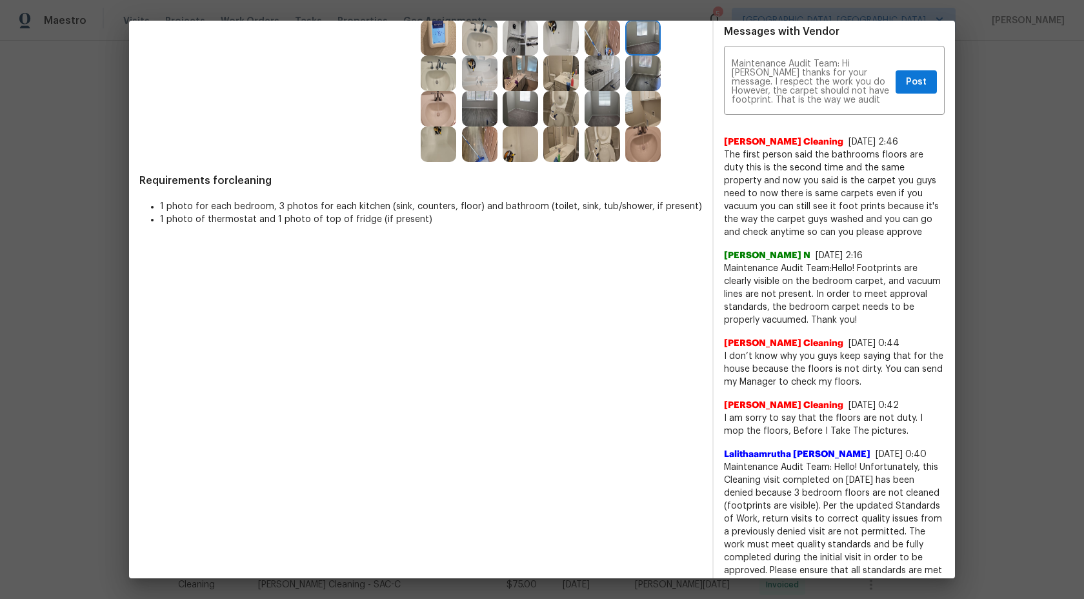
scroll to position [392, 0]
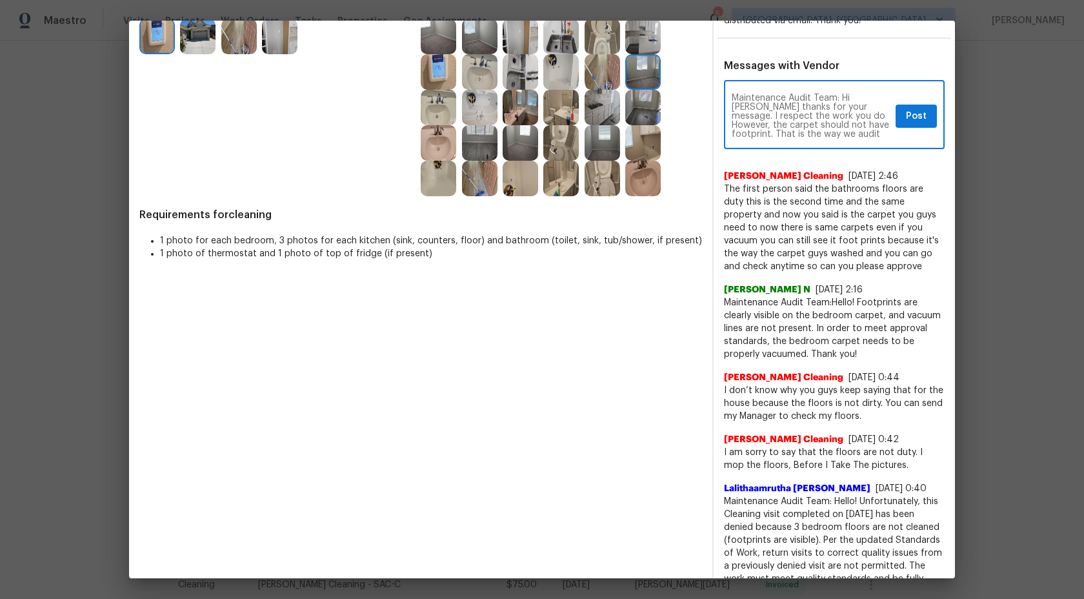
click at [853, 131] on textarea "Maintenance Audit Team: Hi [PERSON_NAME] thanks for your message. I respect the…" at bounding box center [811, 116] width 159 height 45
paste textarea "The work must meet quality standards and be fully completed during the initial …"
type textarea "Maintenance Audit Team: Hi [PERSON_NAME] thanks for your message. I respect the…"
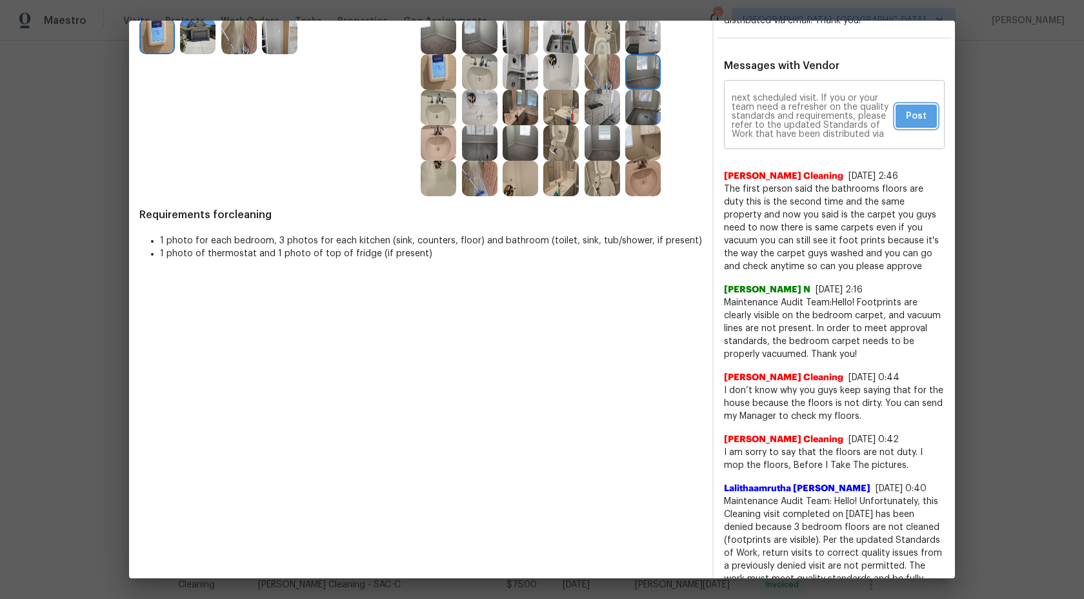
click at [915, 112] on span "Post" at bounding box center [916, 116] width 21 height 16
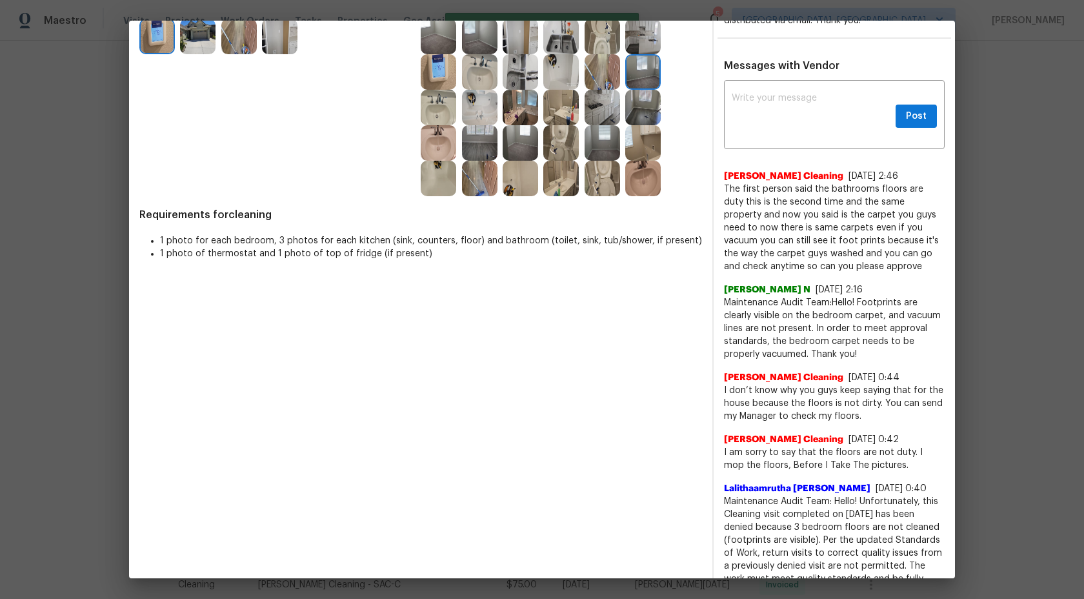
scroll to position [0, 0]
